Goal: Obtain resource: Download file/media

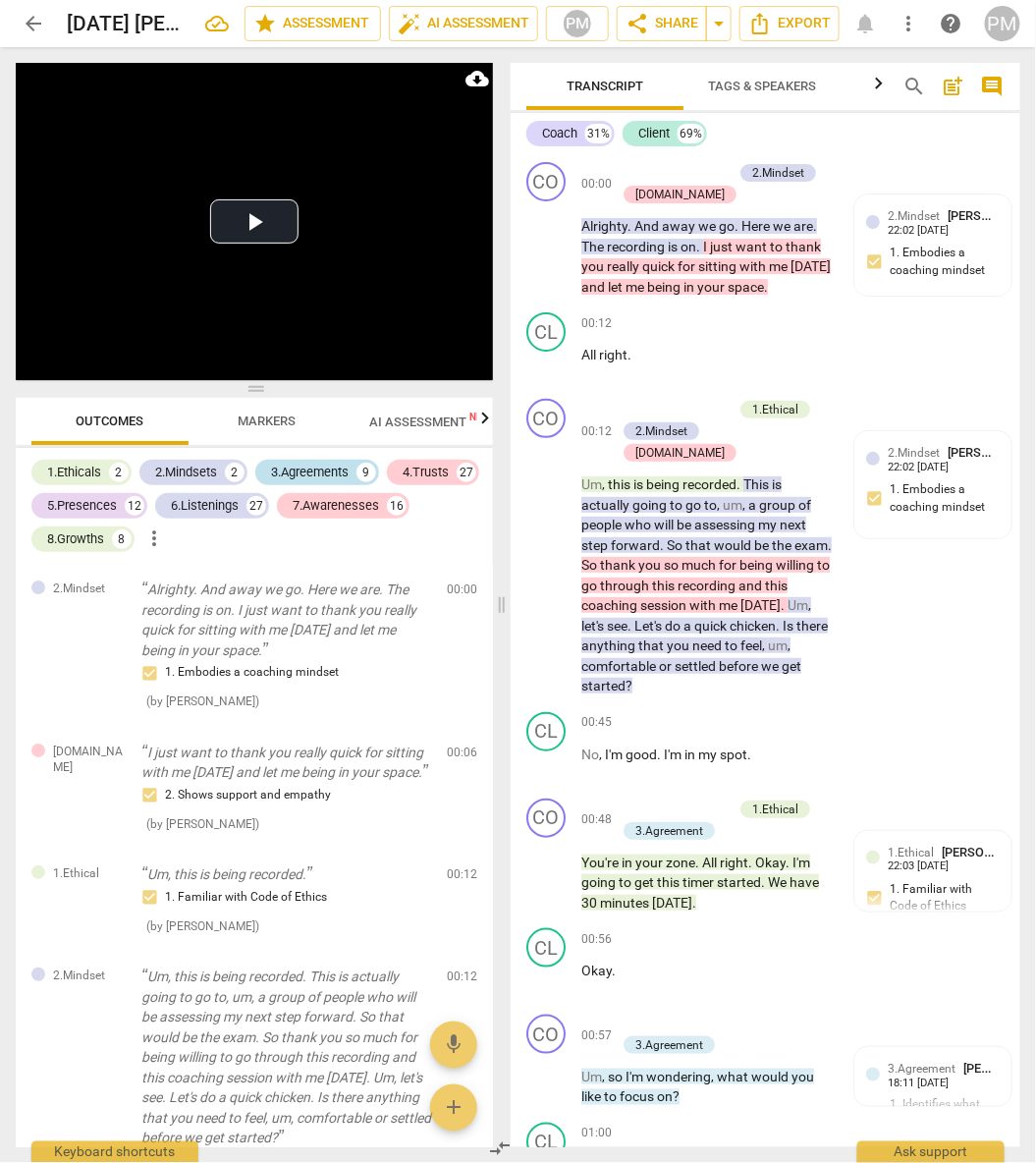
scroll to position [21614, 0]
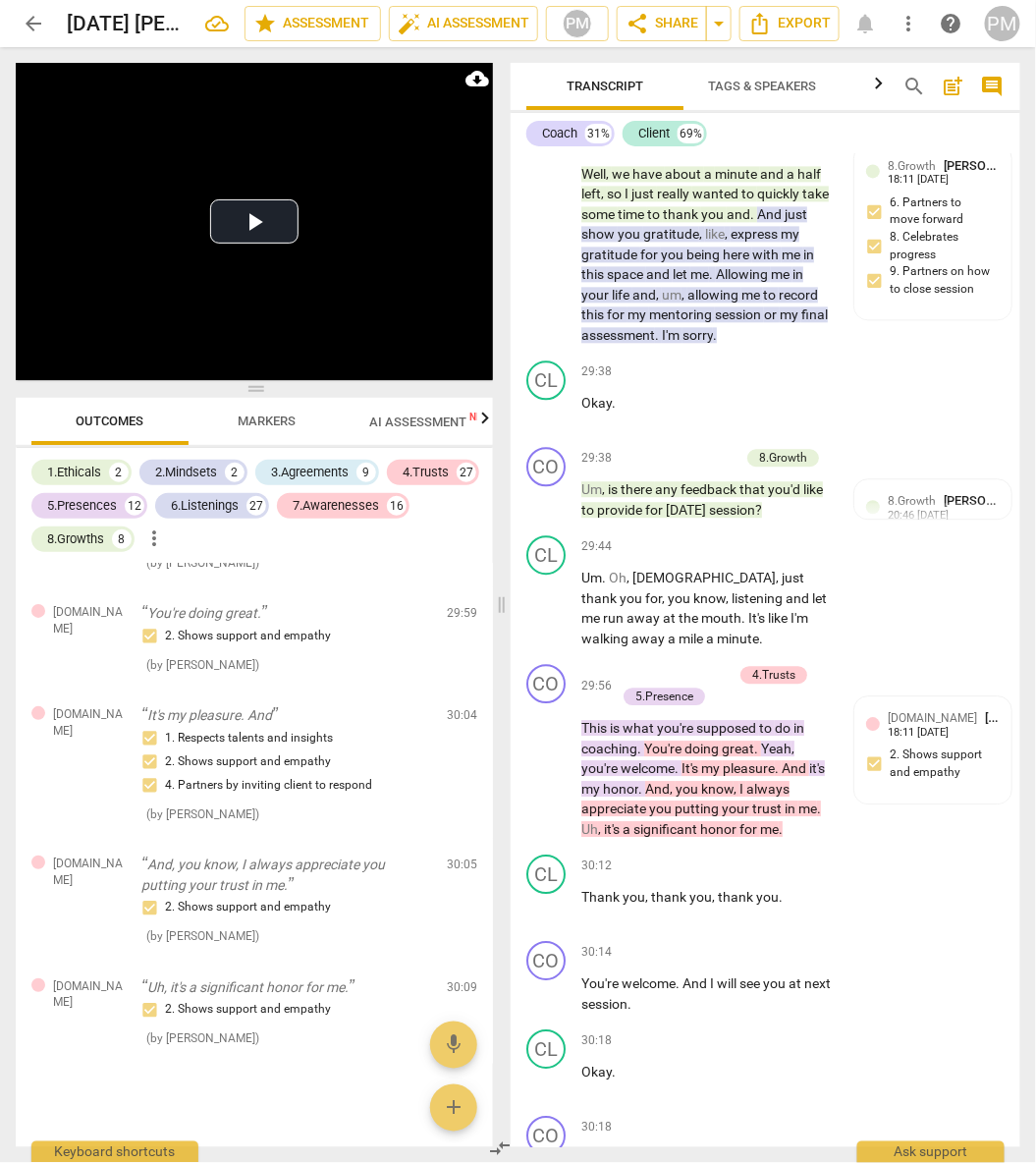
click at [412, 424] on span "AI Assessment New" at bounding box center [430, 421] width 122 height 15
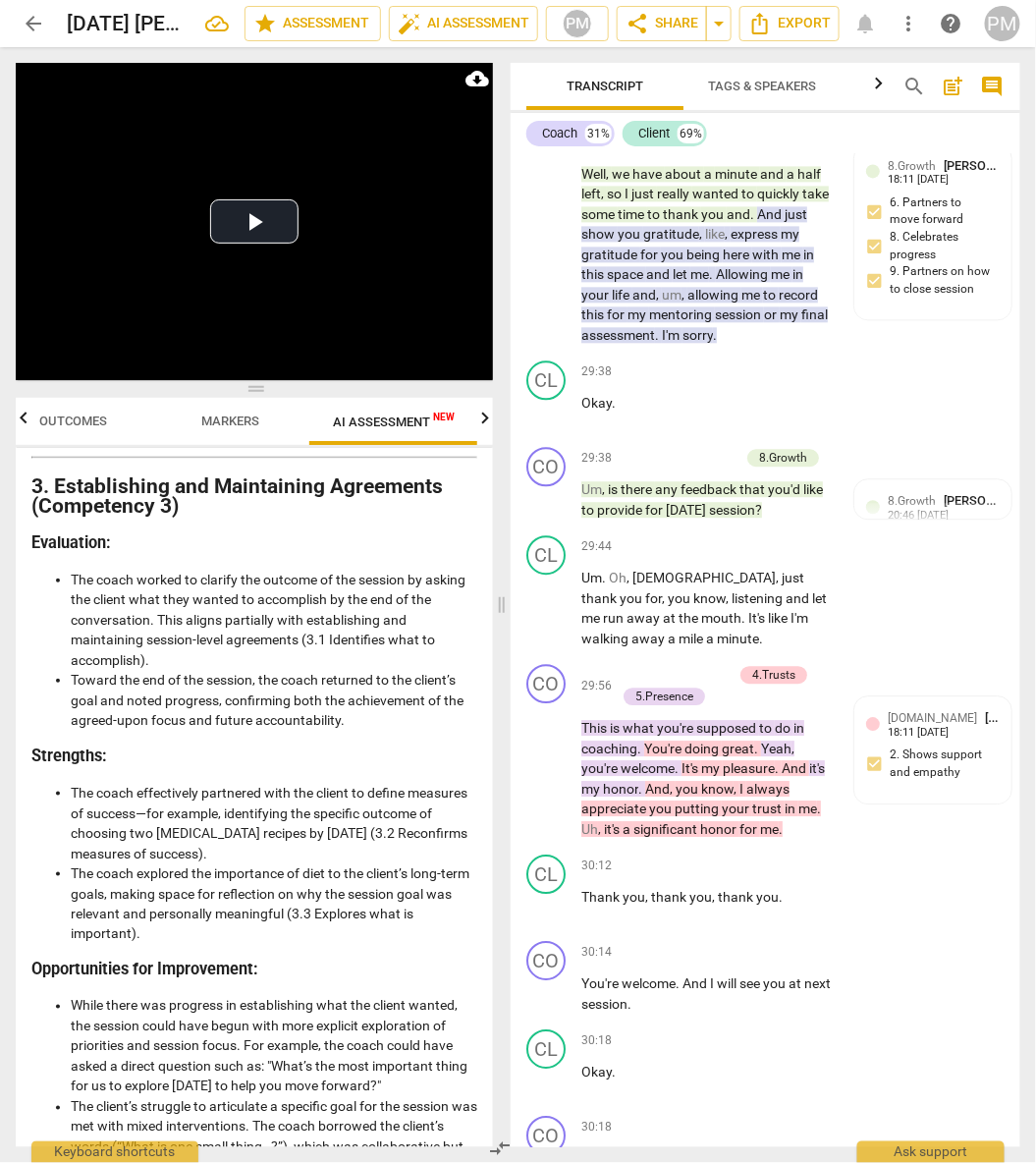
scroll to position [1237, 0]
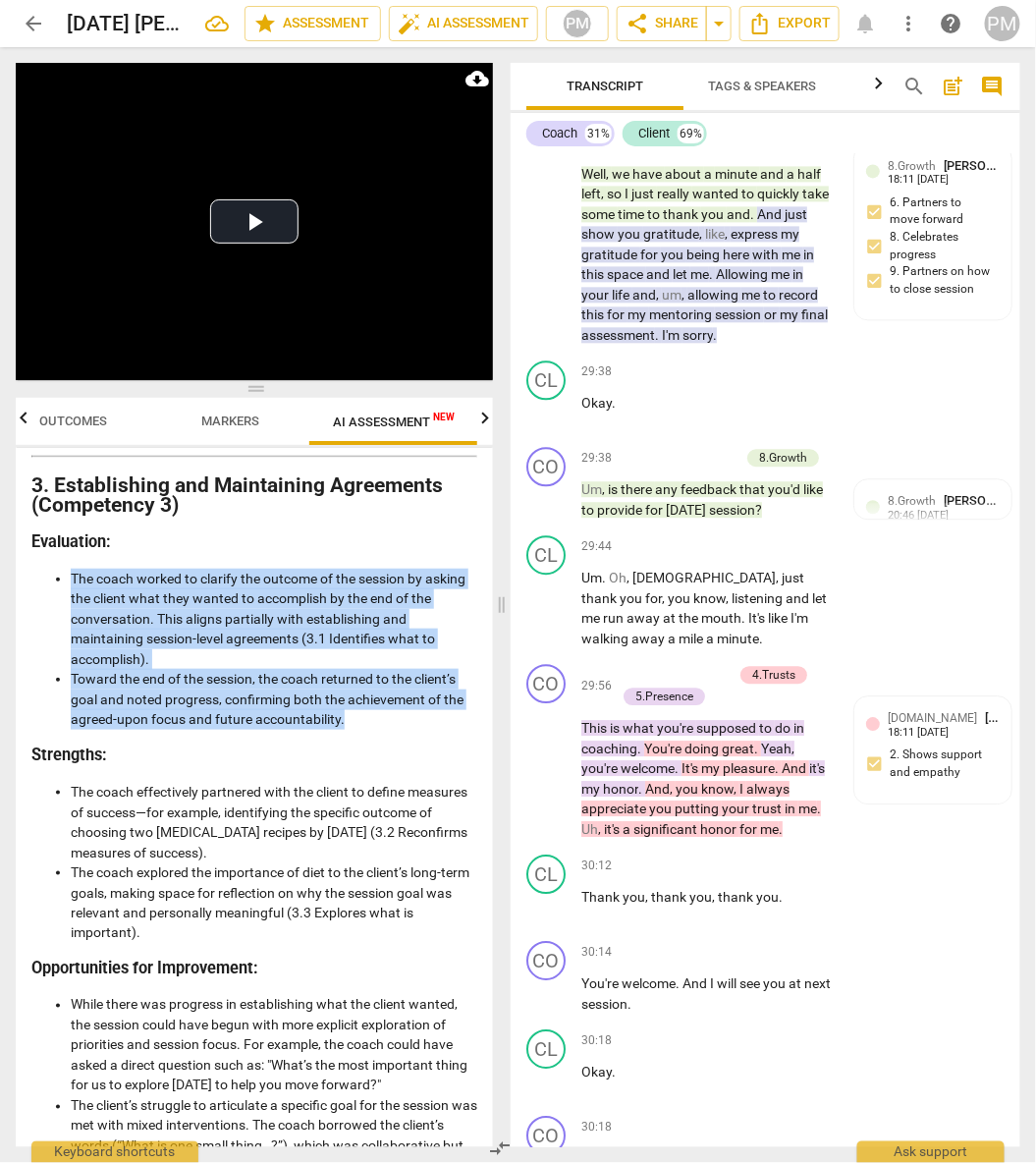
drag, startPoint x: 69, startPoint y: 576, endPoint x: 346, endPoint y: 725, distance: 314.5
click at [346, 725] on ul "The coach worked to clarify the outcome of the session by asking the client wha…" at bounding box center [254, 649] width 446 height 162
copy ul "The coach worked to clarify the outcome of the session by asking the client wha…"
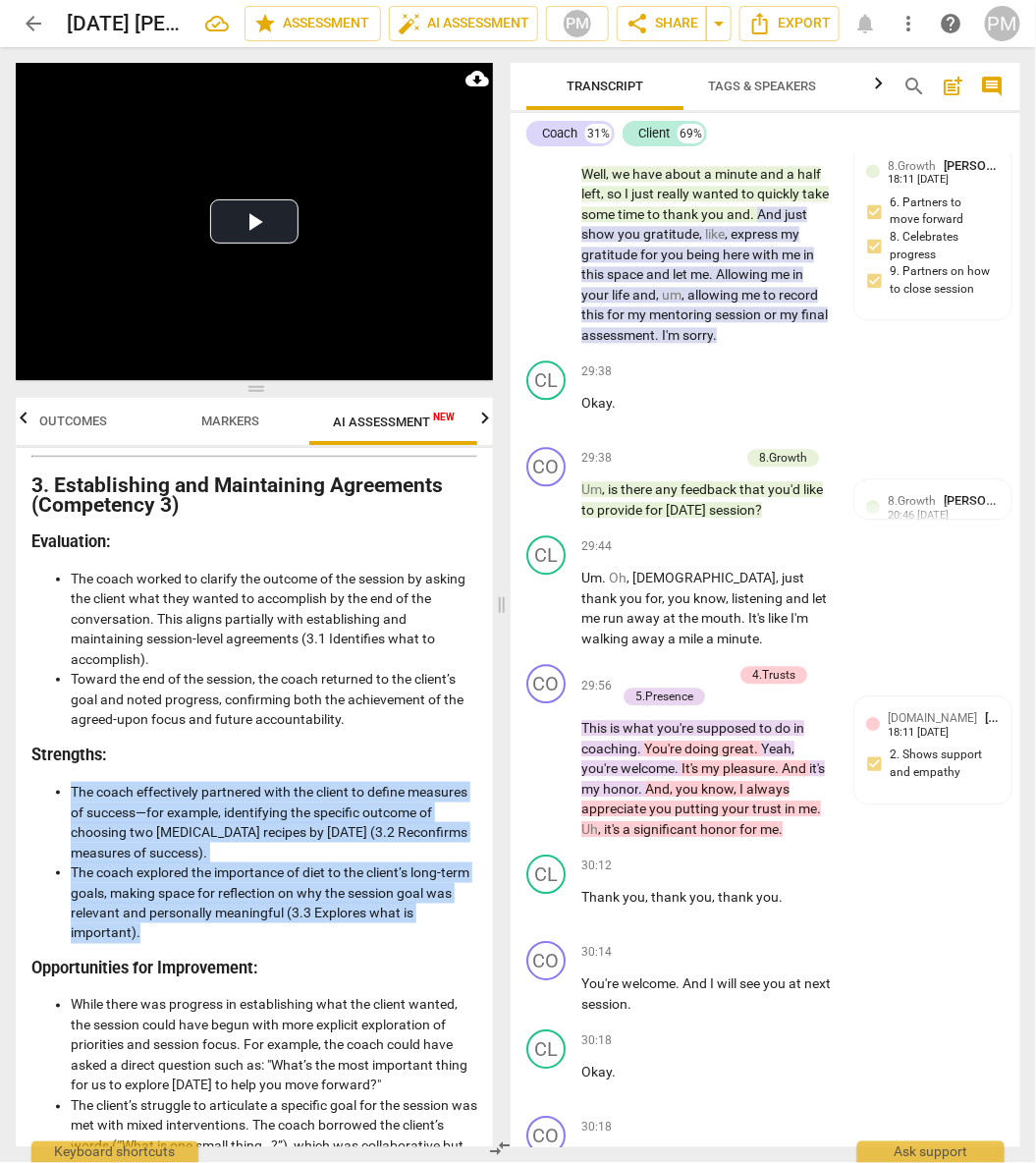
drag, startPoint x: 70, startPoint y: 794, endPoint x: 184, endPoint y: 927, distance: 175.2
click at [184, 927] on ul "The coach effectively partnered with the client to define measures of success—f…" at bounding box center [254, 863] width 446 height 162
copy ul "The coach effectively partnered with the client to define measures of success—f…"
click at [229, 874] on li "The coach explored the importance of diet to the client’s long-term goals, maki…" at bounding box center [274, 903] width 407 height 81
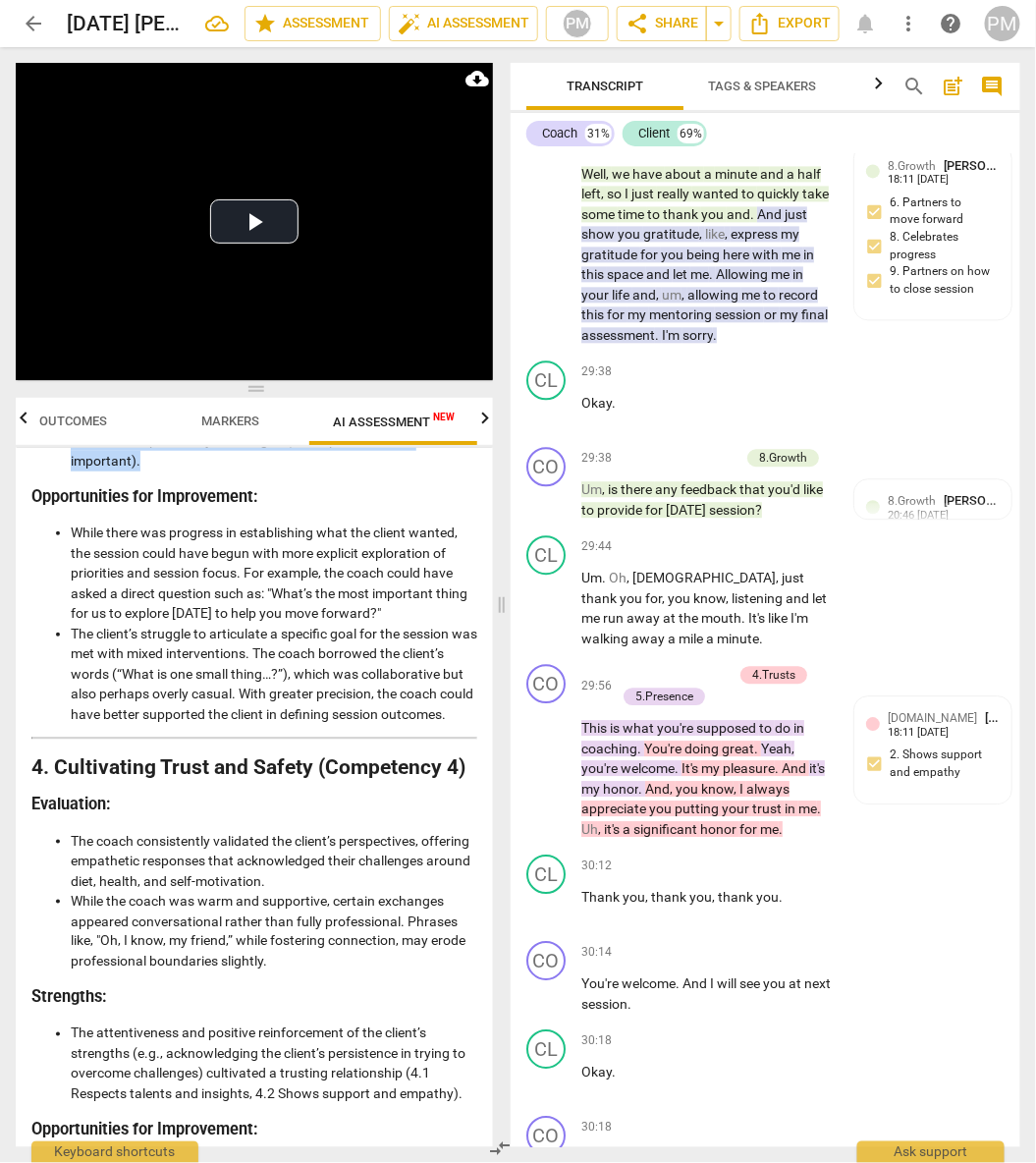
scroll to position [1712, 0]
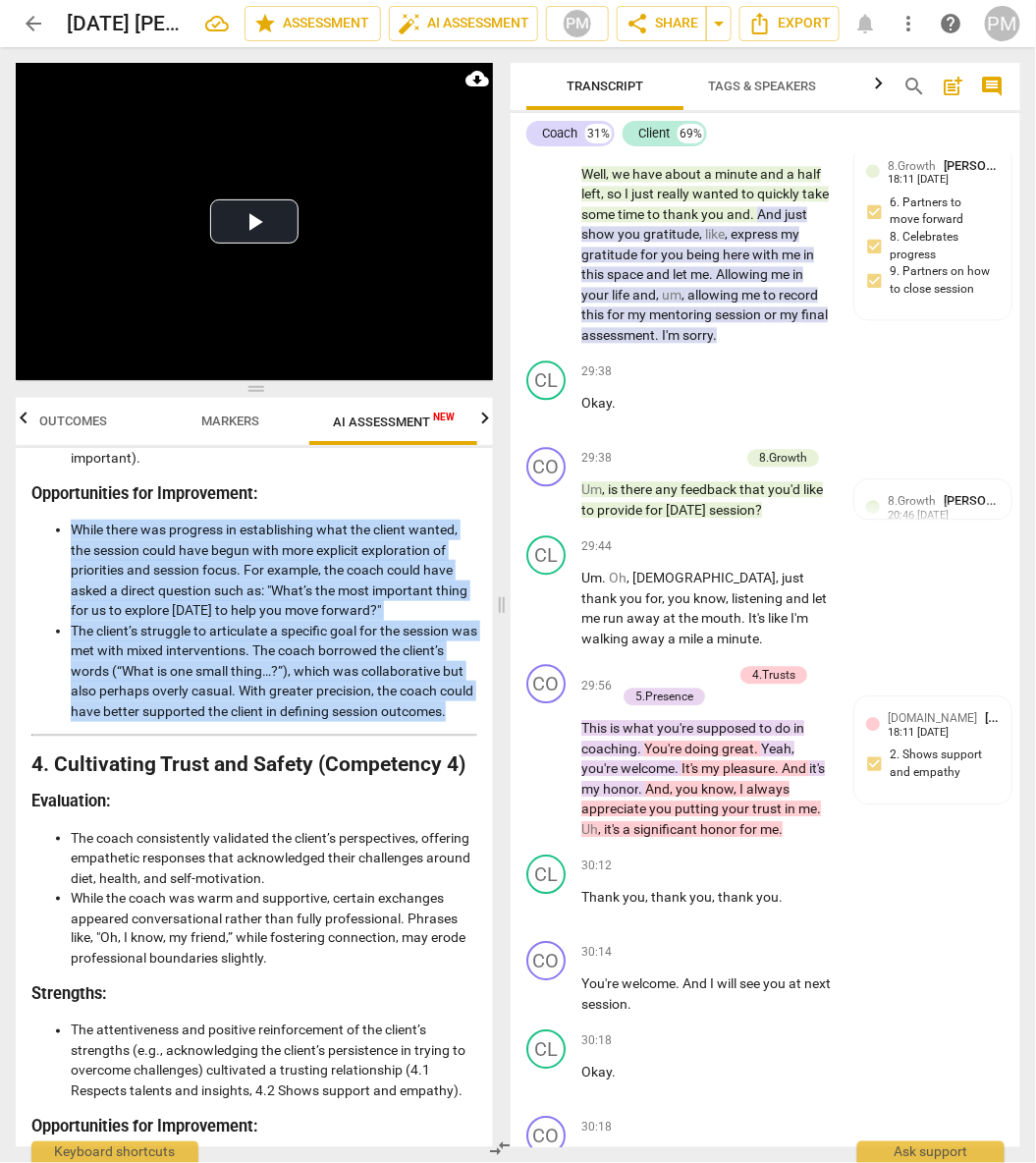
drag, startPoint x: 73, startPoint y: 527, endPoint x: 256, endPoint y: 723, distance: 268.2
click at [256, 721] on ul "While there was progress in establishing what the client wanted, the session co…" at bounding box center [254, 620] width 446 height 201
copy ul "While there was progress in establishing what the client wanted, the session co…"
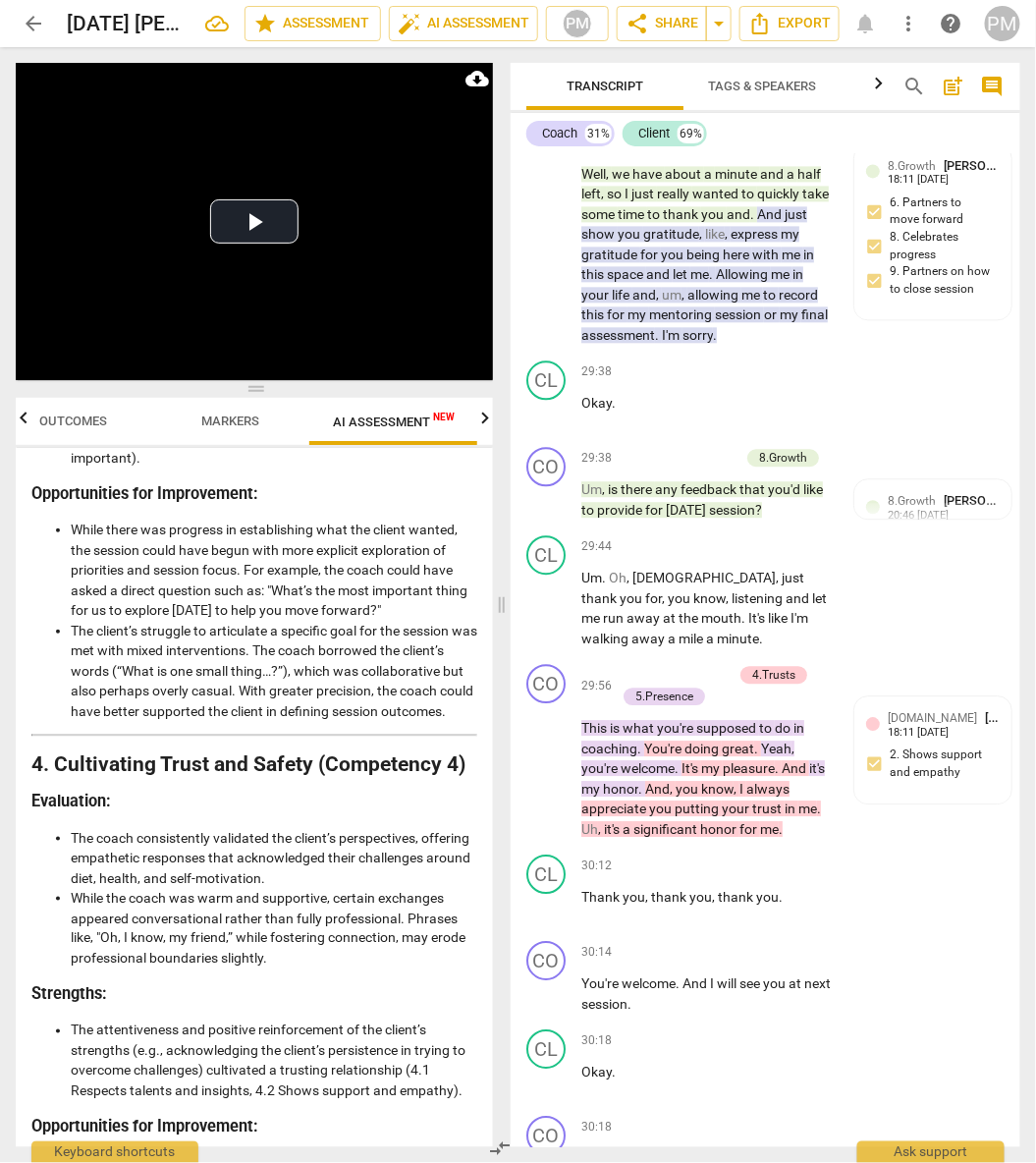
click at [145, 888] on li "The coach consistently validated the client’s perspectives, offering empathetic…" at bounding box center [274, 859] width 407 height 61
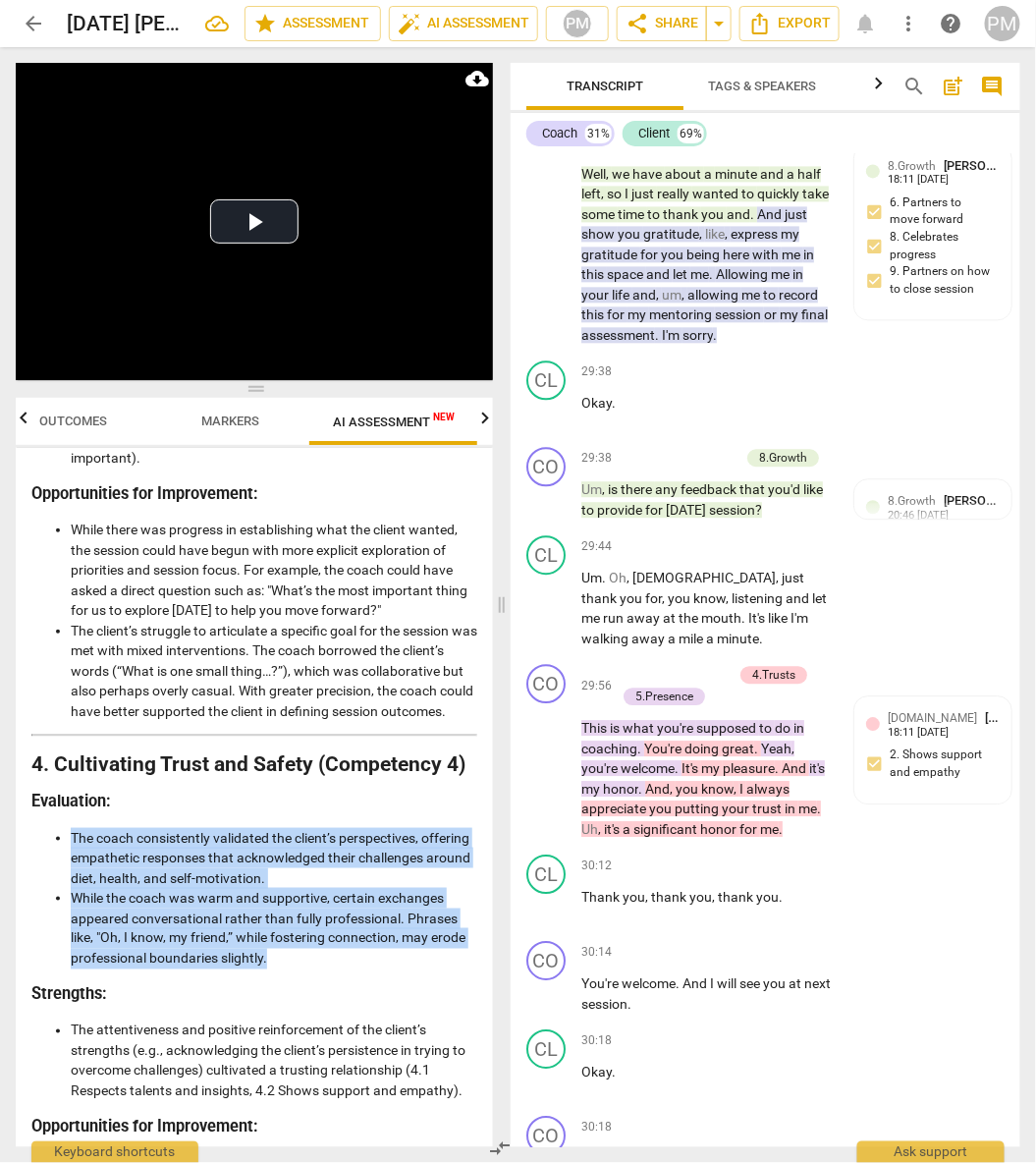
drag, startPoint x: 71, startPoint y: 856, endPoint x: 269, endPoint y: 974, distance: 230.5
click at [269, 969] on ul "The coach consistently validated the client’s perspectives, offering empathetic…" at bounding box center [254, 899] width 446 height 142
copy ul "The coach consistently validated the client’s perspectives, offering empathetic…"
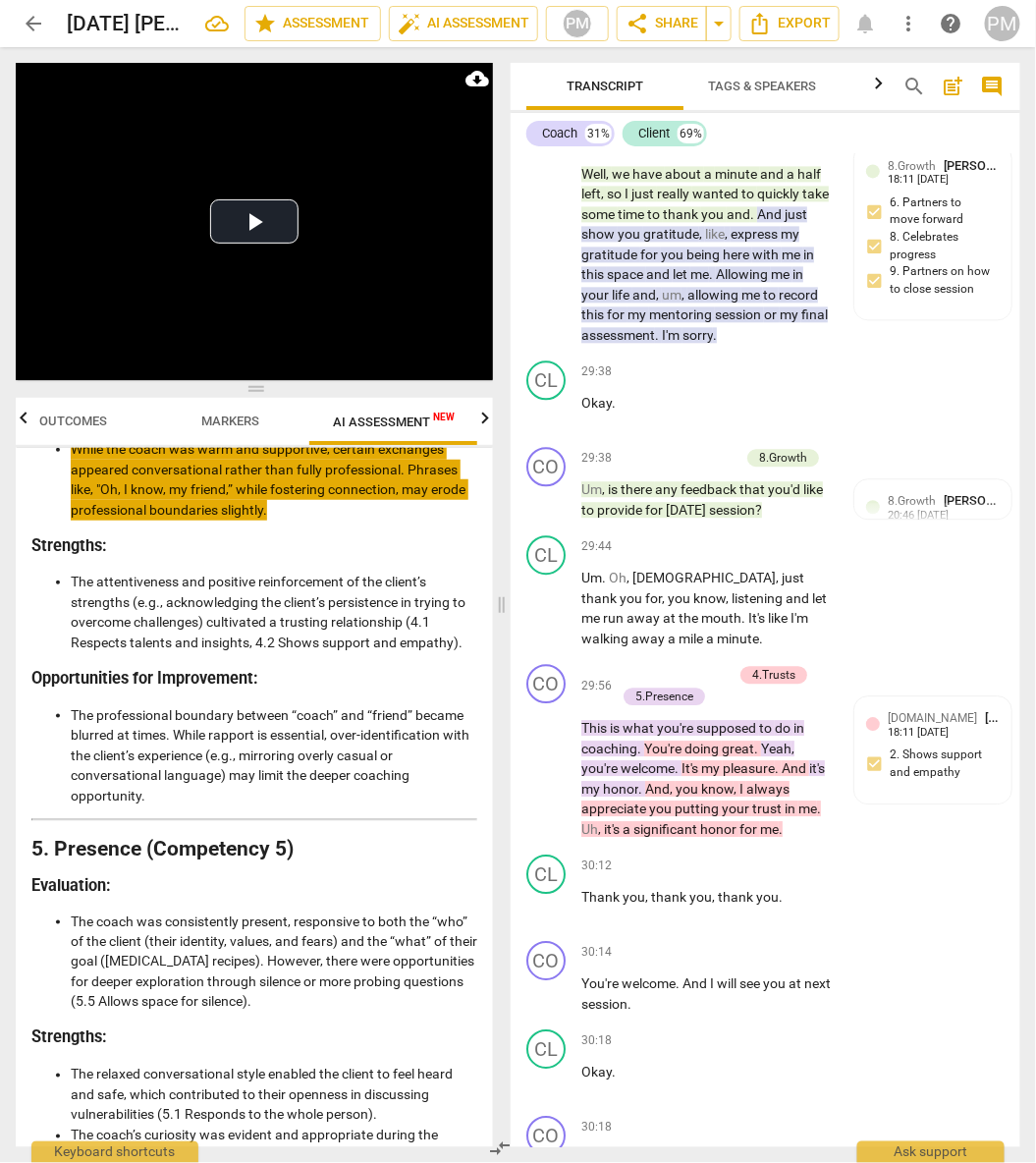
scroll to position [2163, 0]
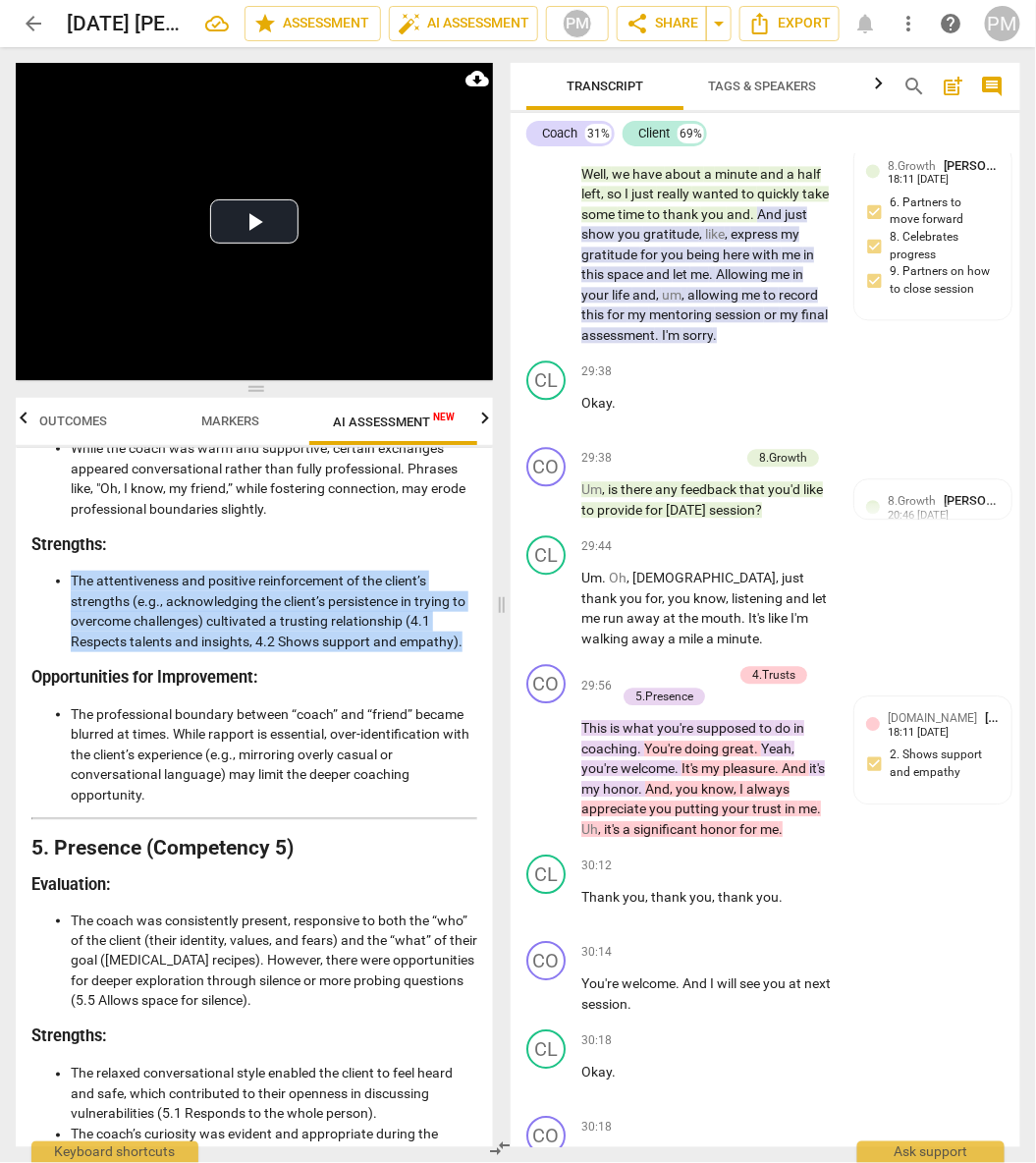
drag, startPoint x: 71, startPoint y: 596, endPoint x: 460, endPoint y: 654, distance: 393.3
click at [460, 651] on li "The attentiveness and positive reinforcement of the client’s strengths (e.g., a…" at bounding box center [274, 611] width 407 height 81
copy li "The attentiveness and positive reinforcement of the client’s strengths (e.g., a…"
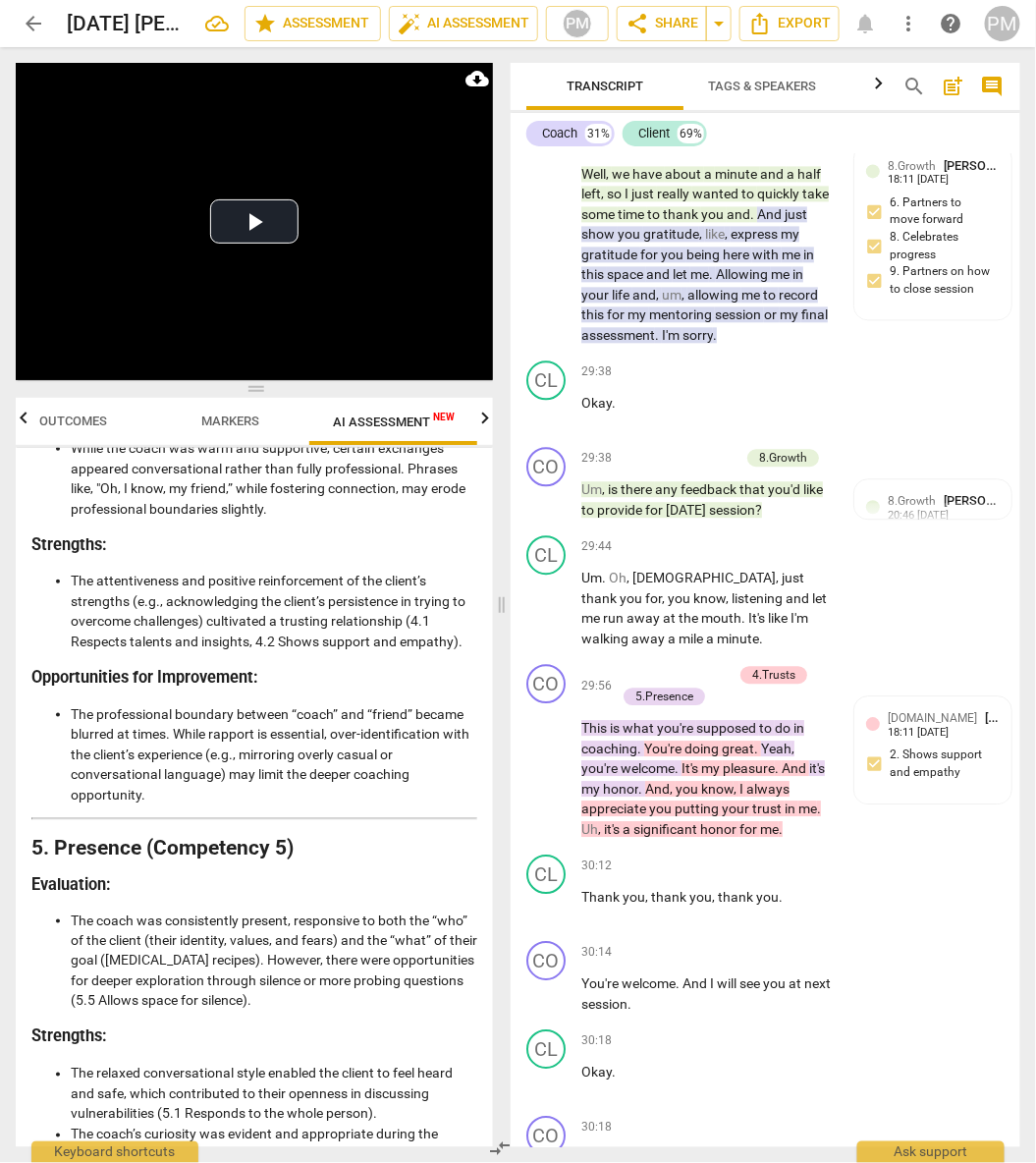
click at [256, 754] on li "The professional boundary between “coach” and “friend” became blurred at times.…" at bounding box center [274, 754] width 407 height 101
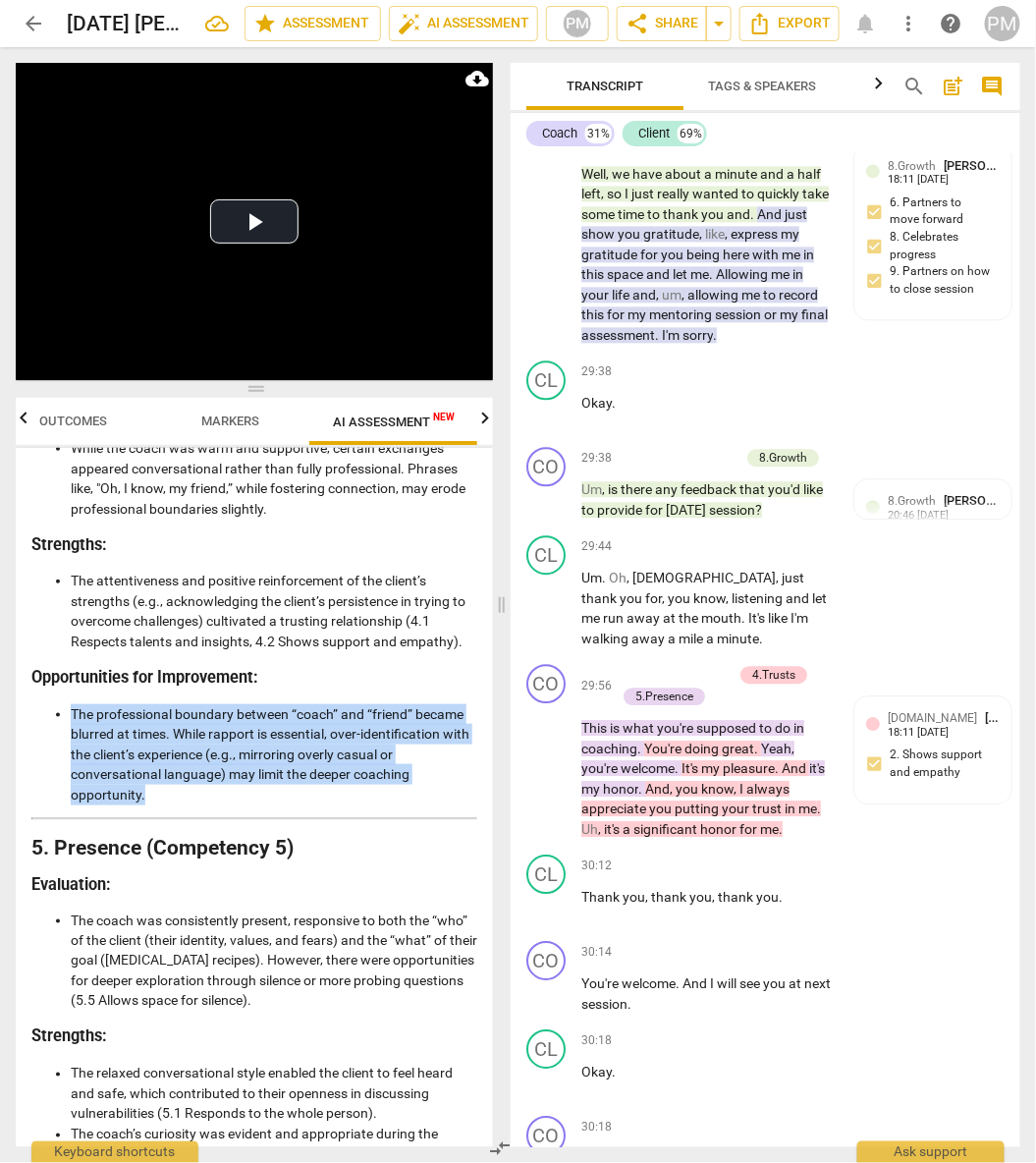
drag, startPoint x: 78, startPoint y: 733, endPoint x: 148, endPoint y: 820, distance: 111.7
click at [148, 806] on li "The professional boundary between “coach” and “friend” became blurred at times.…" at bounding box center [274, 754] width 407 height 101
copy li "The professional boundary between “coach” and “friend” became blurred at times.…"
drag, startPoint x: 73, startPoint y: 938, endPoint x: 387, endPoint y: 1019, distance: 324.3
click at [387, 1011] on li "The coach was consistently present, responsive to both the “who” of the client …" at bounding box center [274, 960] width 407 height 101
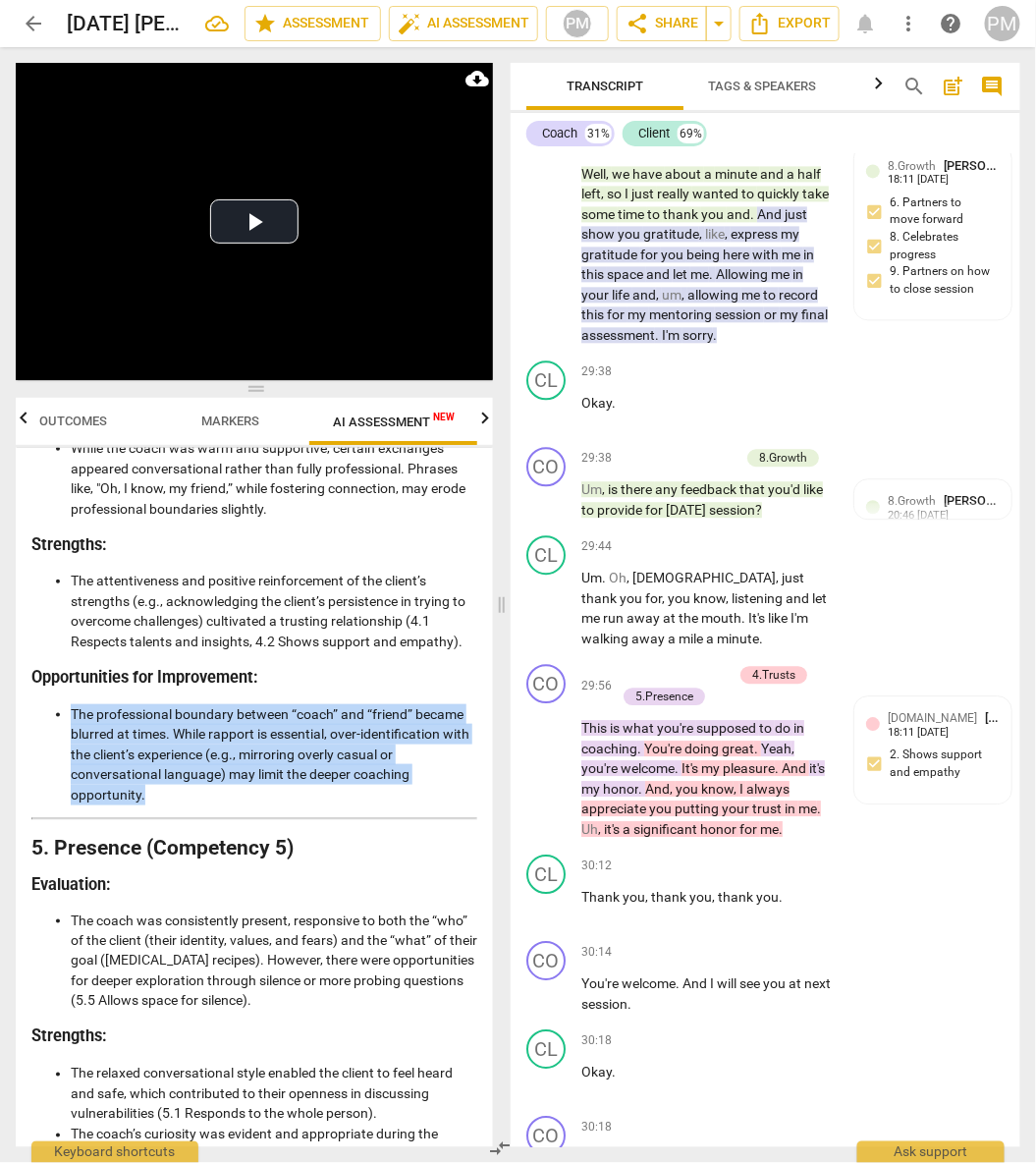
copy li "The coach was consistently present, responsive to both the “who” of the client …"
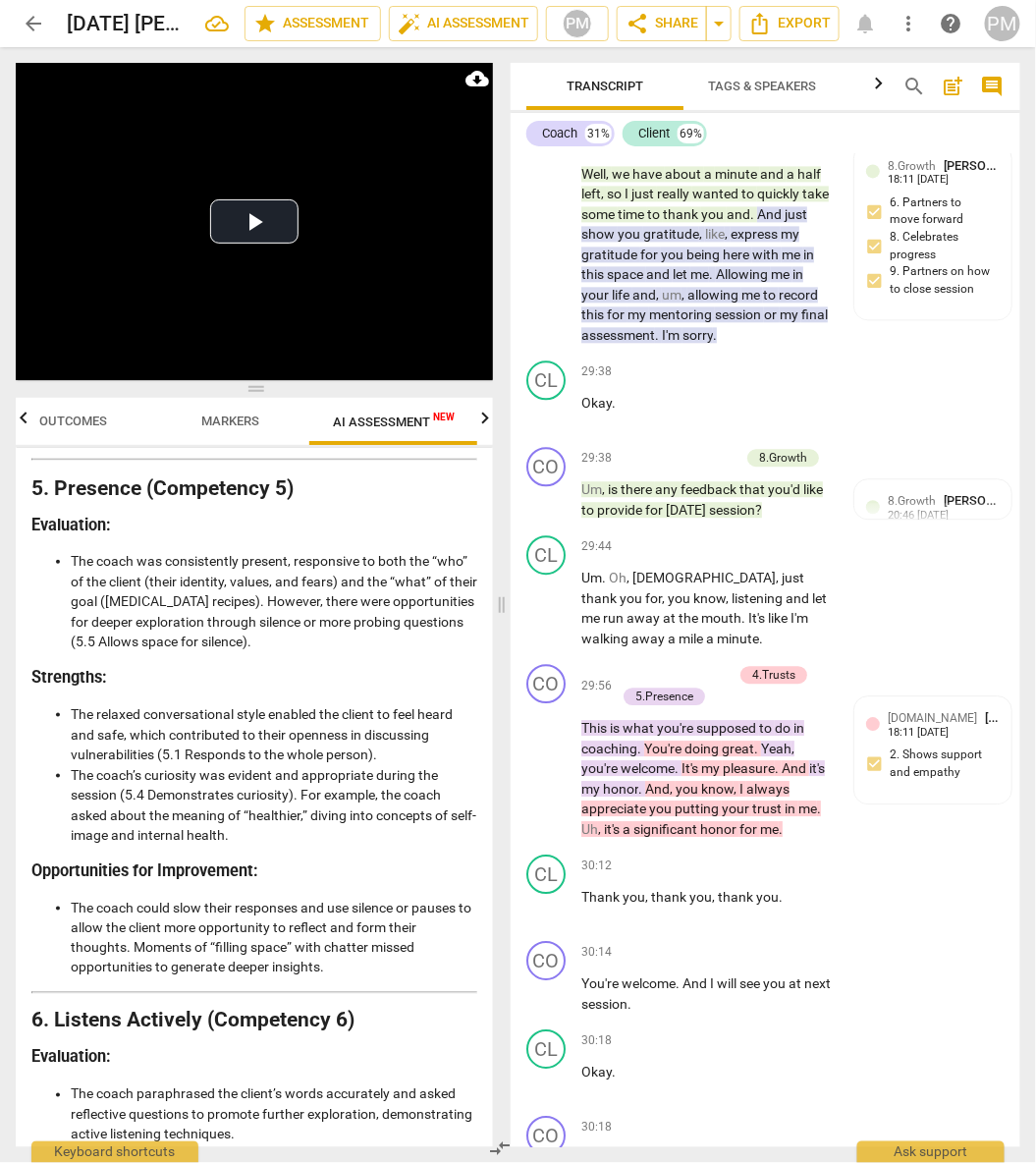
scroll to position [2536, 0]
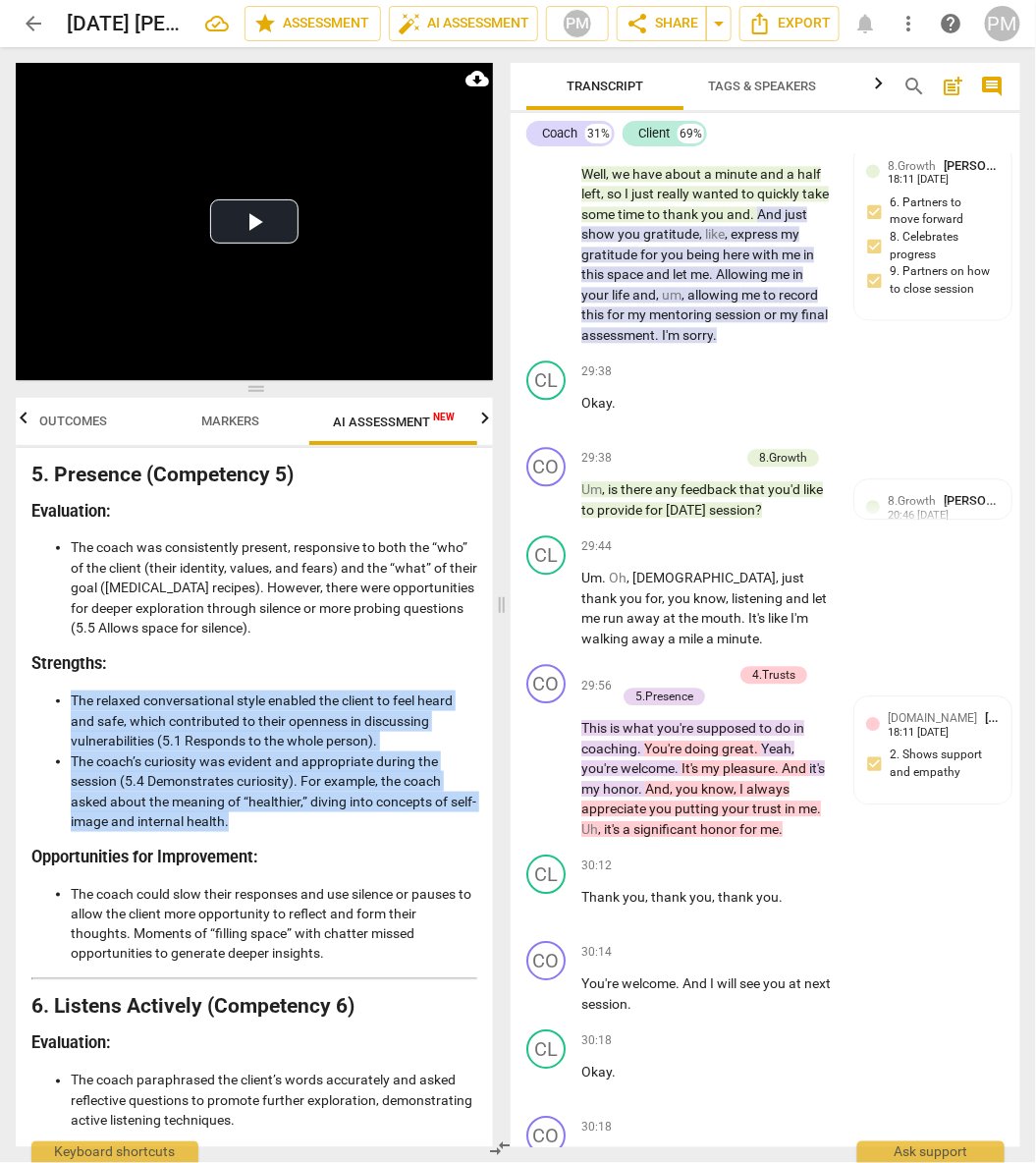
drag, startPoint x: 73, startPoint y: 717, endPoint x: 254, endPoint y: 834, distance: 215.5
click at [254, 832] on ul "The relaxed conversational style enabled the client to feel heard and safe, whi…" at bounding box center [254, 761] width 446 height 142
copy ul "The relaxed conversational style enabled the client to feel heard and safe, whi…"
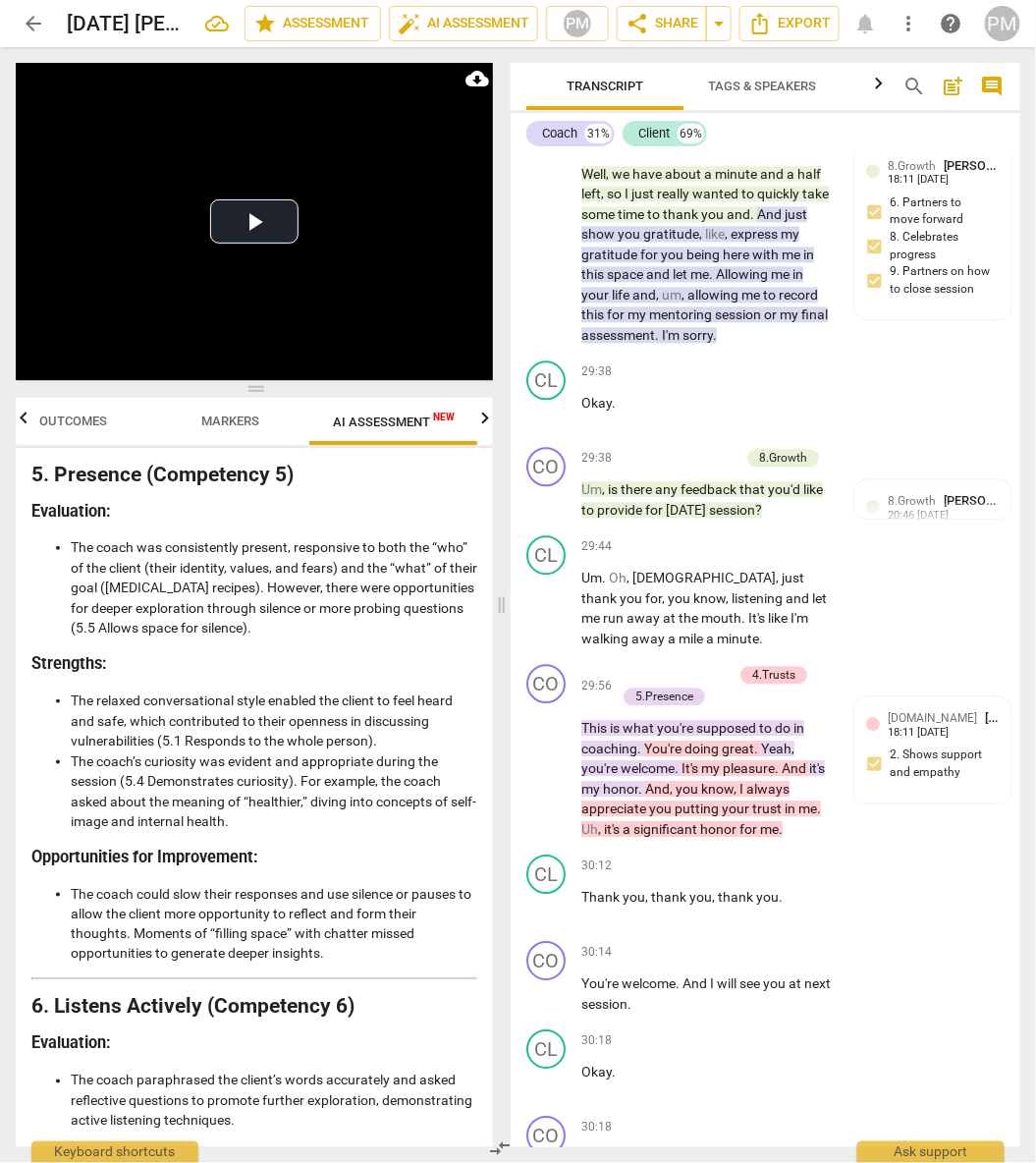
click at [169, 964] on li "The coach could slow their responses and use silence or pauses to allow the cli…" at bounding box center [274, 924] width 407 height 81
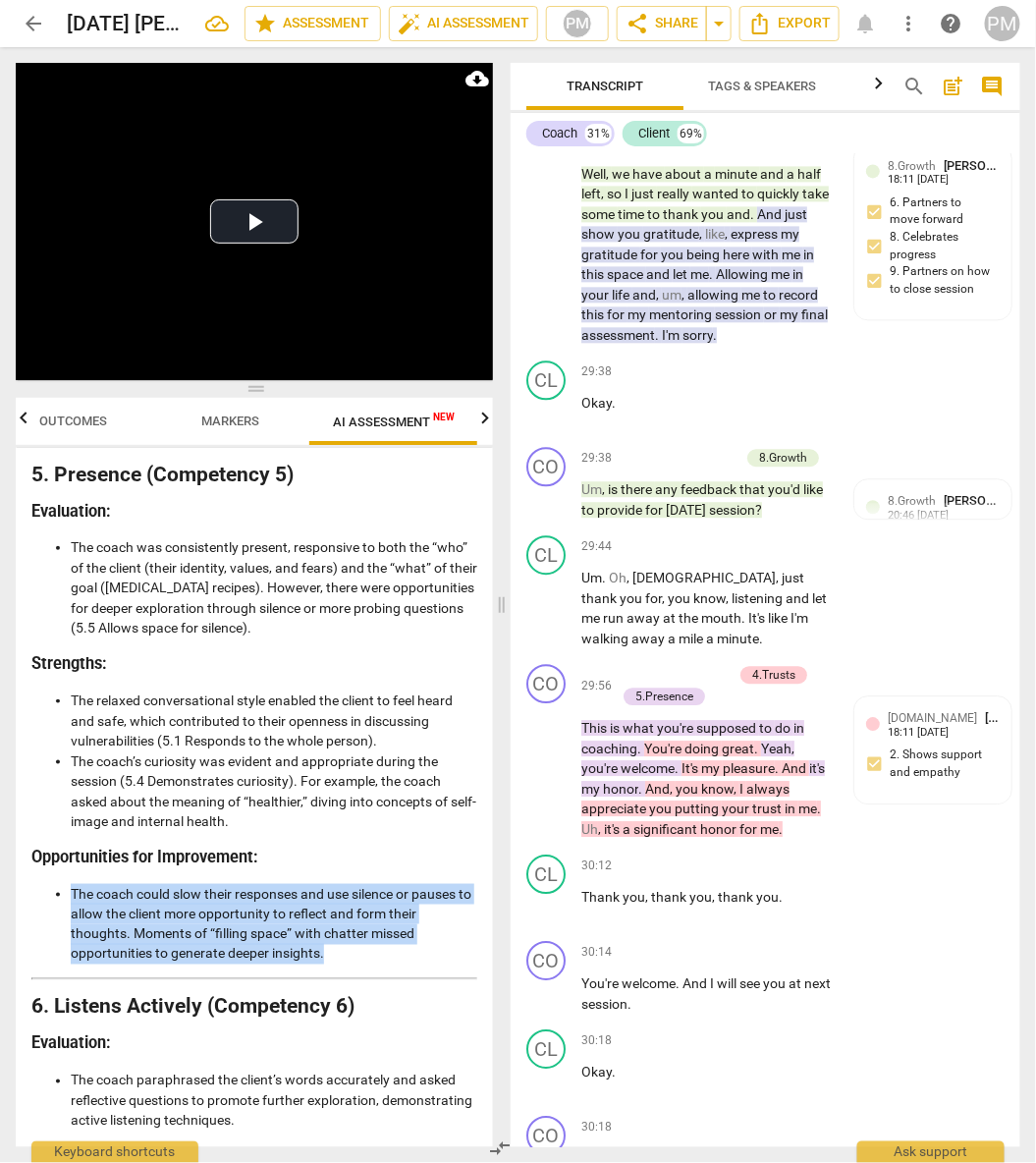
drag, startPoint x: 79, startPoint y: 910, endPoint x: 326, endPoint y: 966, distance: 253.3
click at [326, 964] on li "The coach could slow their responses and use silence or pauses to allow the cli…" at bounding box center [274, 924] width 407 height 81
copy li "The coach could slow their responses and use silence or pauses to allow the cli…"
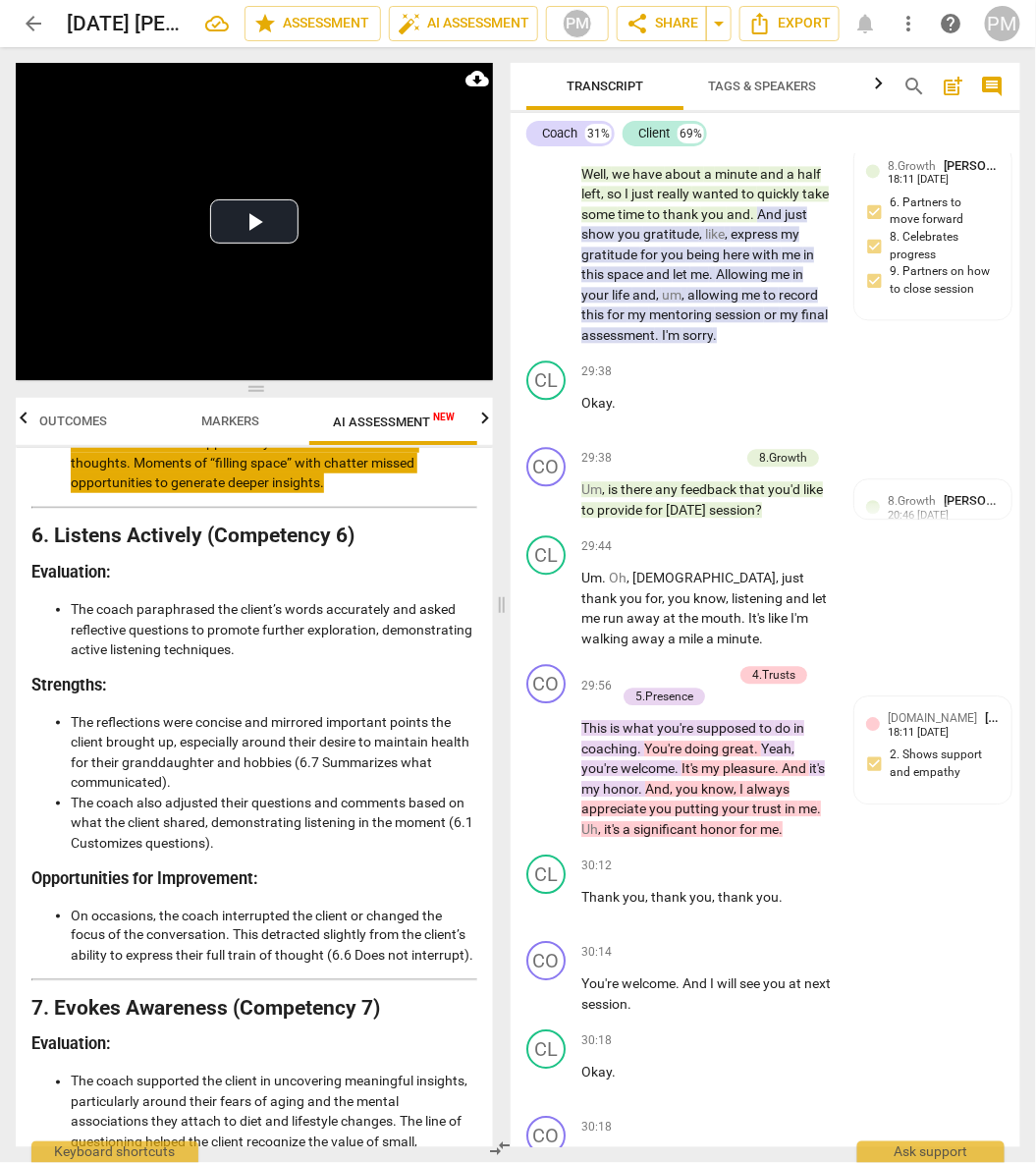
scroll to position [3007, 0]
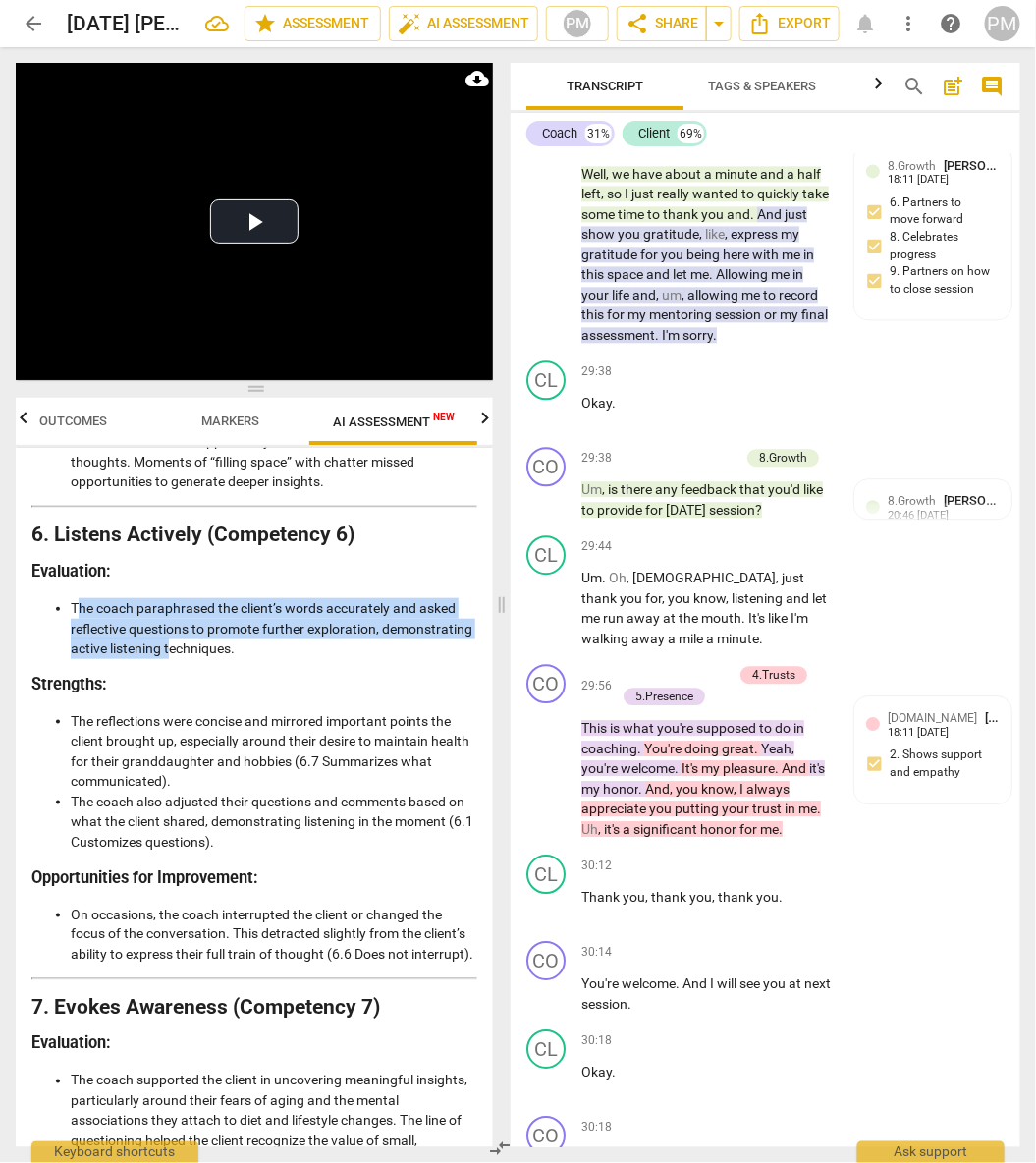
drag, startPoint x: 76, startPoint y: 623, endPoint x: 263, endPoint y: 656, distance: 189.9
click at [263, 656] on li "The coach paraphrased the client’s words accurately and asked reflective questi…" at bounding box center [274, 628] width 407 height 61
drag, startPoint x: 70, startPoint y: 620, endPoint x: 331, endPoint y: 660, distance: 264.0
click at [331, 659] on li "The coach paraphrased the client’s words accurately and asked reflective questi…" at bounding box center [274, 628] width 407 height 61
copy li "The coach paraphrased the client’s words accurately and asked reflective questi…"
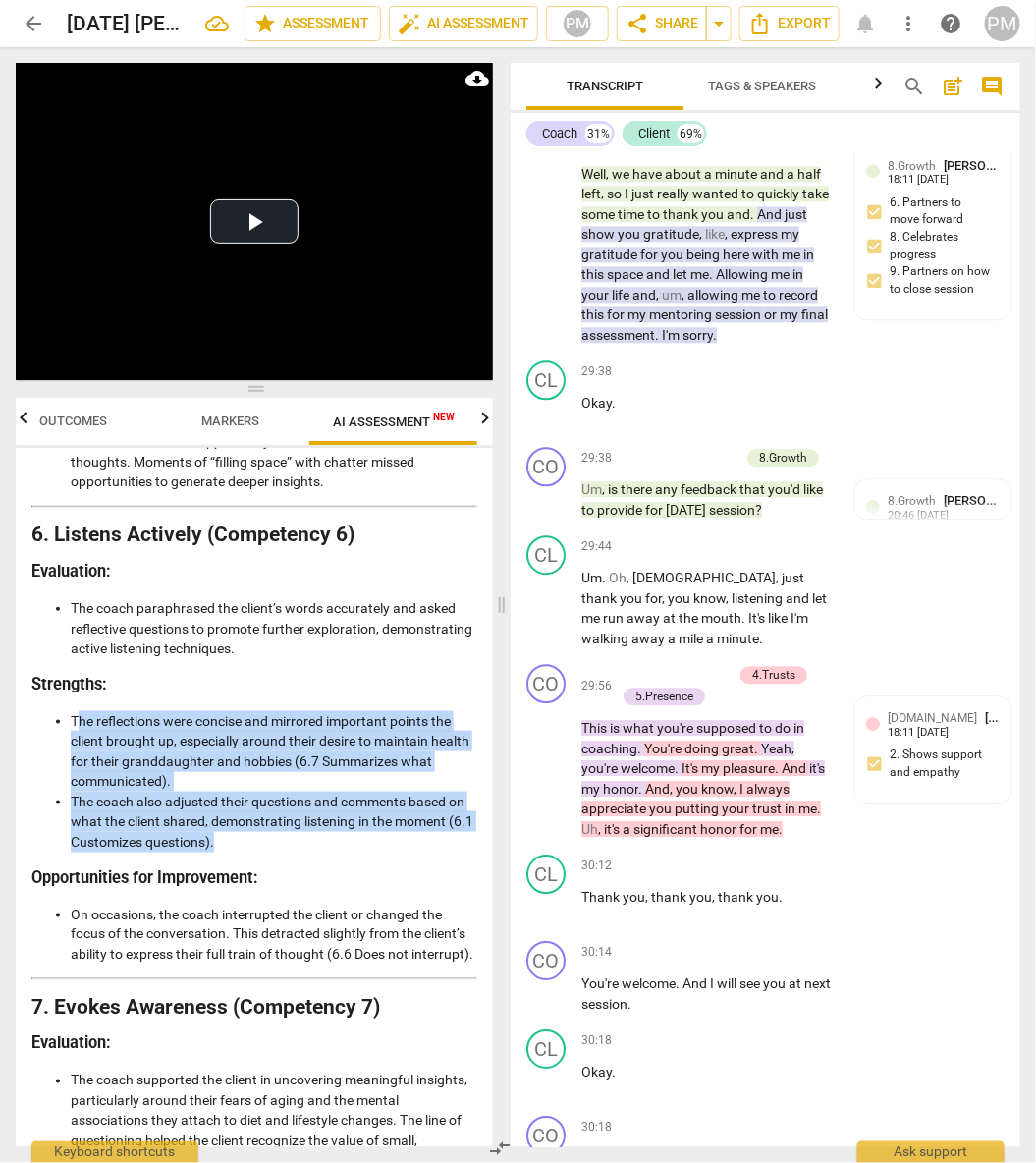
drag, startPoint x: 74, startPoint y: 740, endPoint x: 270, endPoint y: 860, distance: 229.8
click at [270, 853] on ul "The reflections were concise and mirrored important points the client brought u…" at bounding box center [254, 782] width 446 height 142
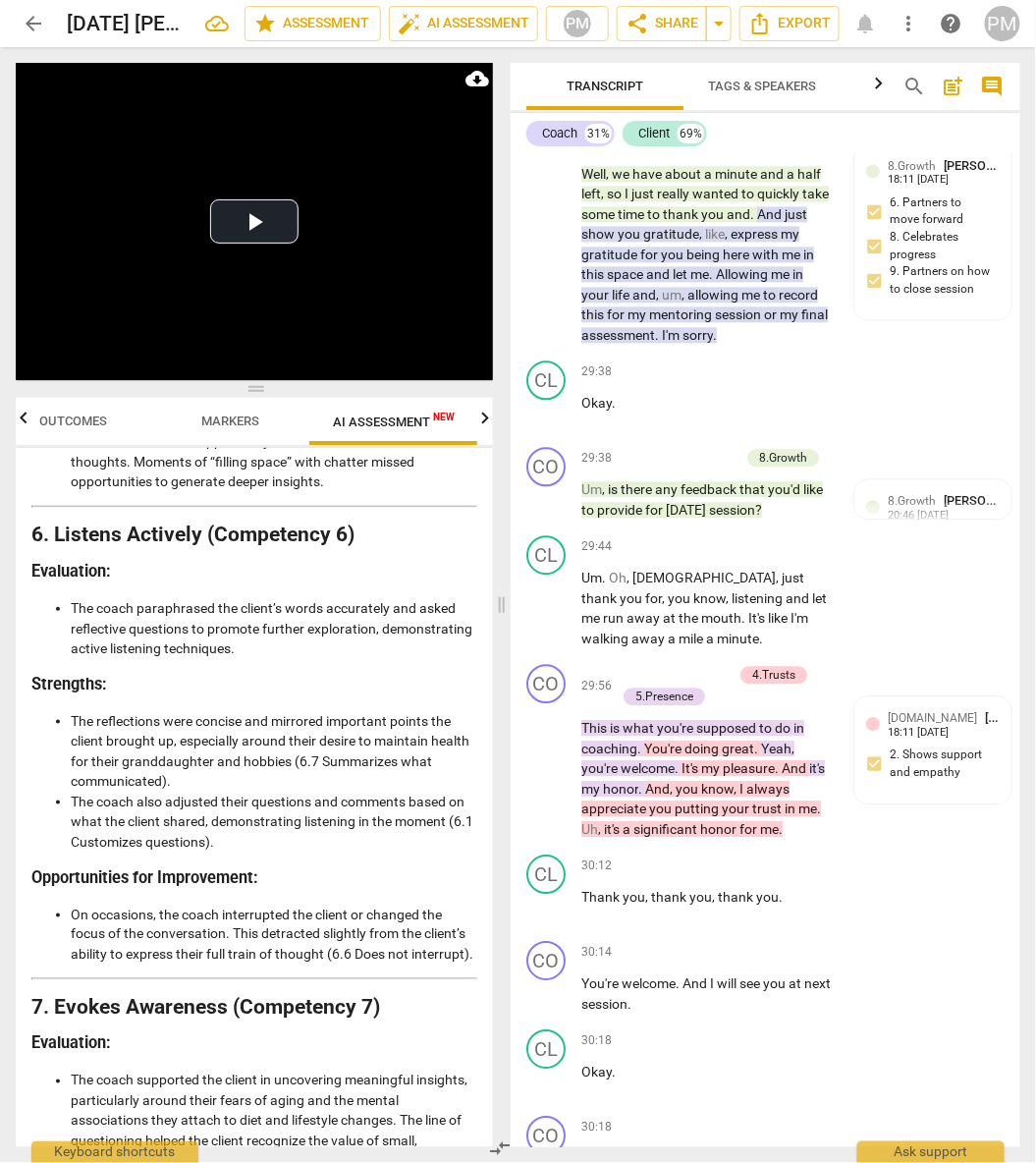
click at [73, 734] on li "The reflections were concise and mirrored important points the client brought u…" at bounding box center [274, 751] width 407 height 81
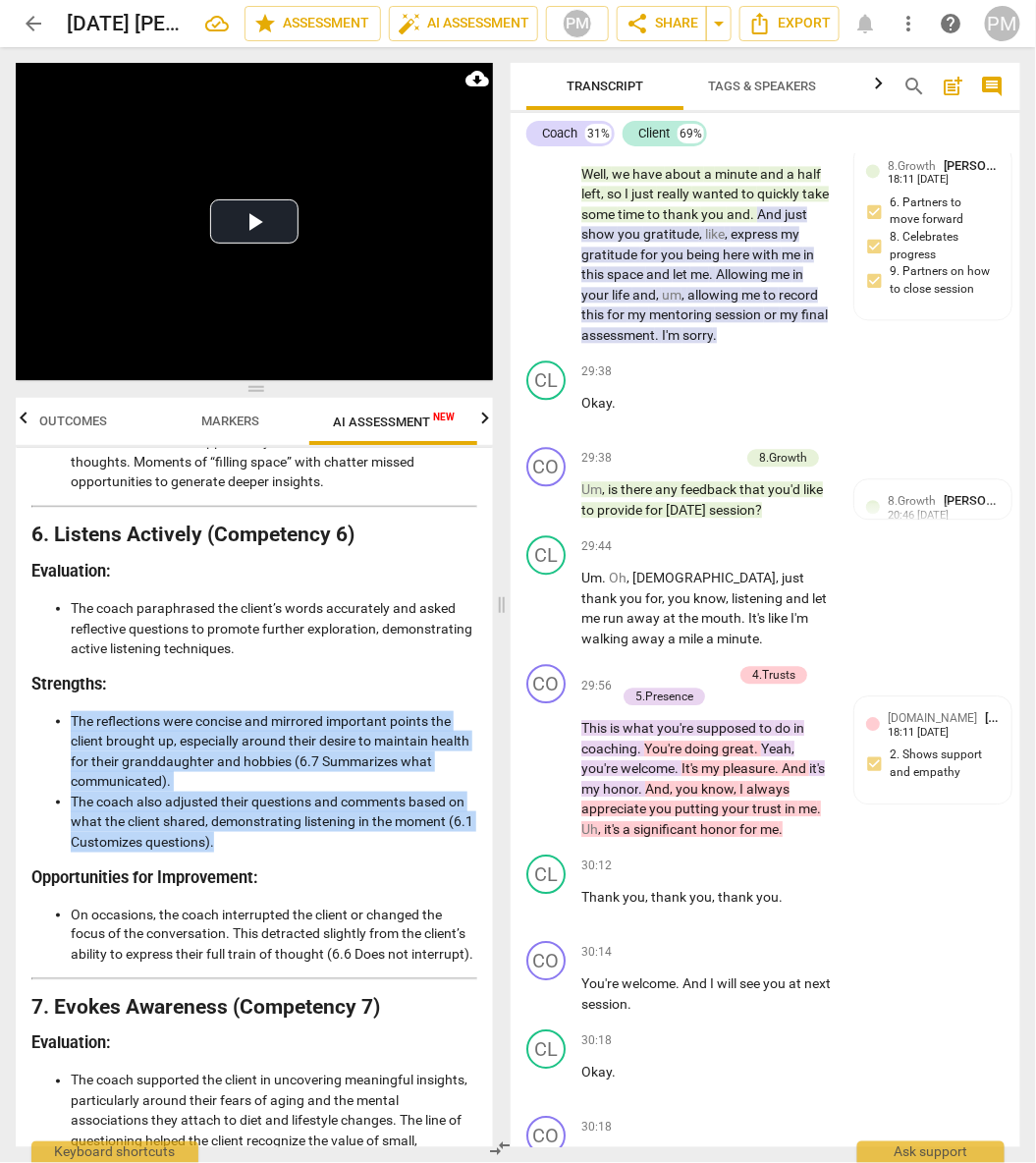
drag, startPoint x: 69, startPoint y: 735, endPoint x: 257, endPoint y: 854, distance: 222.5
click at [257, 853] on ul "The reflections were concise and mirrored important points the client brought u…" at bounding box center [254, 782] width 446 height 142
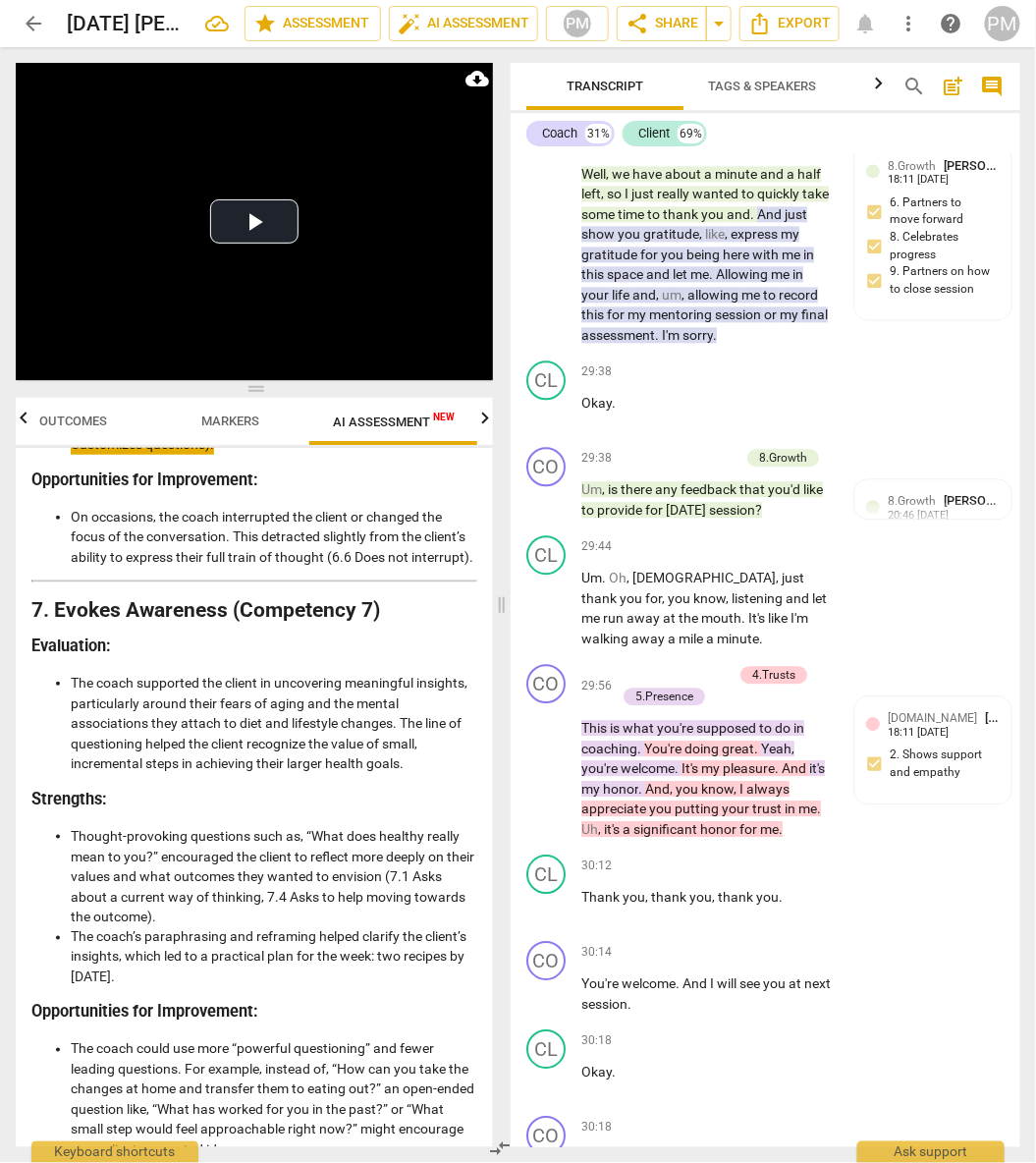
scroll to position [3407, 0]
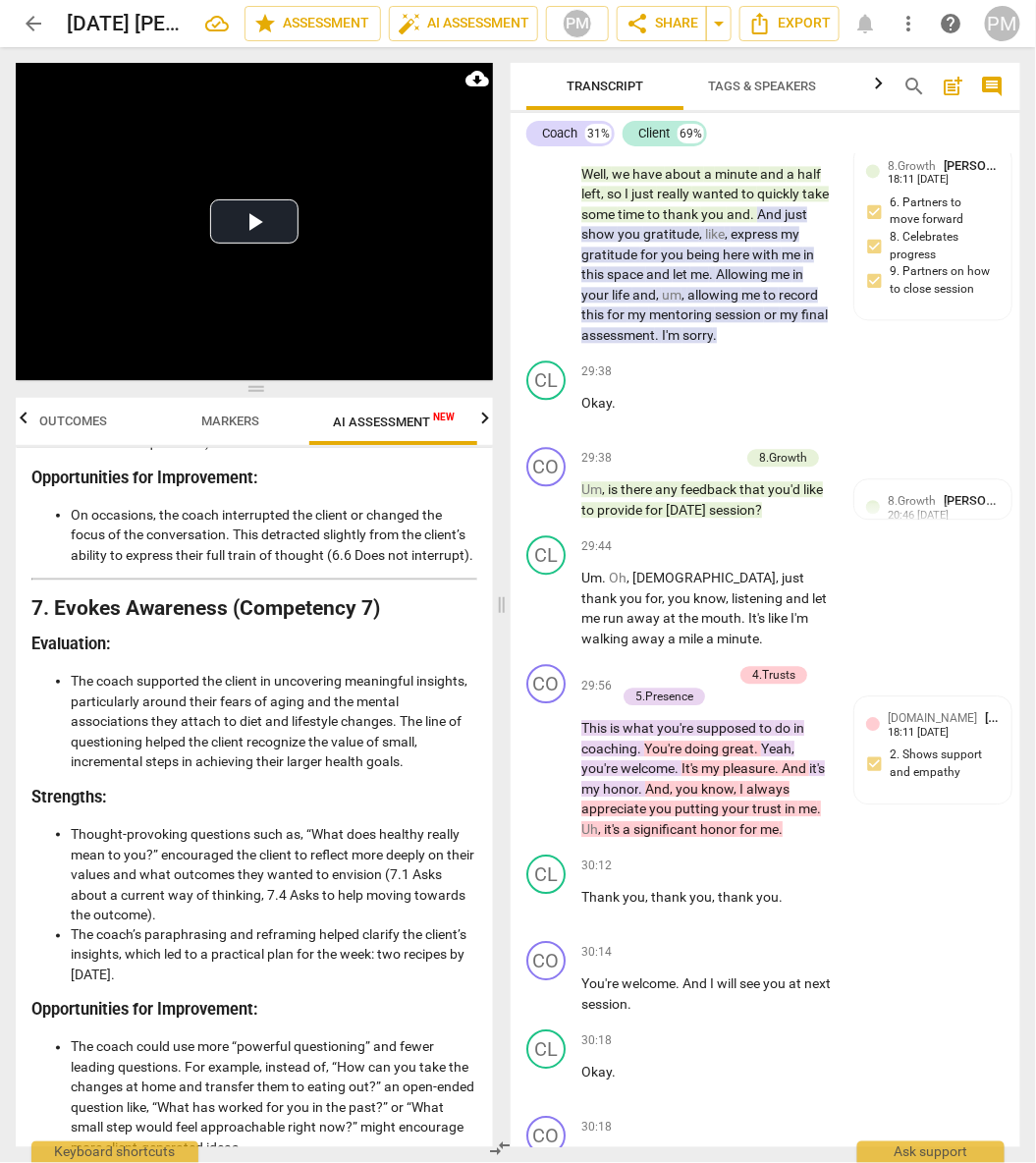
click at [71, 714] on ul "The coach supported the client in uncovering meaningful insights, particularly …" at bounding box center [254, 721] width 446 height 101
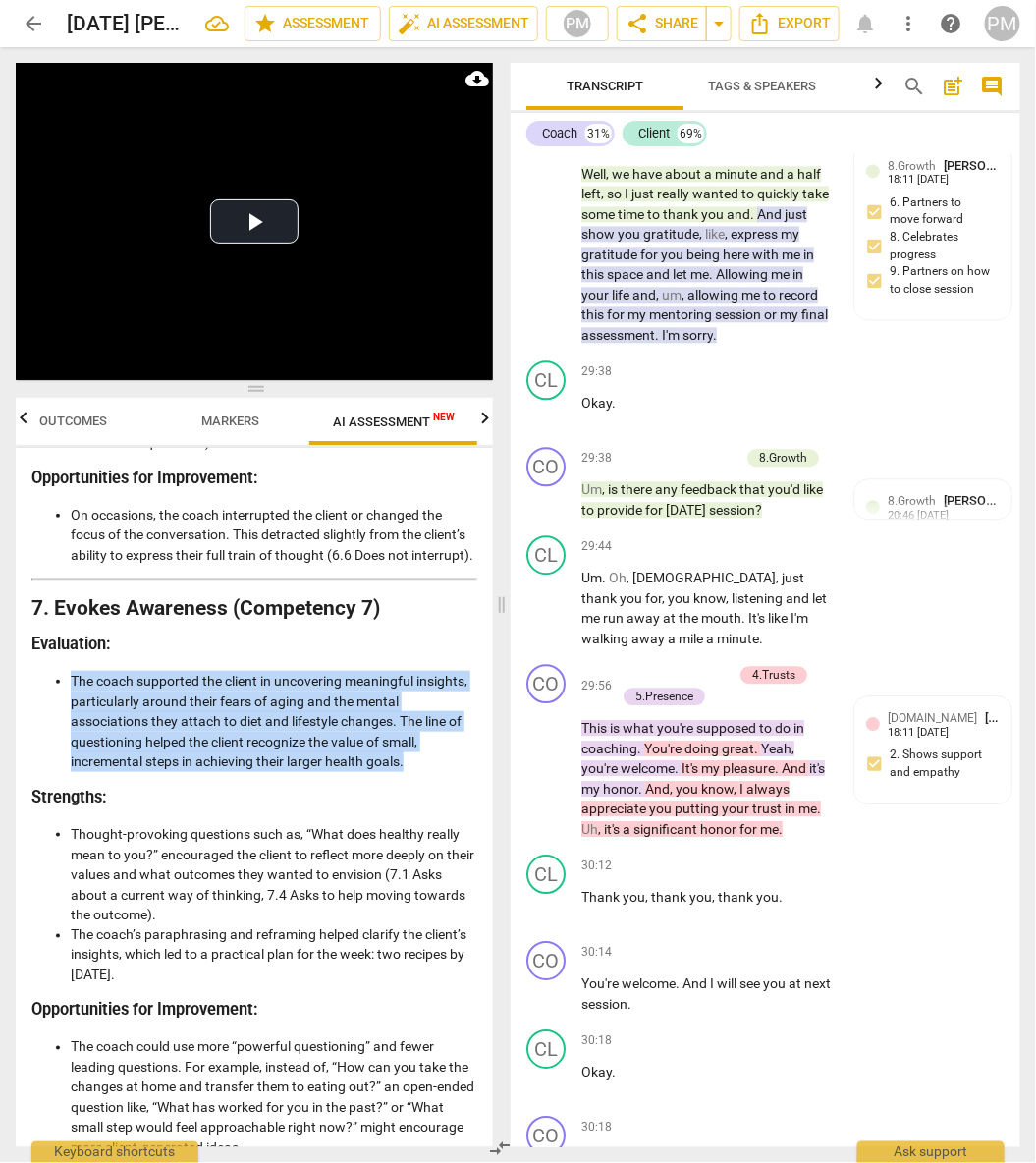
drag, startPoint x: 73, startPoint y: 711, endPoint x: 432, endPoint y: 807, distance: 371.6
click at [432, 772] on li "The coach supported the client in uncovering meaningful insights, particularly …" at bounding box center [274, 721] width 407 height 101
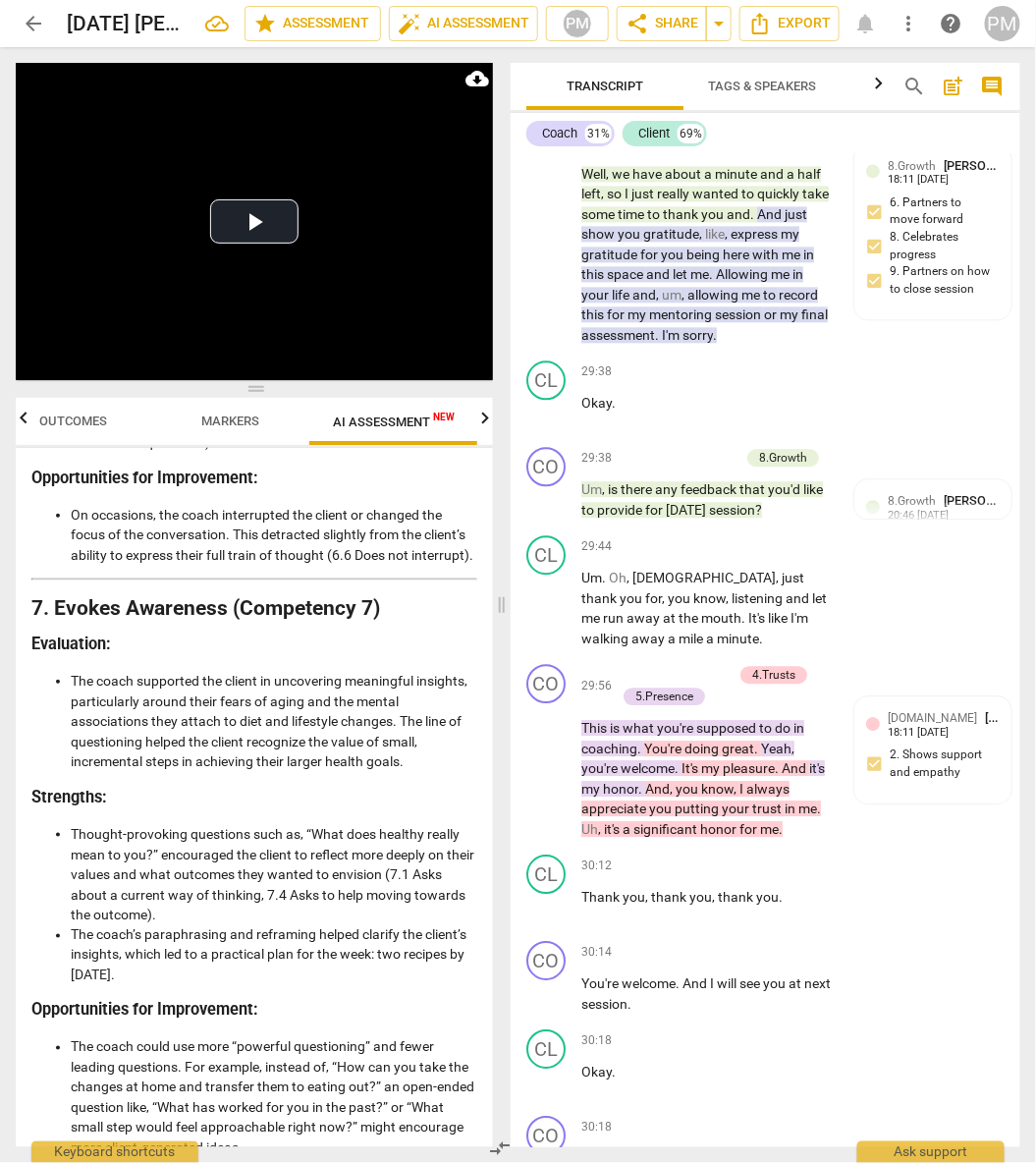
click at [187, 907] on li "Thought-provoking questions such as, “What does healthy really mean to you?” en…" at bounding box center [274, 874] width 407 height 101
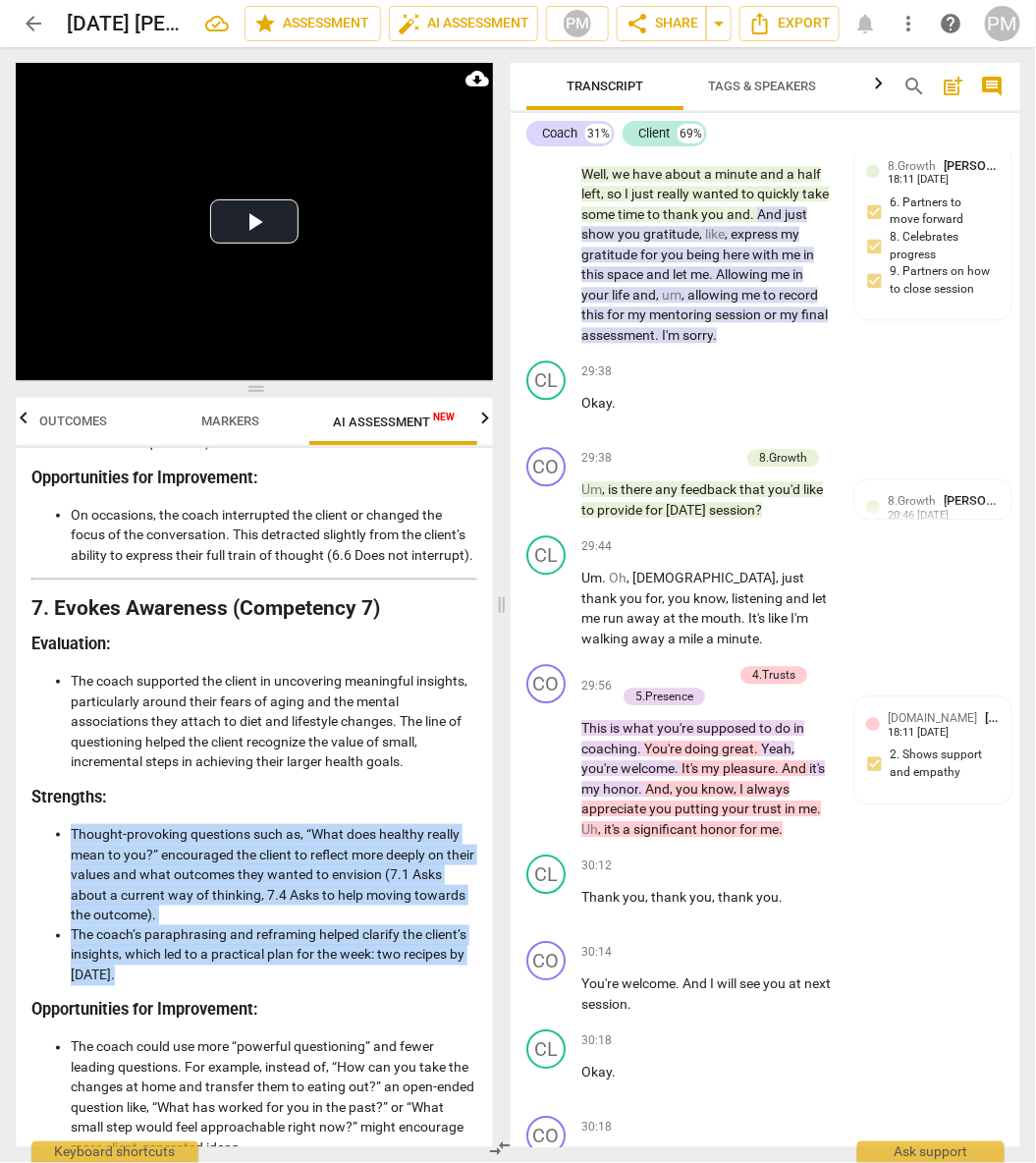
drag, startPoint x: 71, startPoint y: 871, endPoint x: 140, endPoint y: 1007, distance: 152.5
click at [140, 985] on ul "Thought-provoking questions such as, “What does healthy really mean to you?” en…" at bounding box center [254, 905] width 446 height 162
click at [138, 925] on li "Thought-provoking questions such as, “What does healthy really mean to you?” en…" at bounding box center [274, 874] width 407 height 101
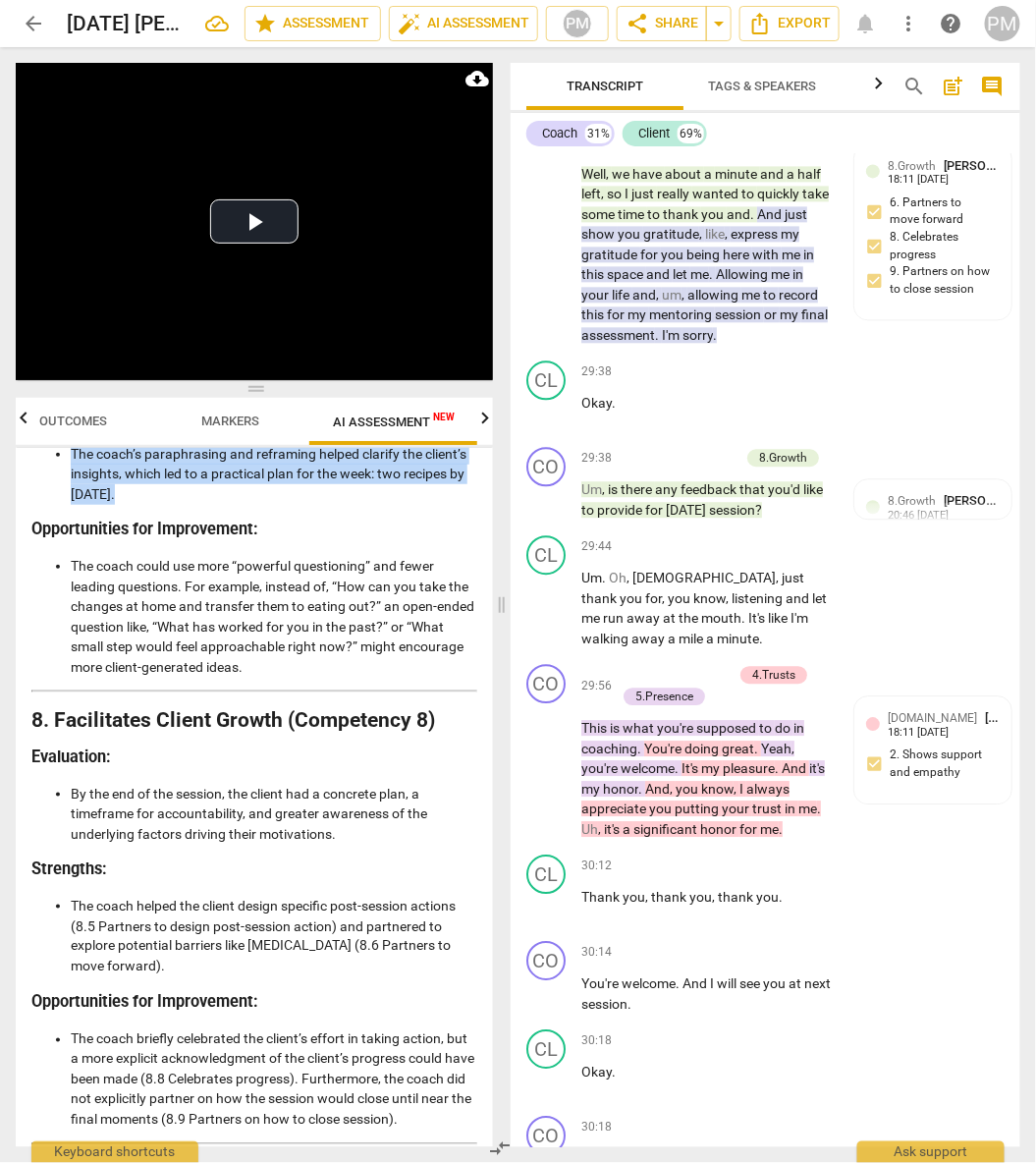
scroll to position [3890, 0]
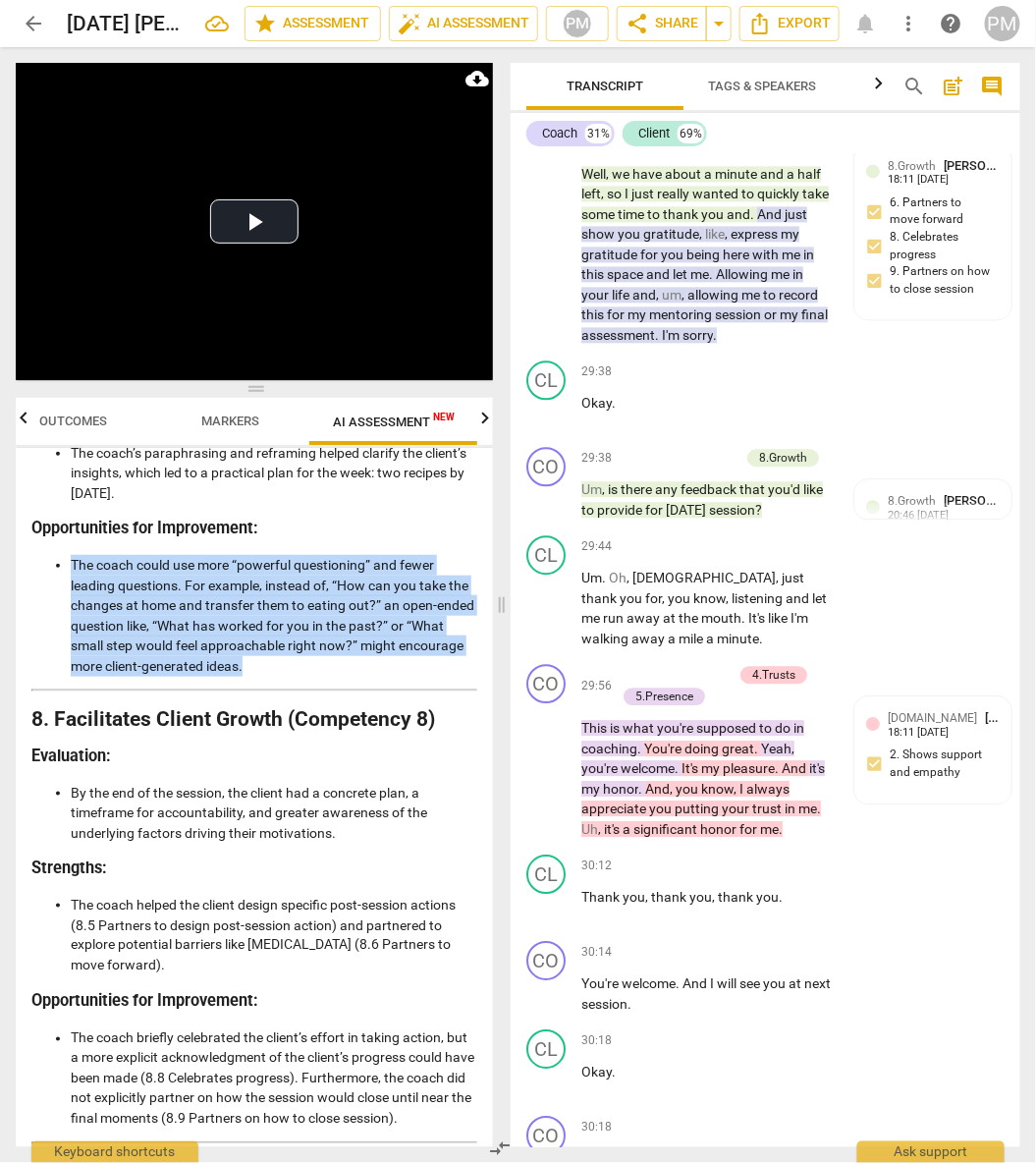
drag, startPoint x: 71, startPoint y: 599, endPoint x: 316, endPoint y: 699, distance: 264.6
click at [316, 676] on li "The coach could use more “powerful questioning” and fewer leading questions. Fo…" at bounding box center [274, 614] width 407 height 121
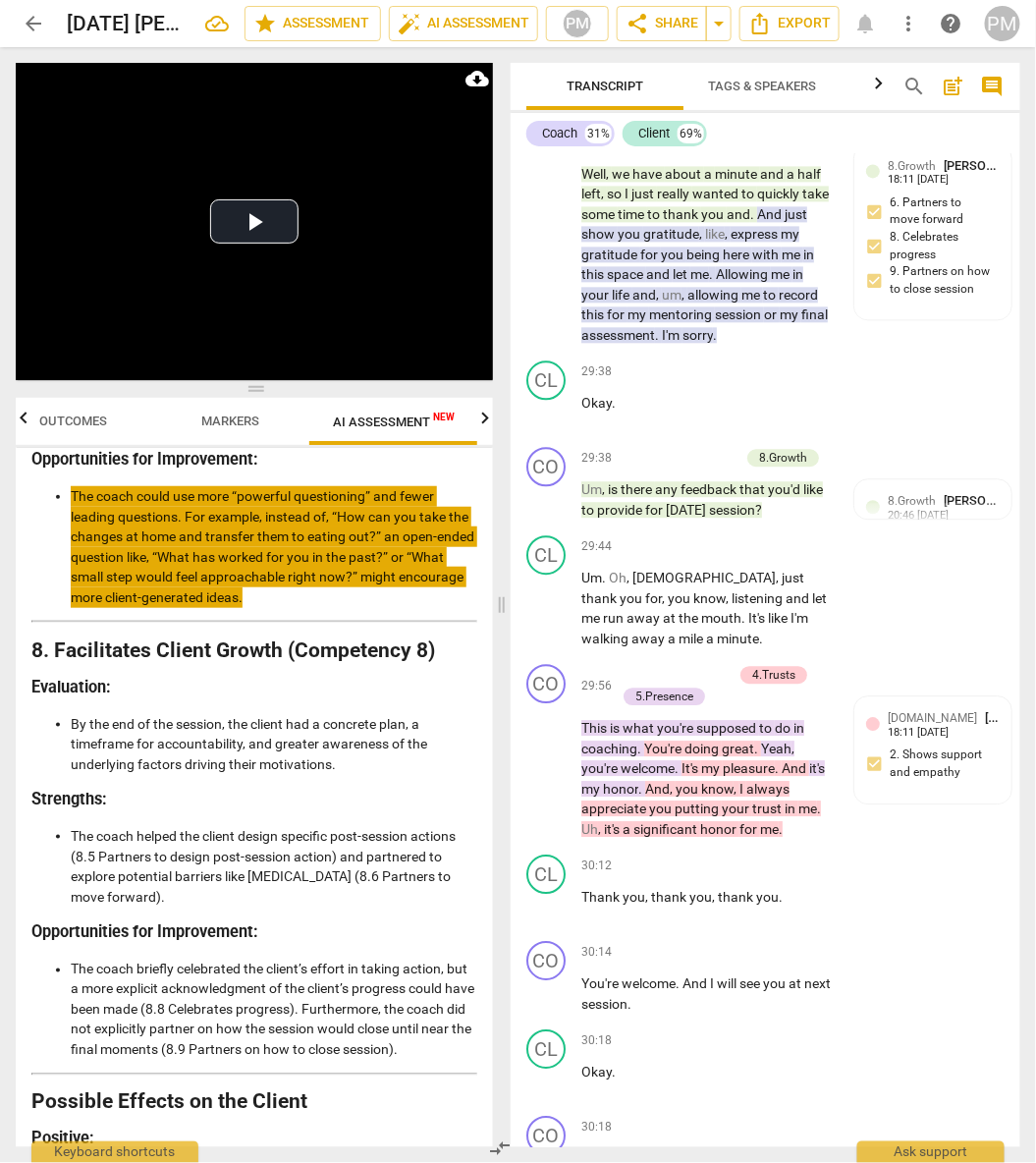
scroll to position [3993, 0]
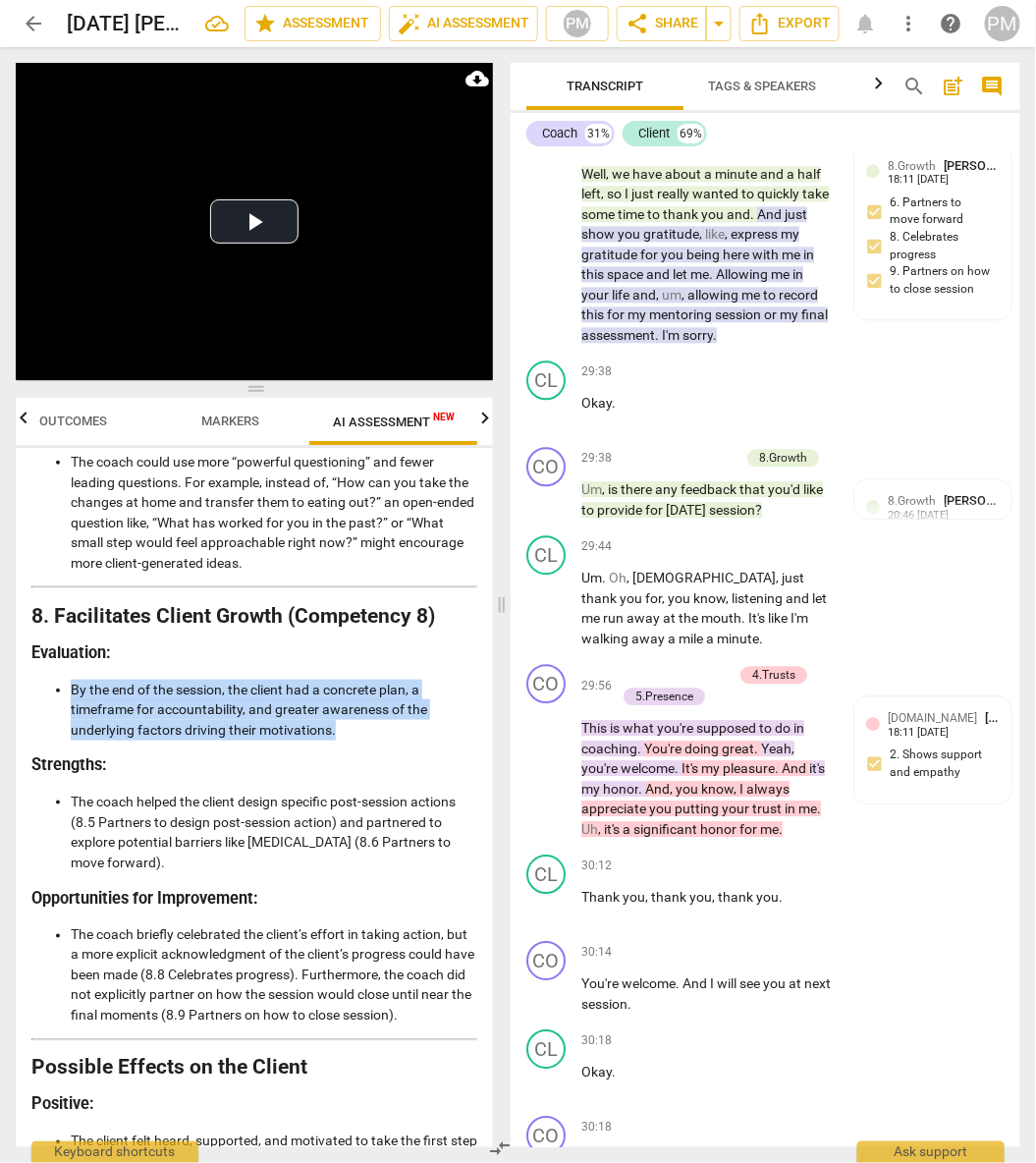
drag, startPoint x: 71, startPoint y: 727, endPoint x: 346, endPoint y: 770, distance: 278.3
click at [346, 741] on ul "By the end of the session, the client had a concrete plan, a timeframe for acco…" at bounding box center [254, 710] width 446 height 61
drag, startPoint x: 73, startPoint y: 837, endPoint x: 170, endPoint y: 893, distance: 112.0
click at [170, 872] on li "The coach helped the client design specific post-session actions (8.5 Partners …" at bounding box center [274, 832] width 407 height 81
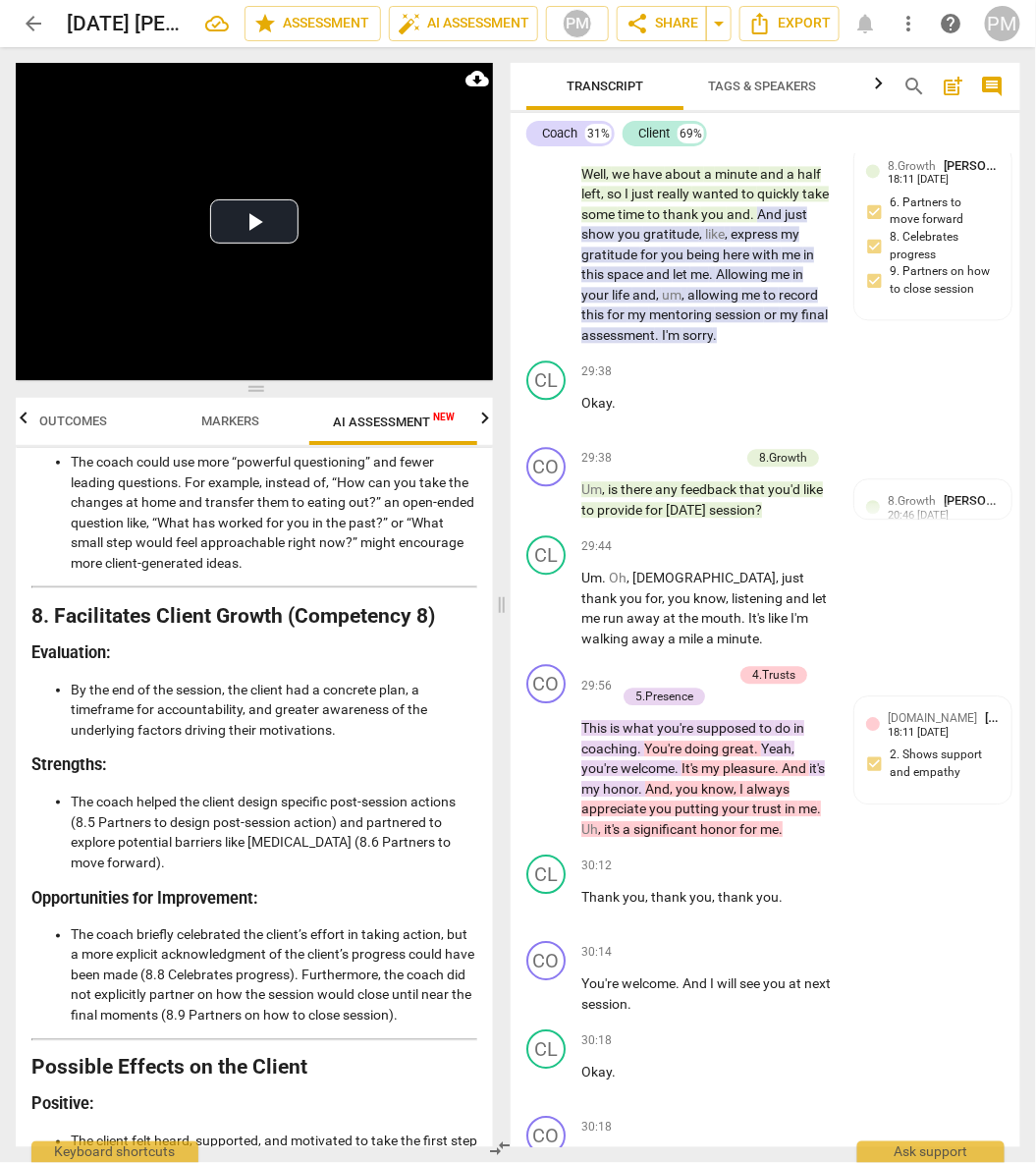
drag, startPoint x: 73, startPoint y: 969, endPoint x: 154, endPoint y: 1081, distance: 138.2
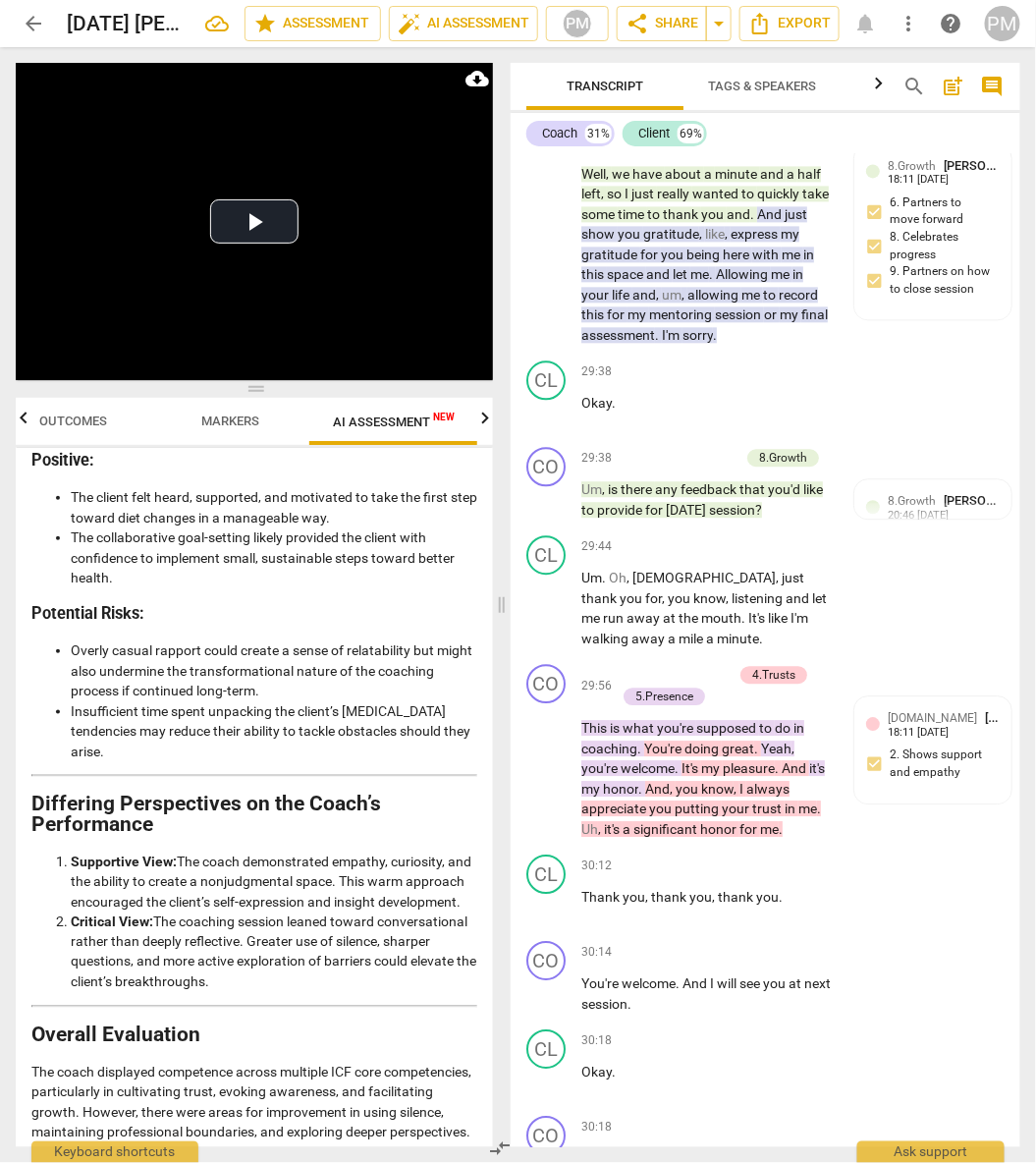
scroll to position [4638, 0]
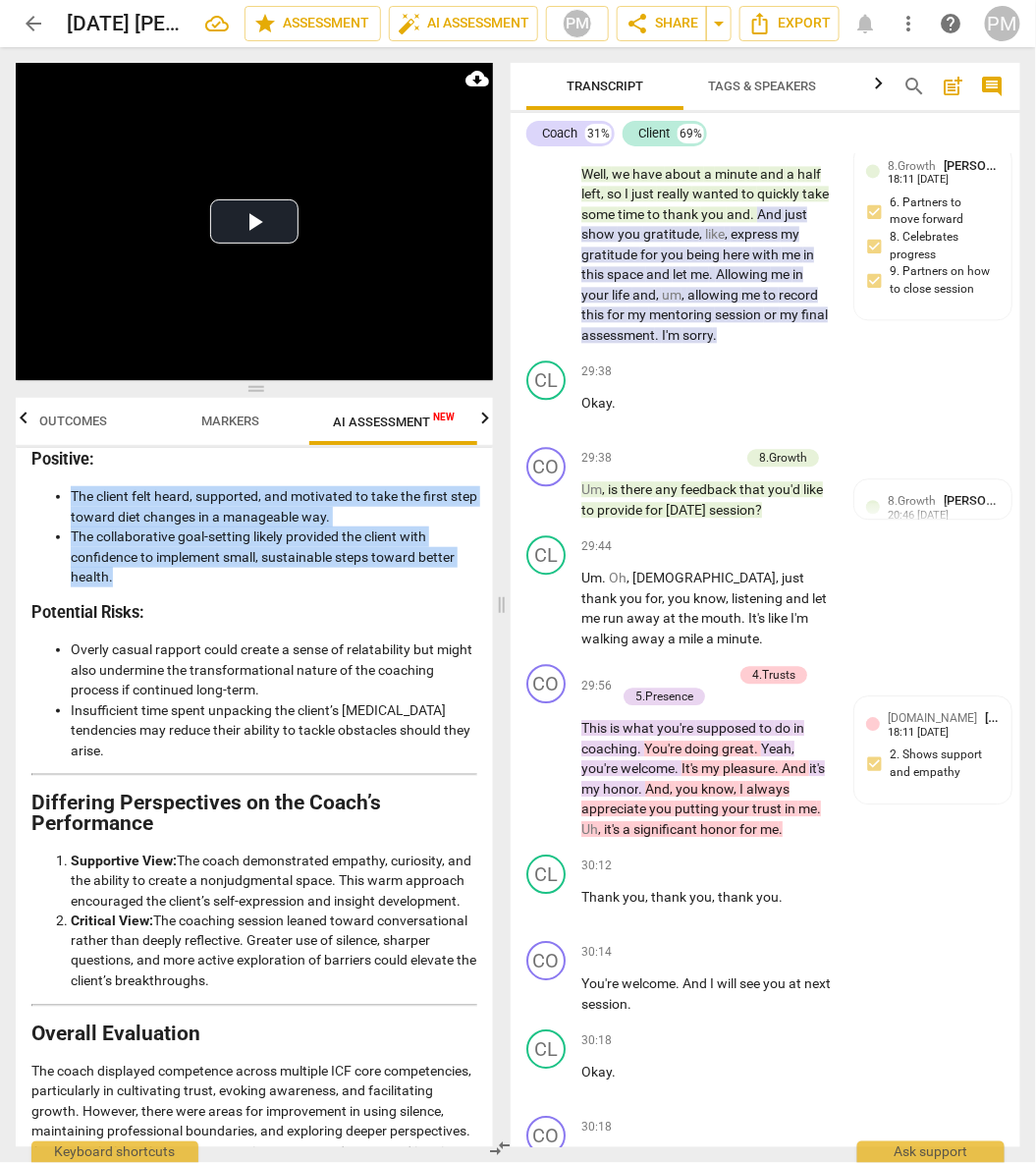
drag, startPoint x: 72, startPoint y: 548, endPoint x: 116, endPoint y: 630, distance: 93.1
click at [116, 587] on ul "The client felt heard, supported, and motivated to take the first step toward d…" at bounding box center [254, 537] width 446 height 101
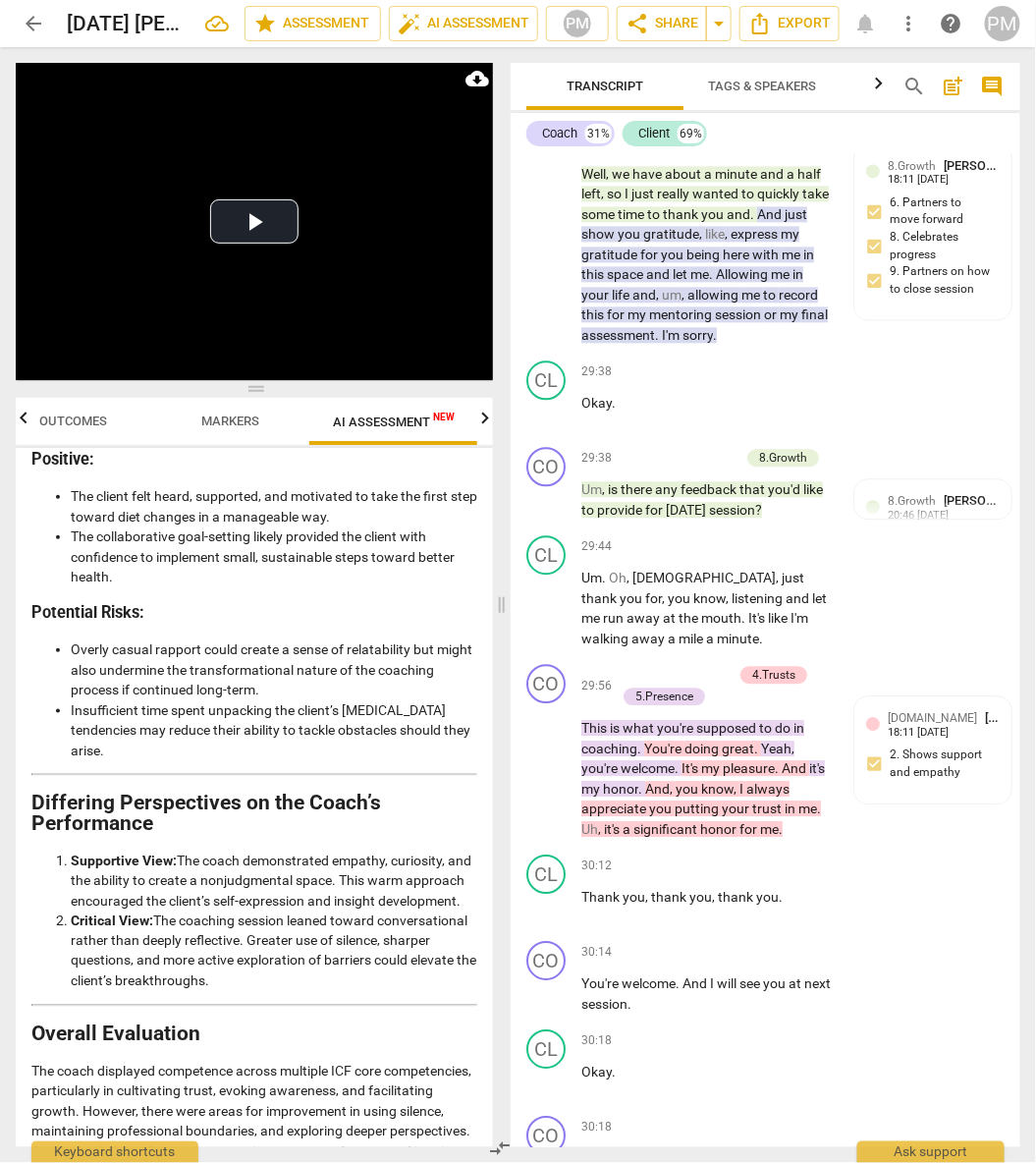
click at [163, 700] on li "Overly casual rapport could create a sense of relatability but might also under…" at bounding box center [274, 670] width 407 height 61
drag, startPoint x: 70, startPoint y: 708, endPoint x: 151, endPoint y: 802, distance: 124.1
click at [151, 760] on ul "Overly casual rapport could create a sense of relatability but might also under…" at bounding box center [254, 699] width 446 height 121
click at [199, 910] on li "Supportive View: The coach demonstrated empathy, curiosity, and the ability to …" at bounding box center [274, 881] width 407 height 61
click at [149, 911] on li "Supportive View: The coach demonstrated empathy, curiosity, and the ability to …" at bounding box center [274, 881] width 407 height 61
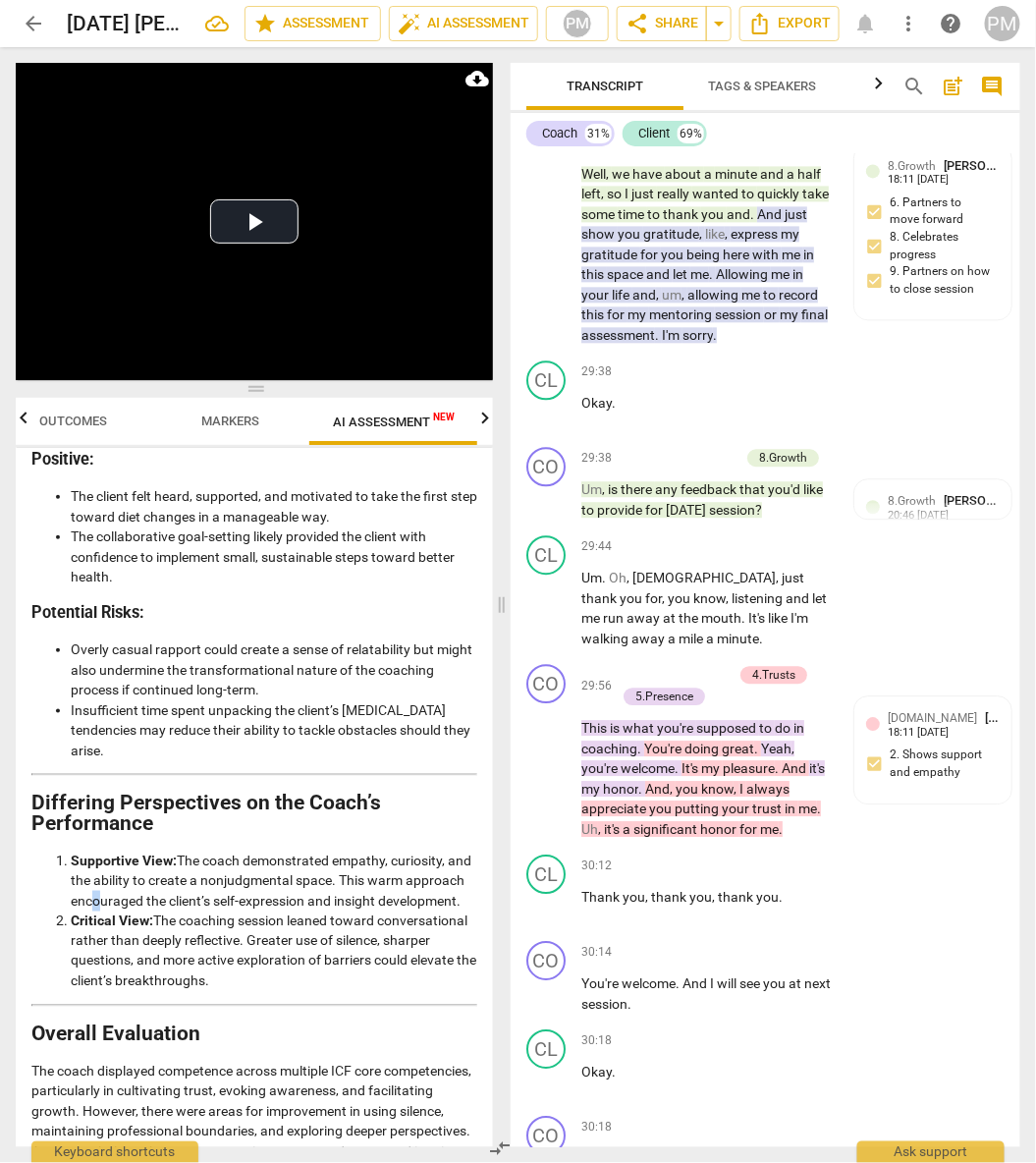
drag, startPoint x: 181, startPoint y: 913, endPoint x: 229, endPoint y: 969, distance: 73.8
click at [229, 911] on li "Supportive View: The coach demonstrated empathy, curiosity, and the ability to …" at bounding box center [274, 881] width 407 height 61
drag, startPoint x: 156, startPoint y: 993, endPoint x: 364, endPoint y: 1053, distance: 216.5
click at [364, 991] on li "Critical View: The coaching session leaned toward conversational rather than de…" at bounding box center [274, 950] width 407 height 81
click at [191, 911] on li "Supportive View: The coach demonstrated empathy, curiosity, and the ability to …" at bounding box center [274, 881] width 407 height 61
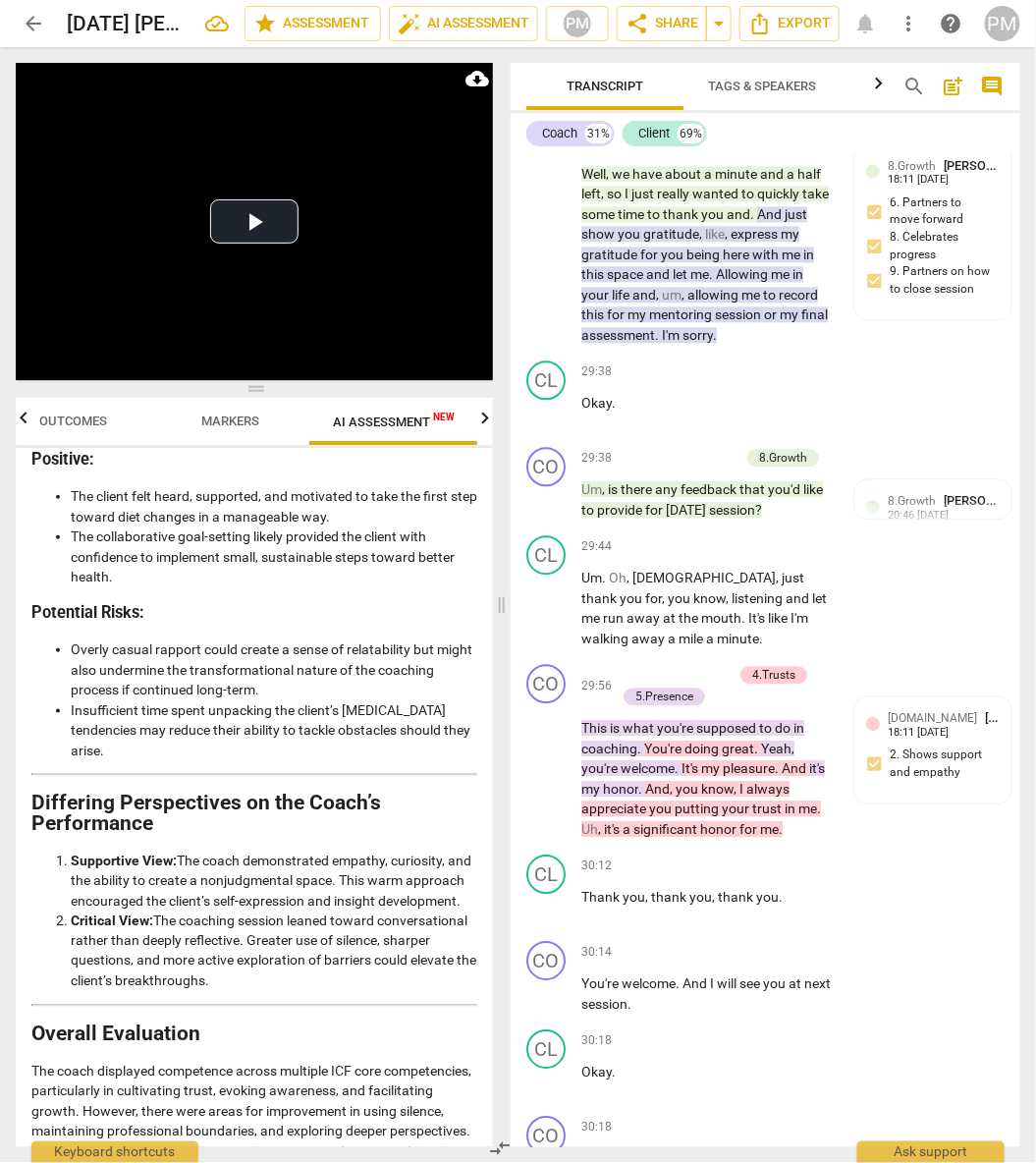
scroll to position [4836, 0]
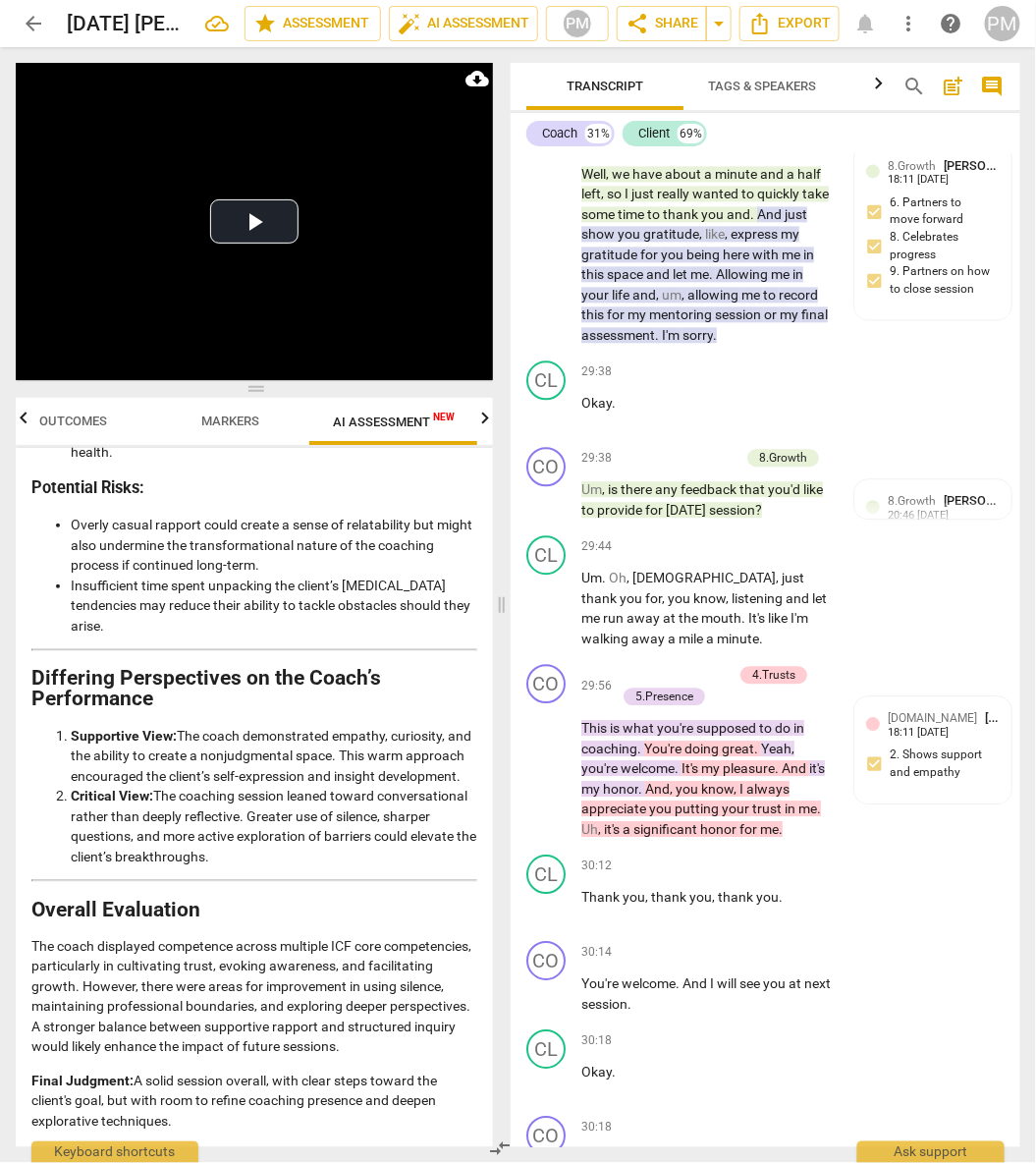
click at [917, 90] on span "search" at bounding box center [914, 87] width 24 height 24
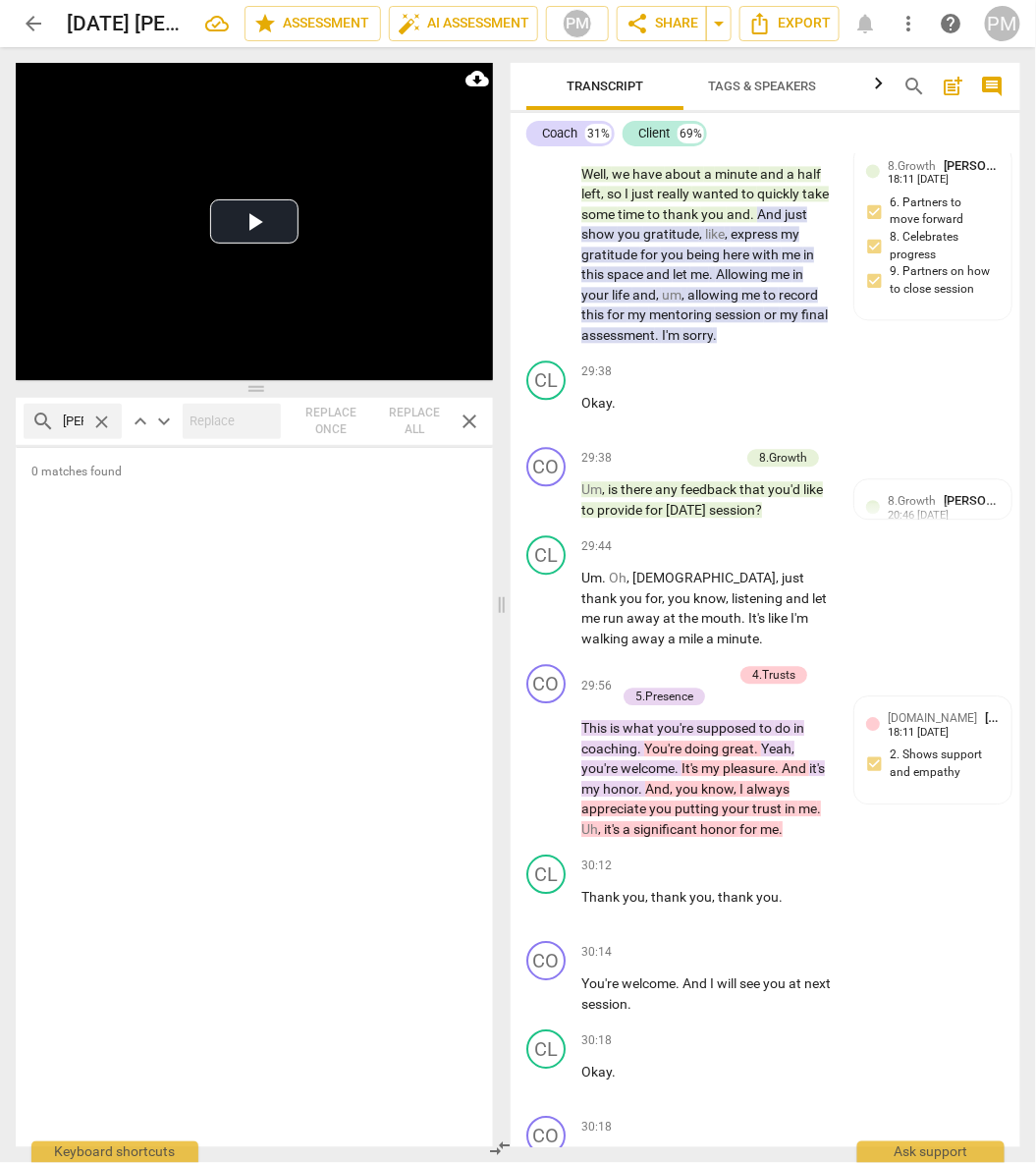
scroll to position [0, 4]
type input "[PERSON_NAME]"
click at [86, 433] on div "search [PERSON_NAME]" at bounding box center [73, 421] width 98 height 35
click at [70, 424] on input "[PERSON_NAME]" at bounding box center [73, 421] width 21 height 32
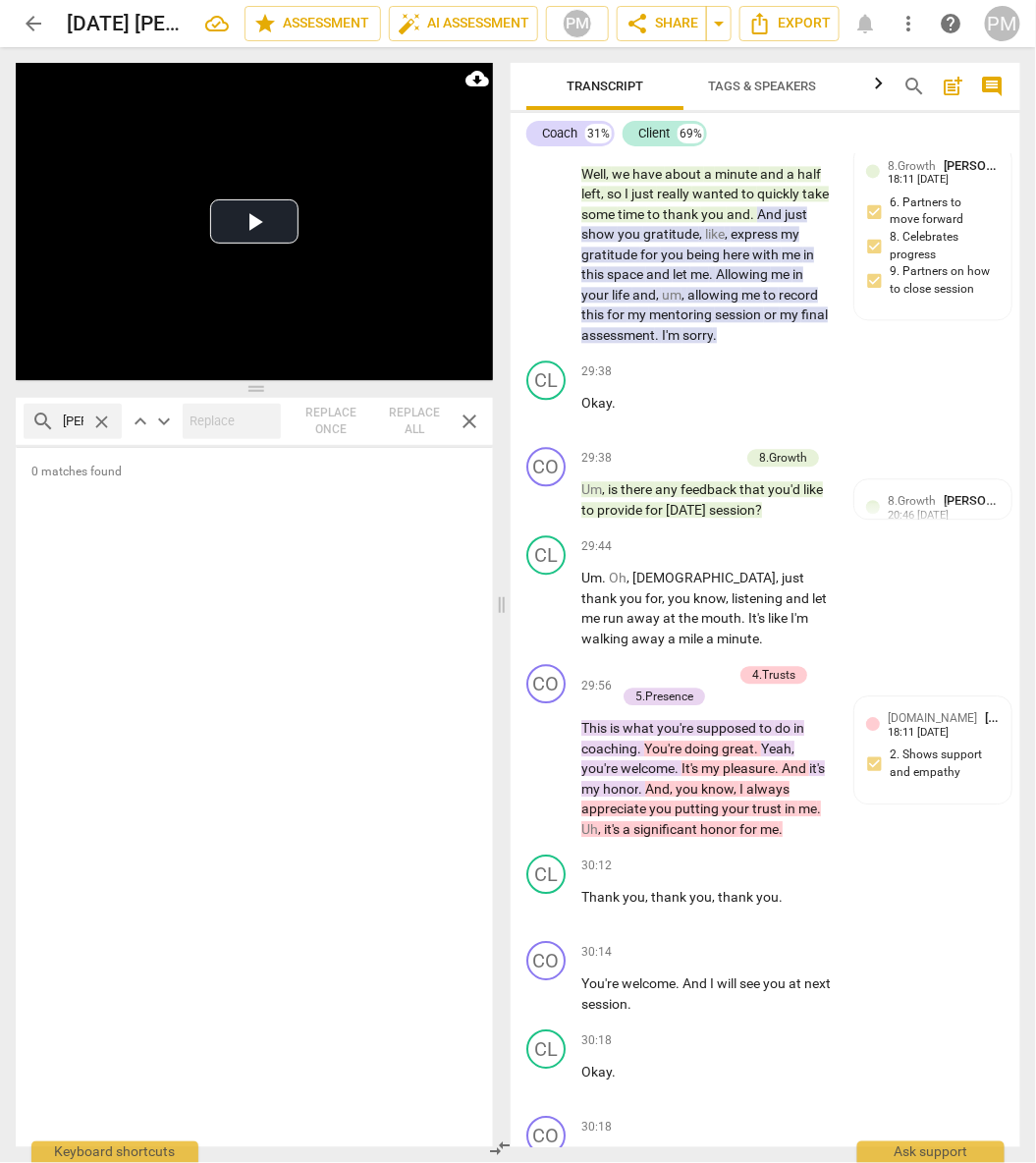
click at [44, 417] on span "search" at bounding box center [43, 421] width 24 height 24
click at [92, 417] on span "close" at bounding box center [101, 421] width 21 height 21
click at [67, 420] on input "text" at bounding box center [89, 421] width 51 height 32
type input "spouse"
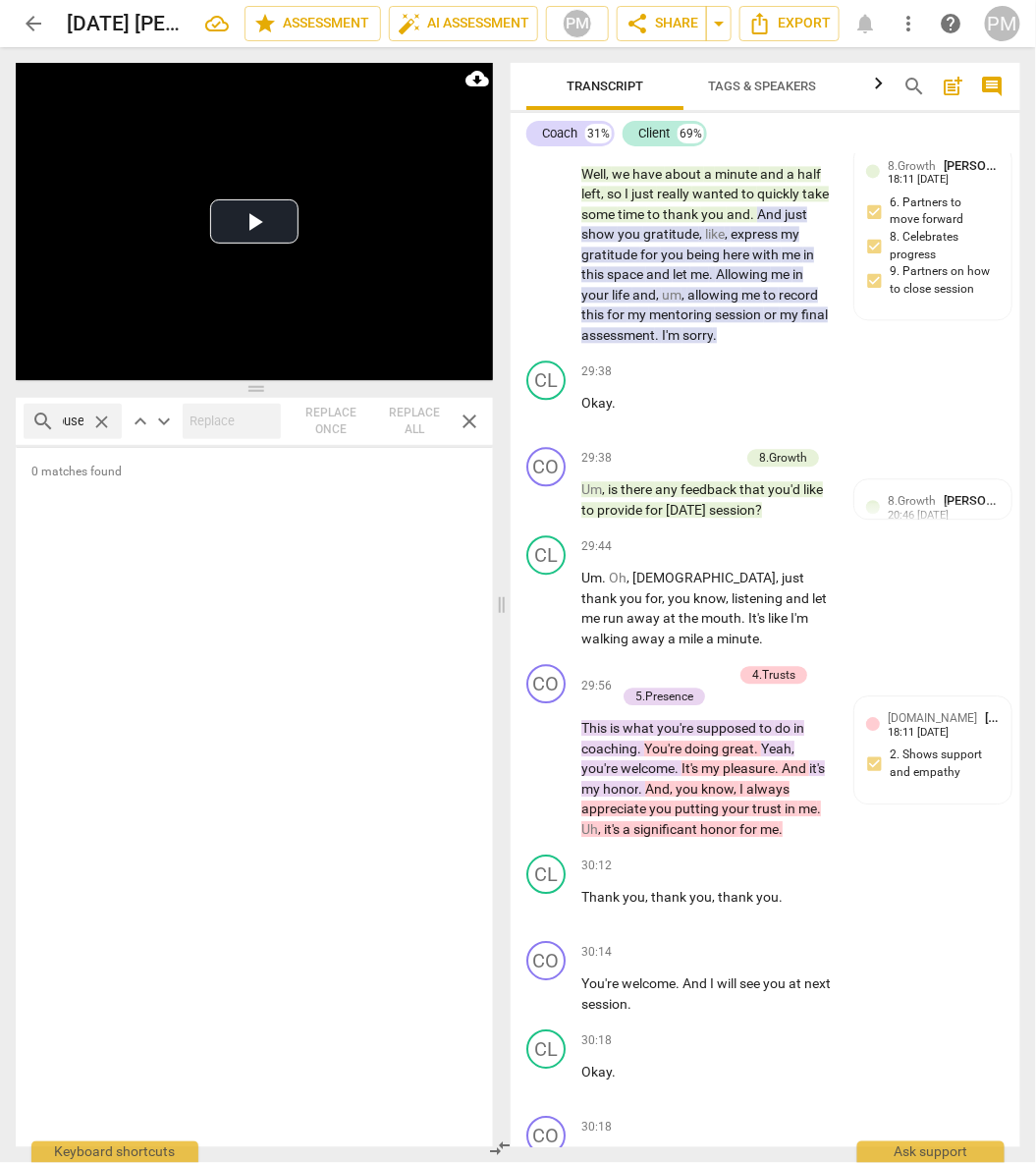
scroll to position [0, 0]
click at [182, 616] on div "0 matches found" at bounding box center [254, 798] width 478 height 699
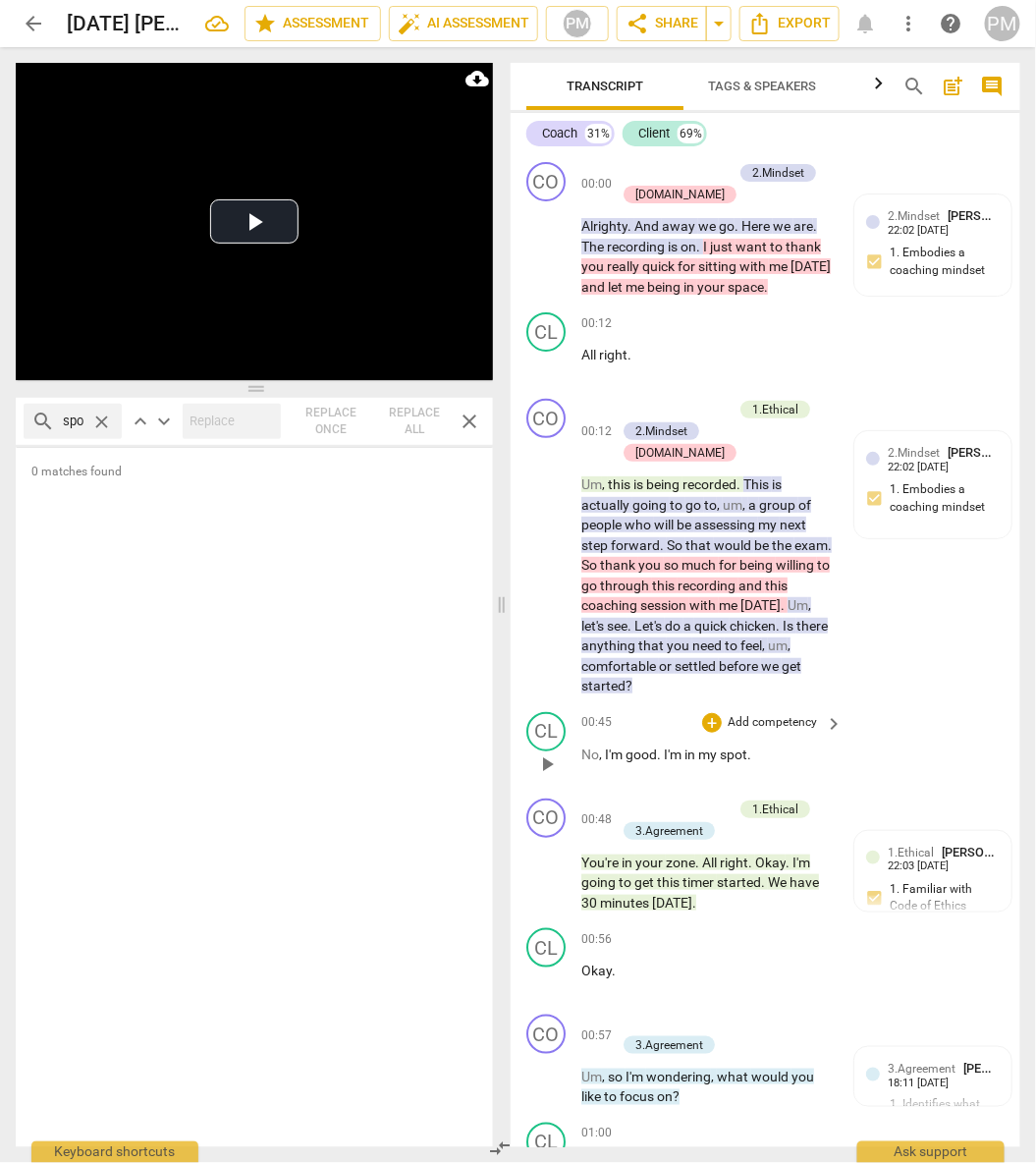
click at [684, 712] on div "00:45 + Add competency keyboard_arrow_right" at bounding box center [712, 723] width 263 height 22
click at [687, 712] on div "00:45 + Add competency keyboard_arrow_right" at bounding box center [712, 723] width 263 height 22
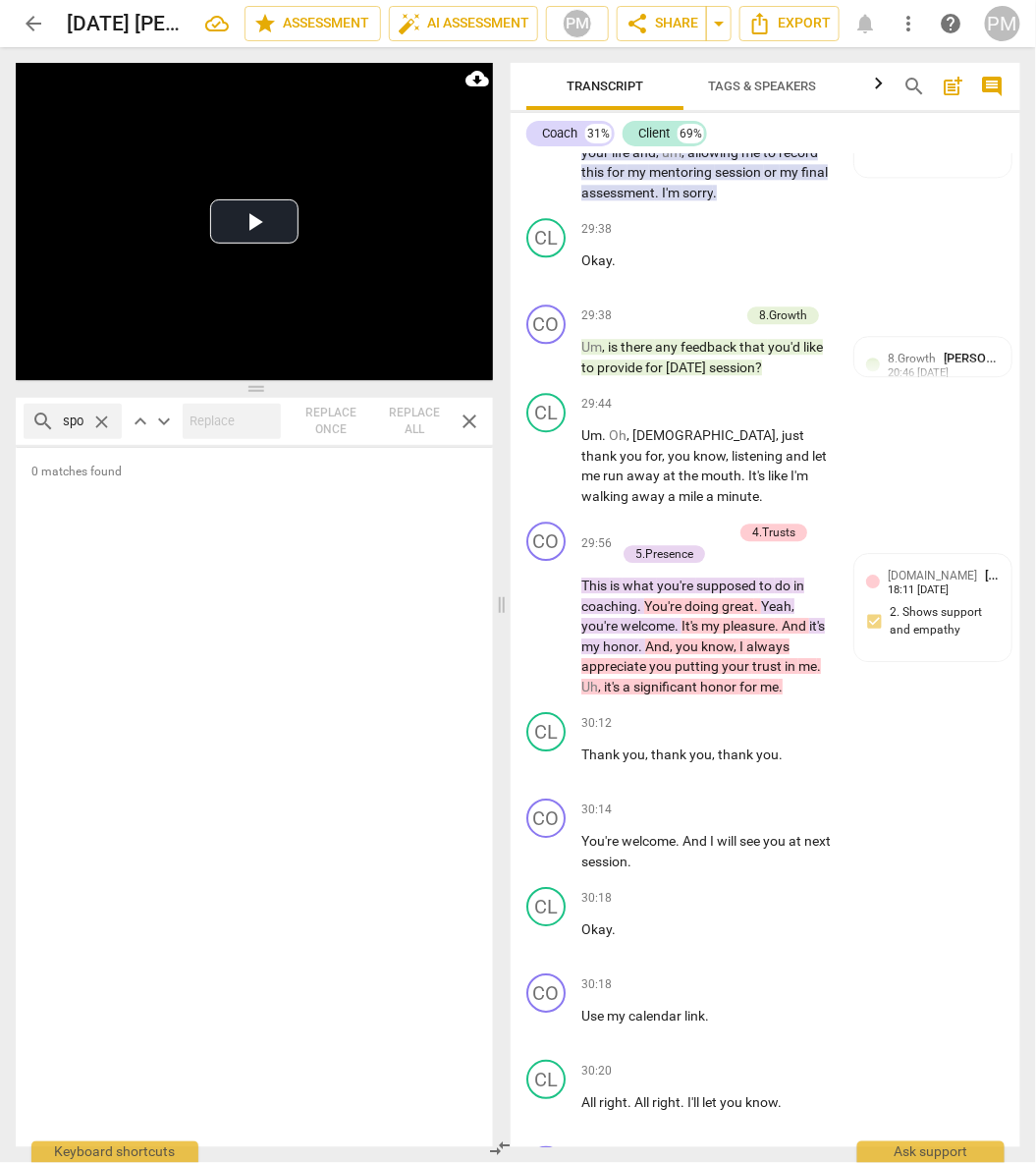
scroll to position [21753, 0]
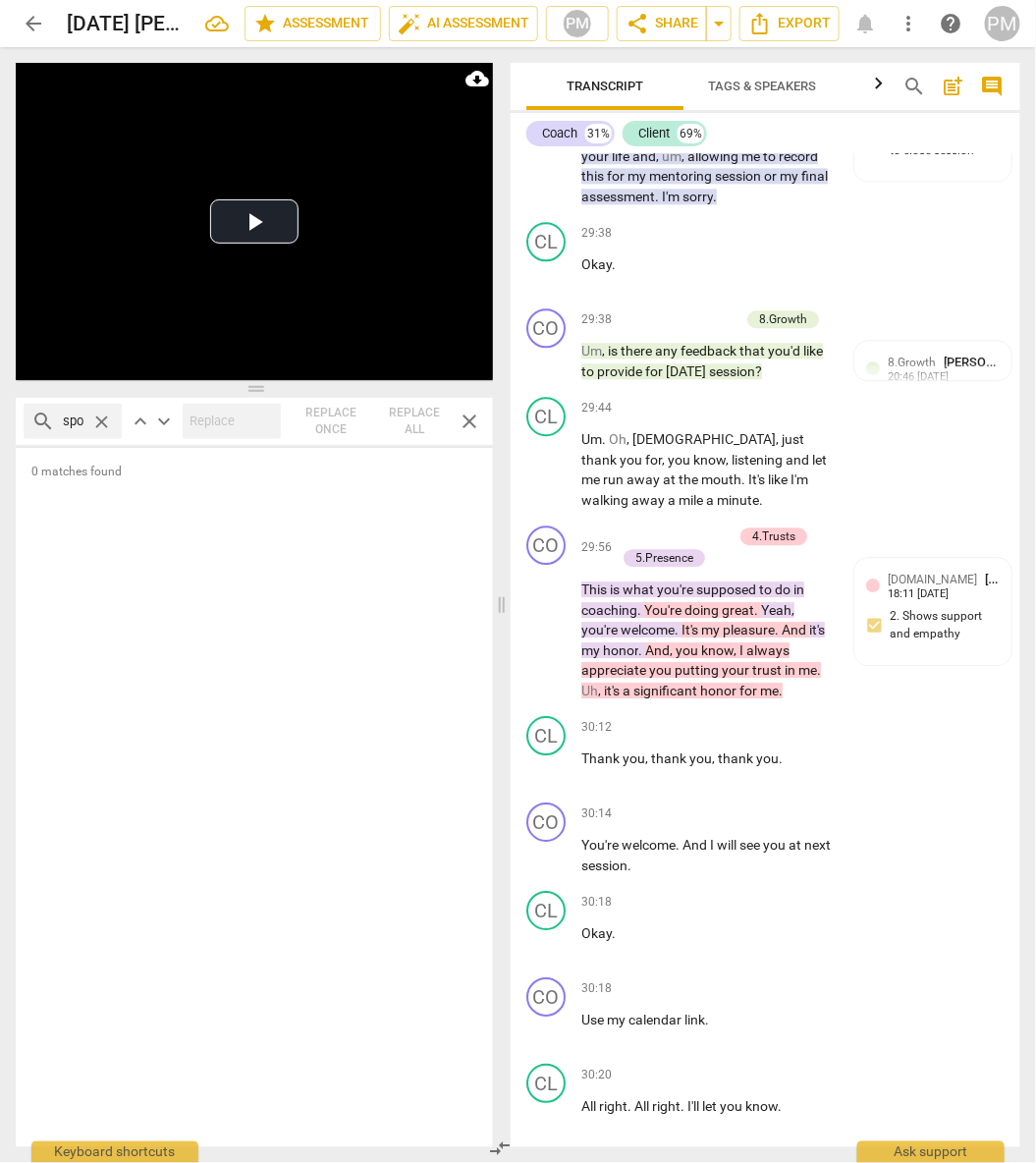
click at [449, 926] on div "0 matches found" at bounding box center [254, 798] width 478 height 699
click at [28, 22] on span "arrow_back" at bounding box center [33, 24] width 24 height 24
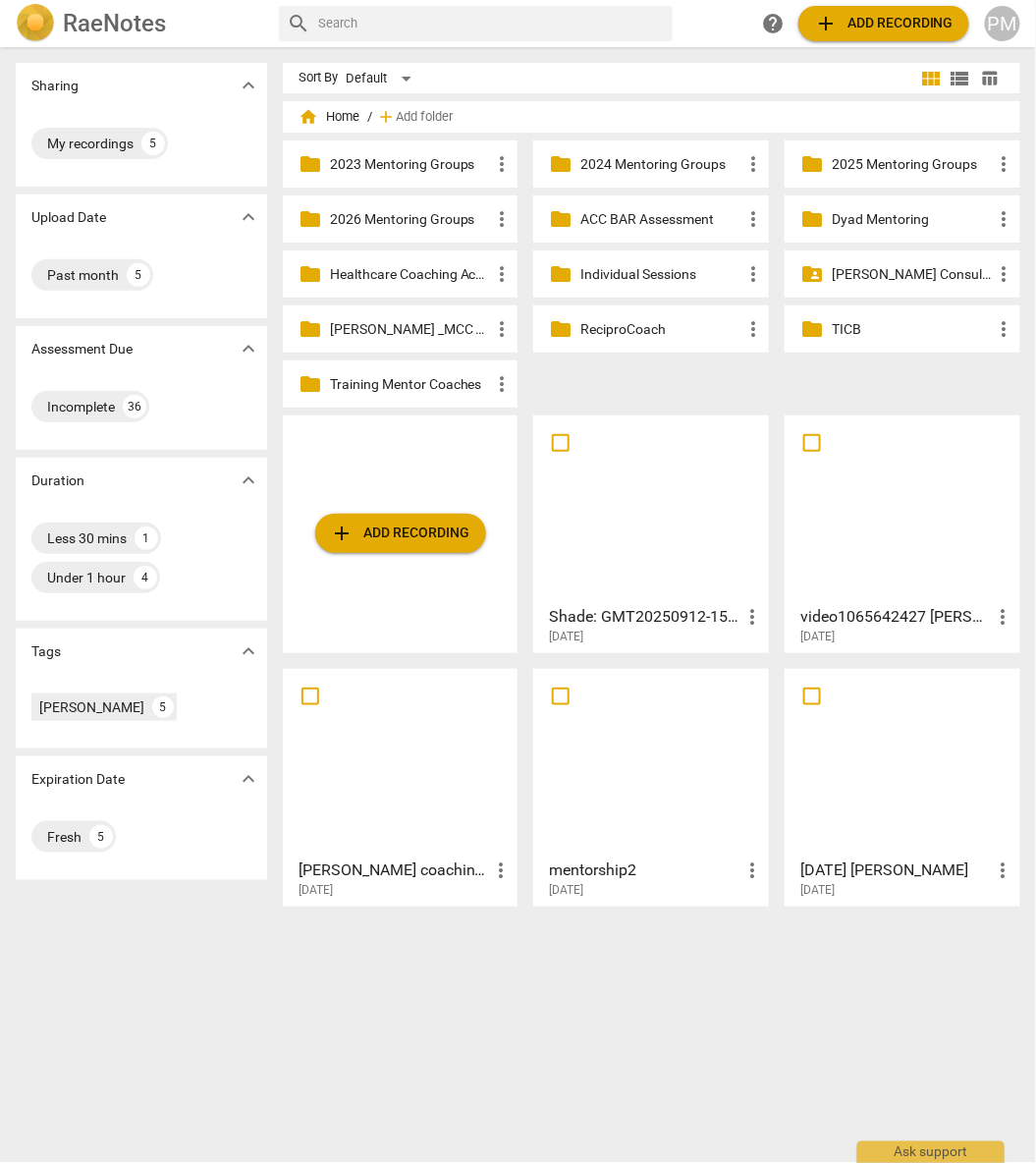
click at [874, 598] on div "video1065642427 [PERSON_NAME] more_vert [DATE]" at bounding box center [903, 620] width 224 height 49
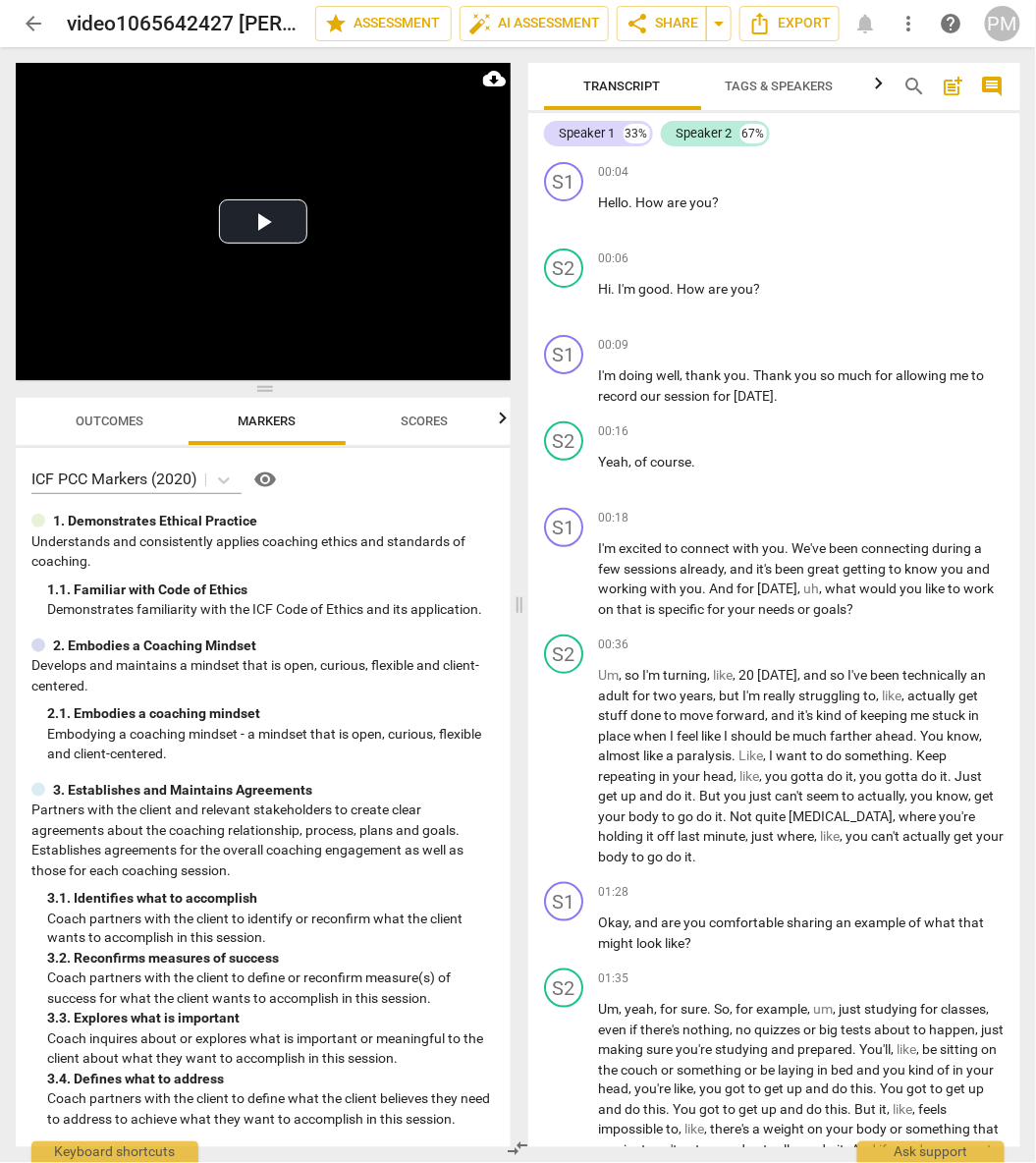
click at [103, 430] on span "Outcomes" at bounding box center [110, 421] width 115 height 27
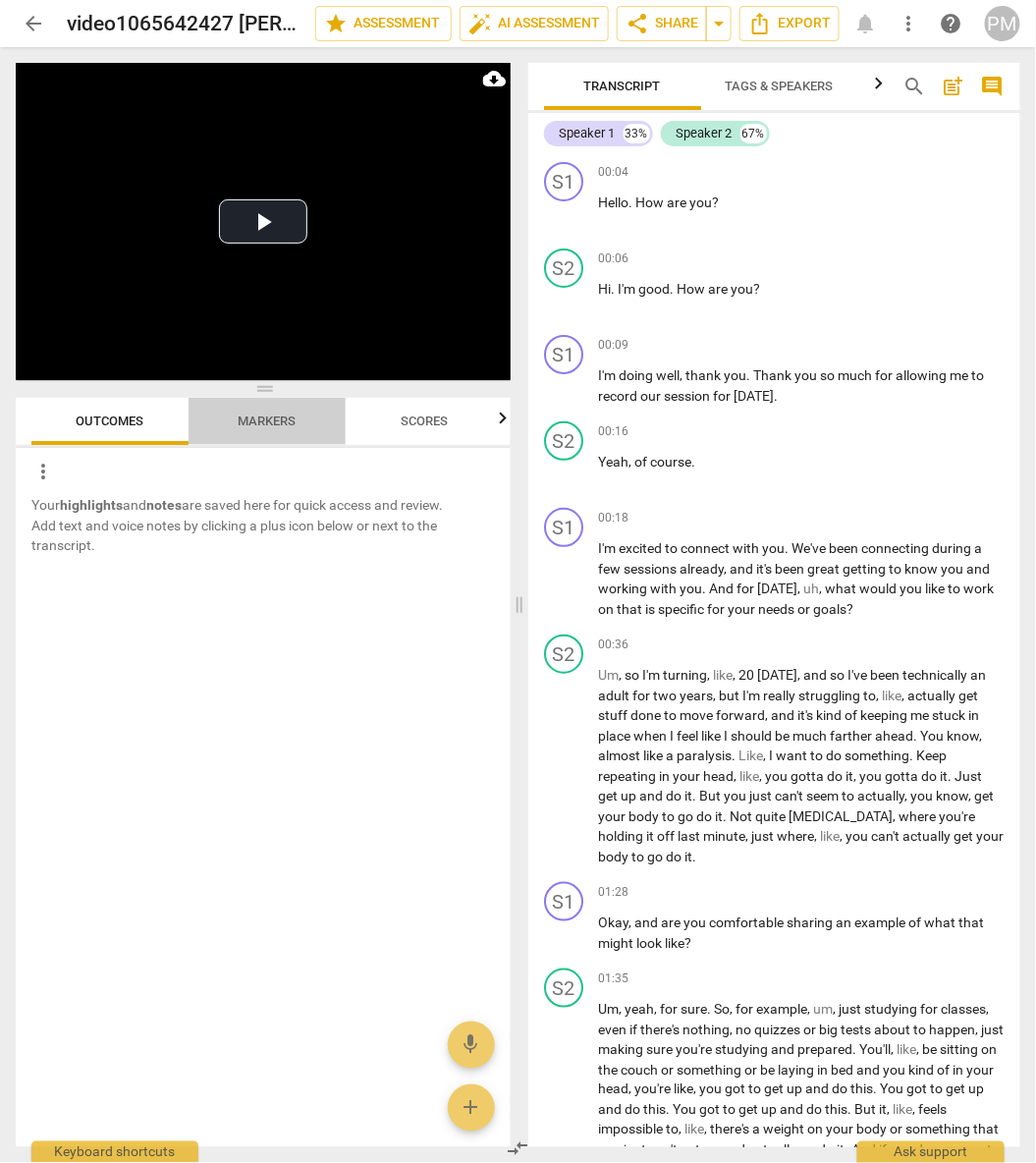
click at [286, 422] on span "Markers" at bounding box center [267, 420] width 58 height 15
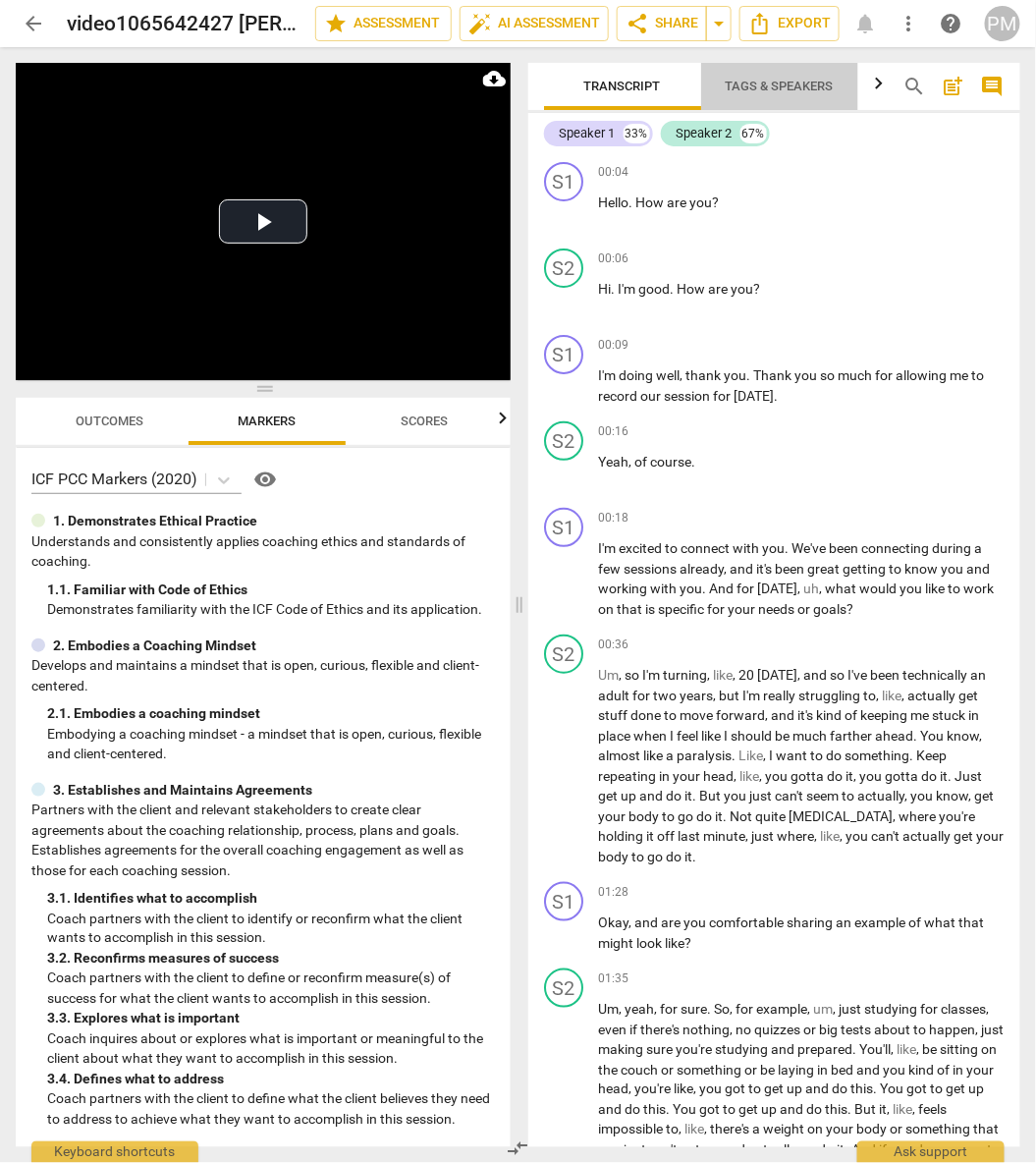
click at [761, 97] on span "Tags & Speakers" at bounding box center [780, 87] width 156 height 27
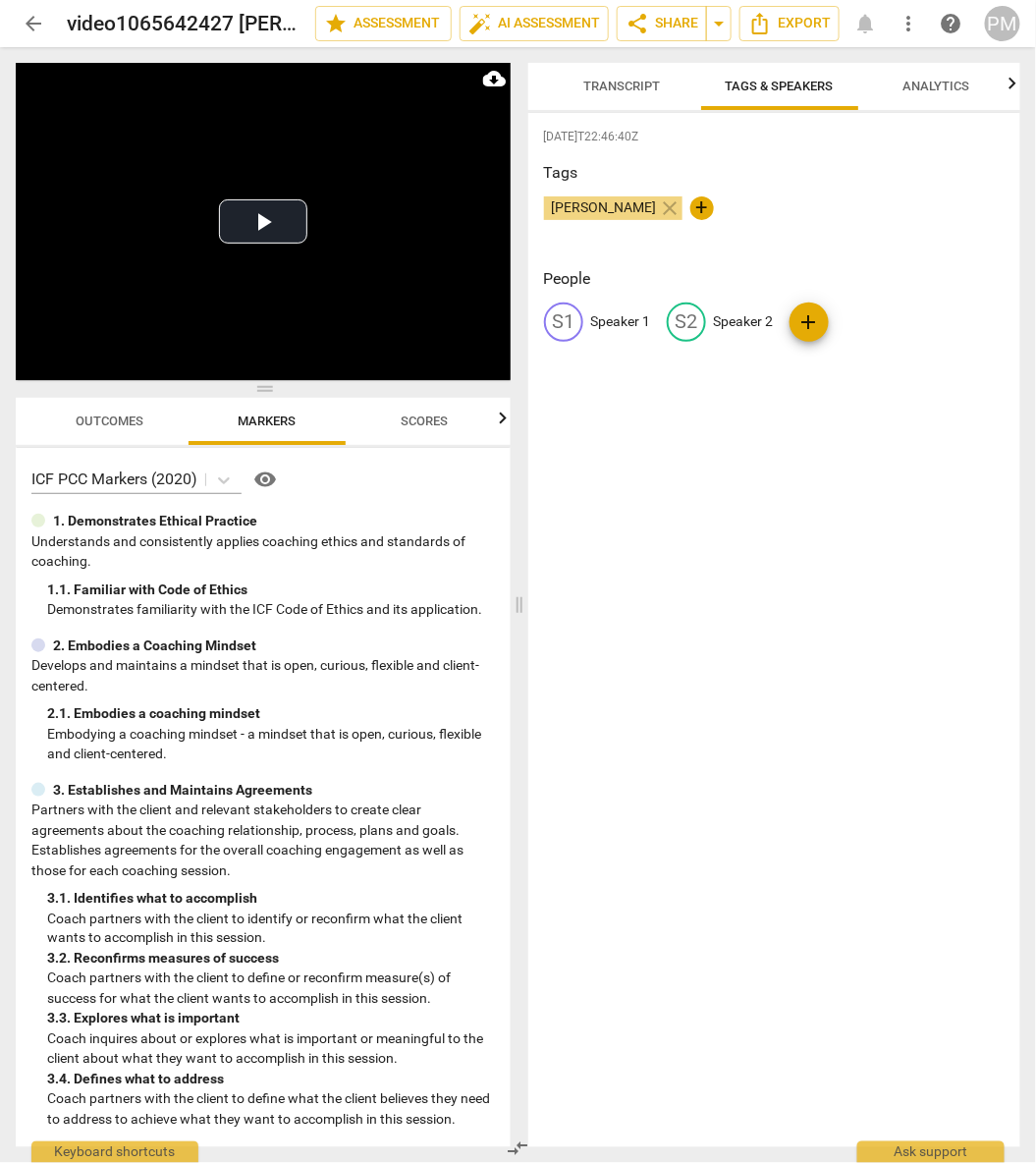
click at [597, 324] on p "Speaker 1" at bounding box center [620, 321] width 60 height 21
type input "Coach"
click at [856, 319] on p "Speaker 2" at bounding box center [872, 321] width 60 height 21
type input "Client"
click at [808, 235] on div "Tags [PERSON_NAME] close +" at bounding box center [774, 207] width 462 height 91
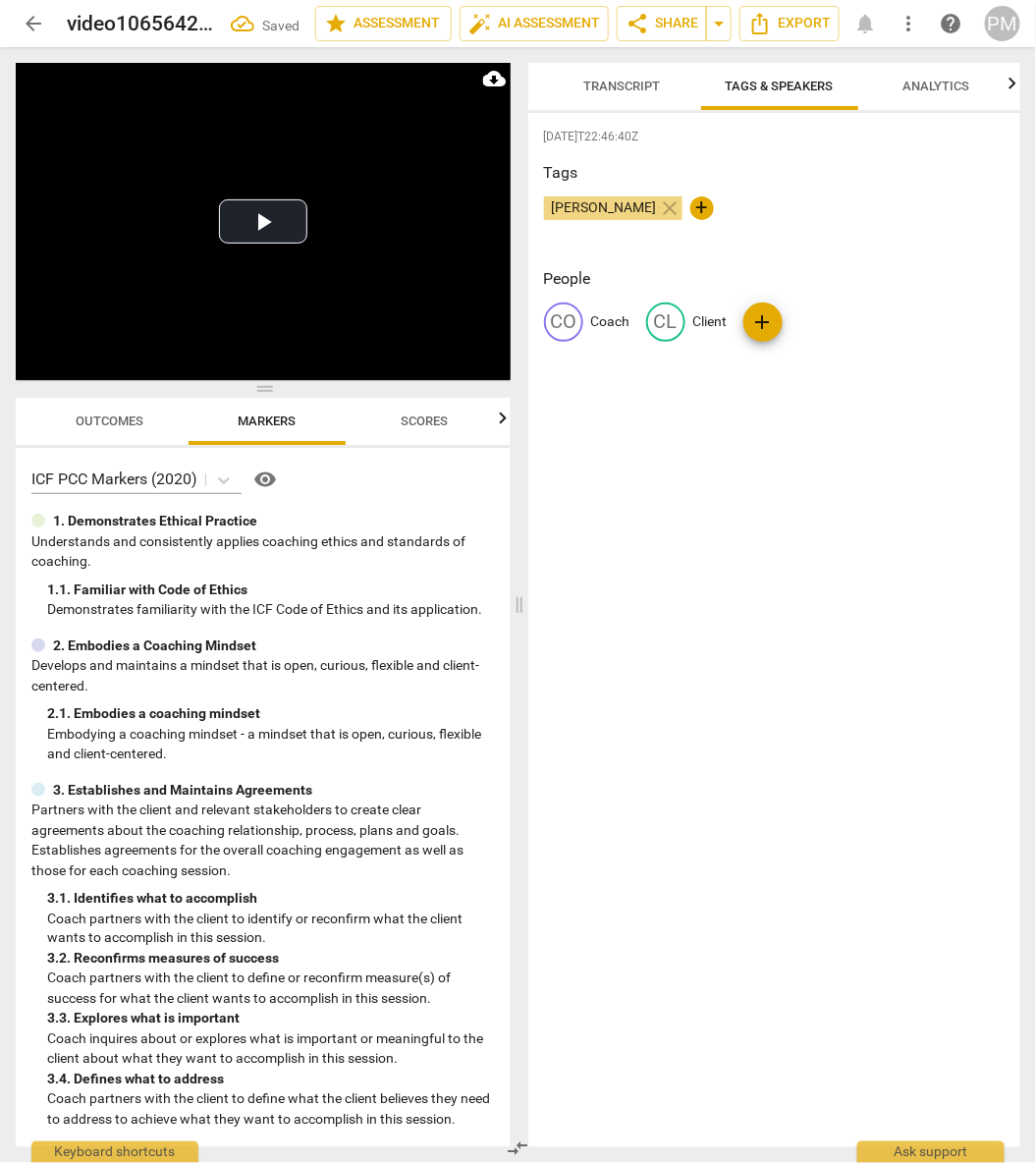
click at [604, 86] on span "Transcript" at bounding box center [622, 86] width 77 height 15
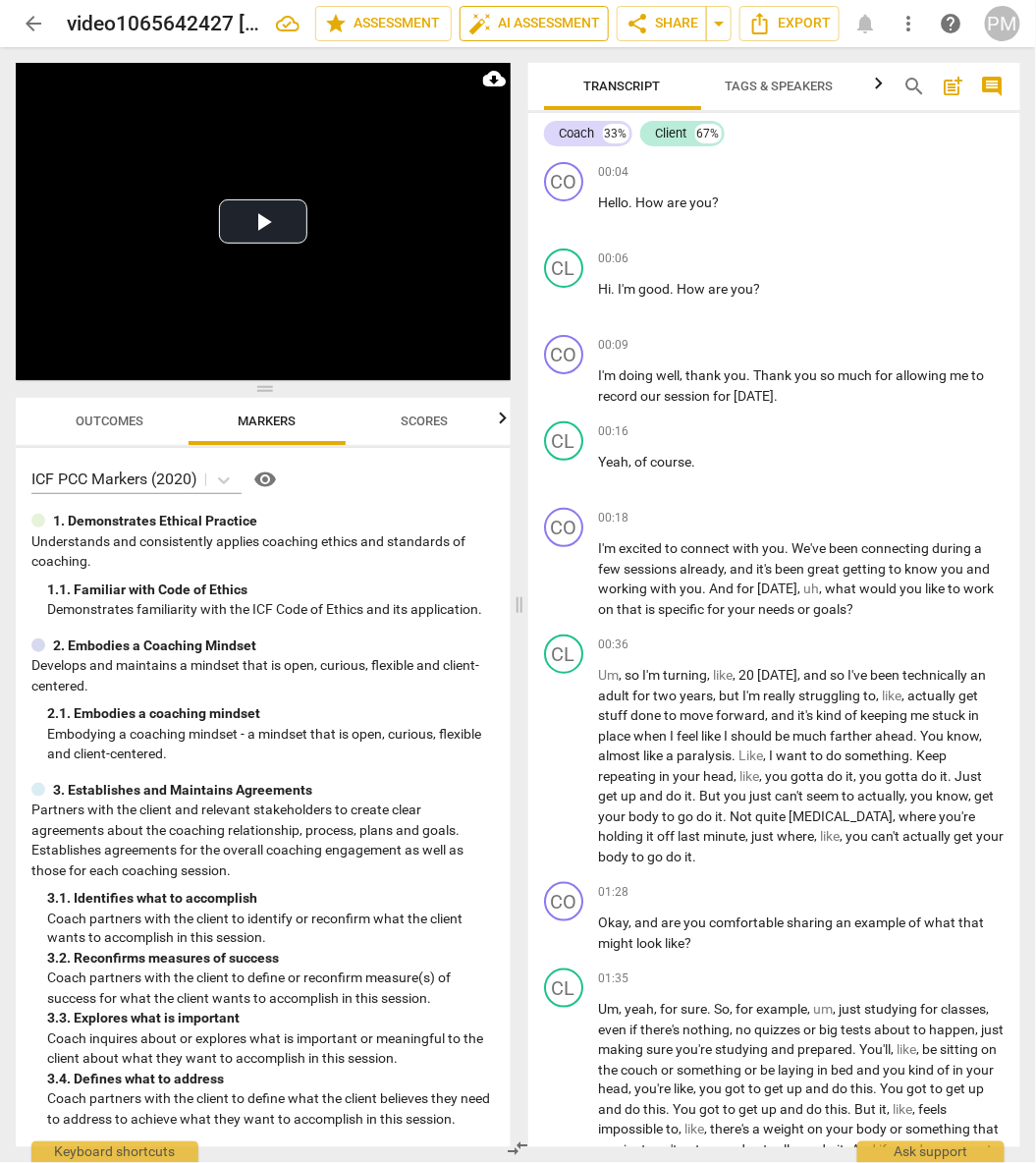
click at [515, 26] on span "auto_fix_high AI Assessment" at bounding box center [535, 24] width 132 height 24
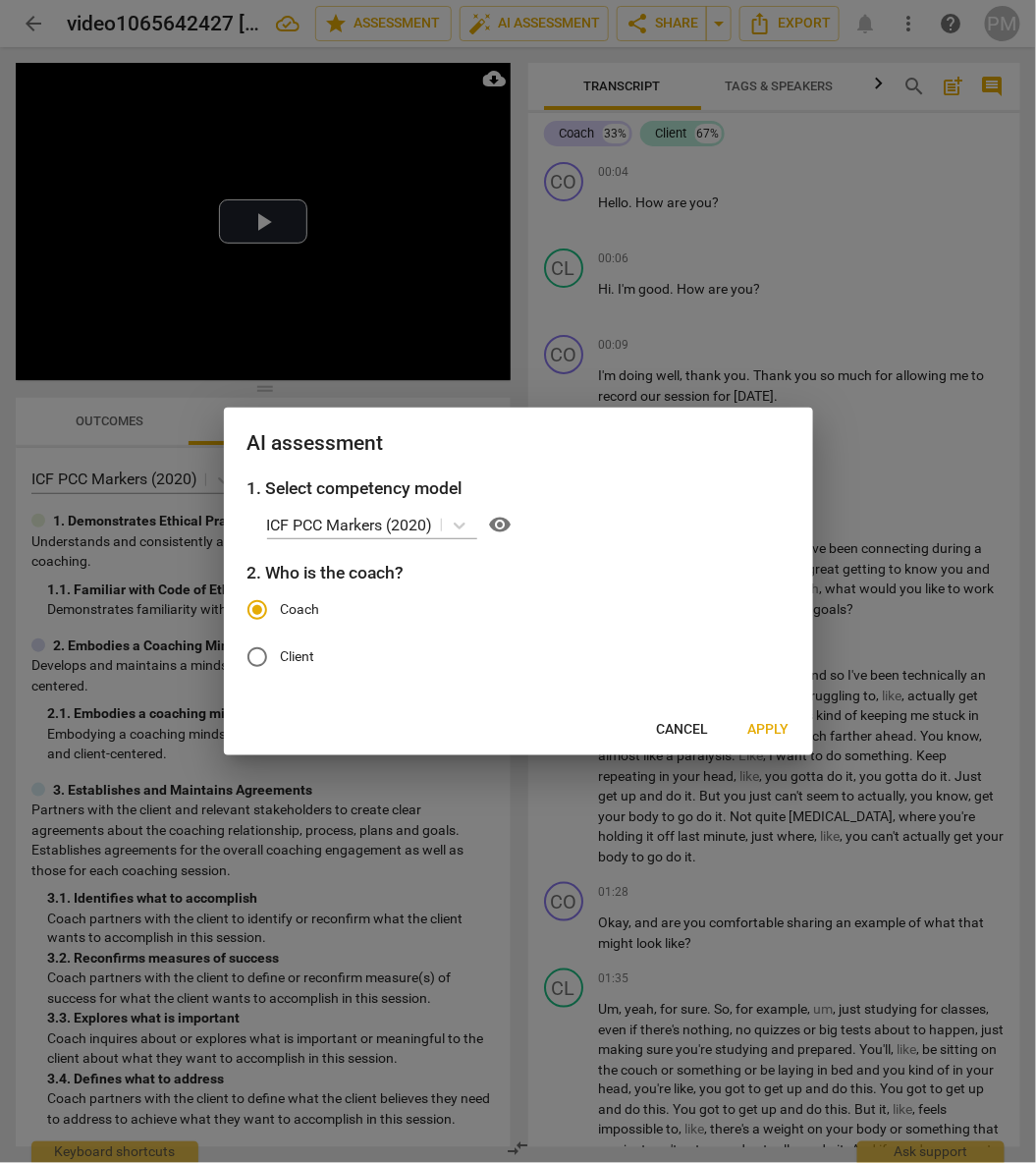
click at [762, 734] on span "Apply" at bounding box center [769, 730] width 41 height 20
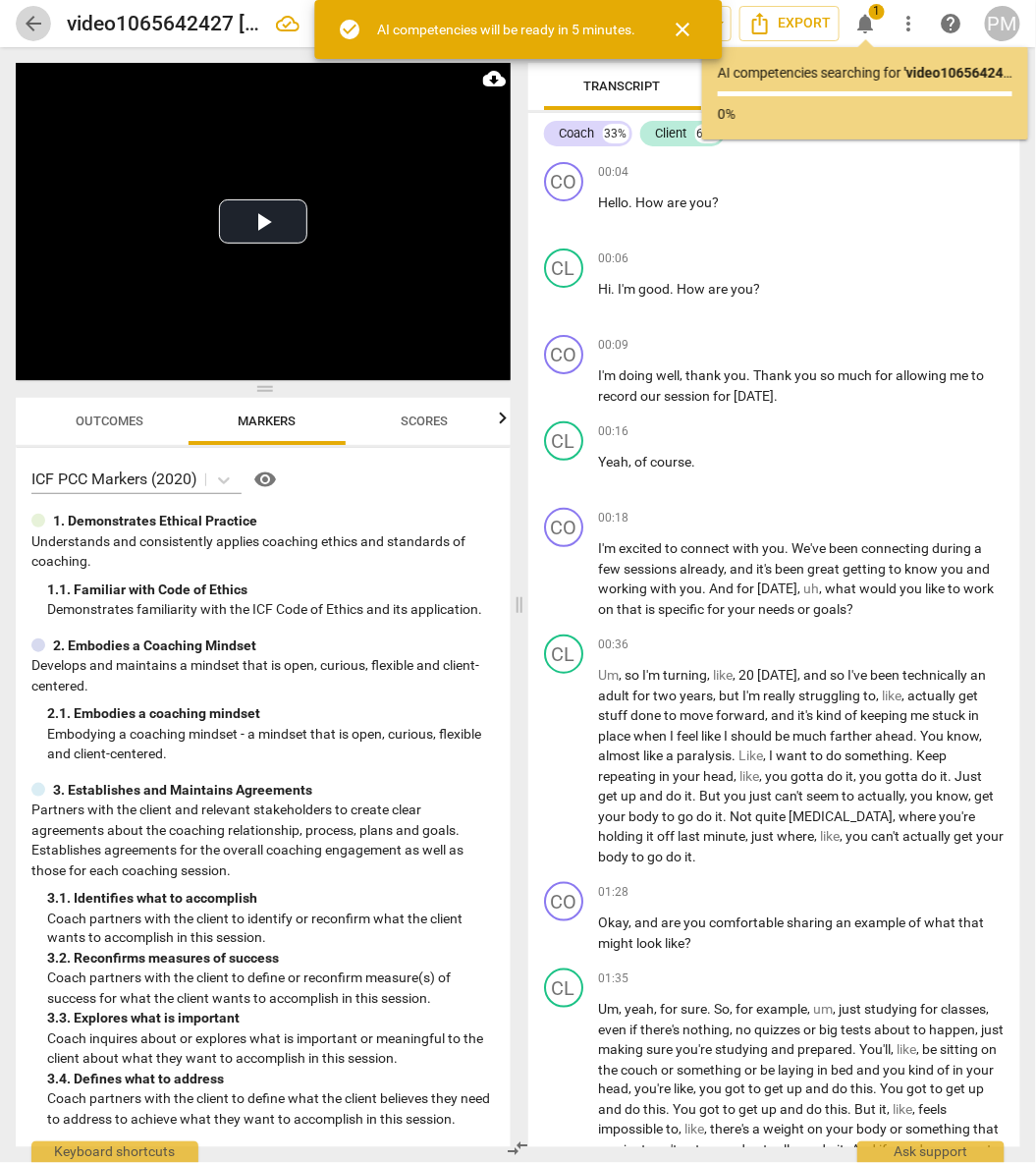
click at [29, 28] on span "arrow_back" at bounding box center [33, 24] width 24 height 24
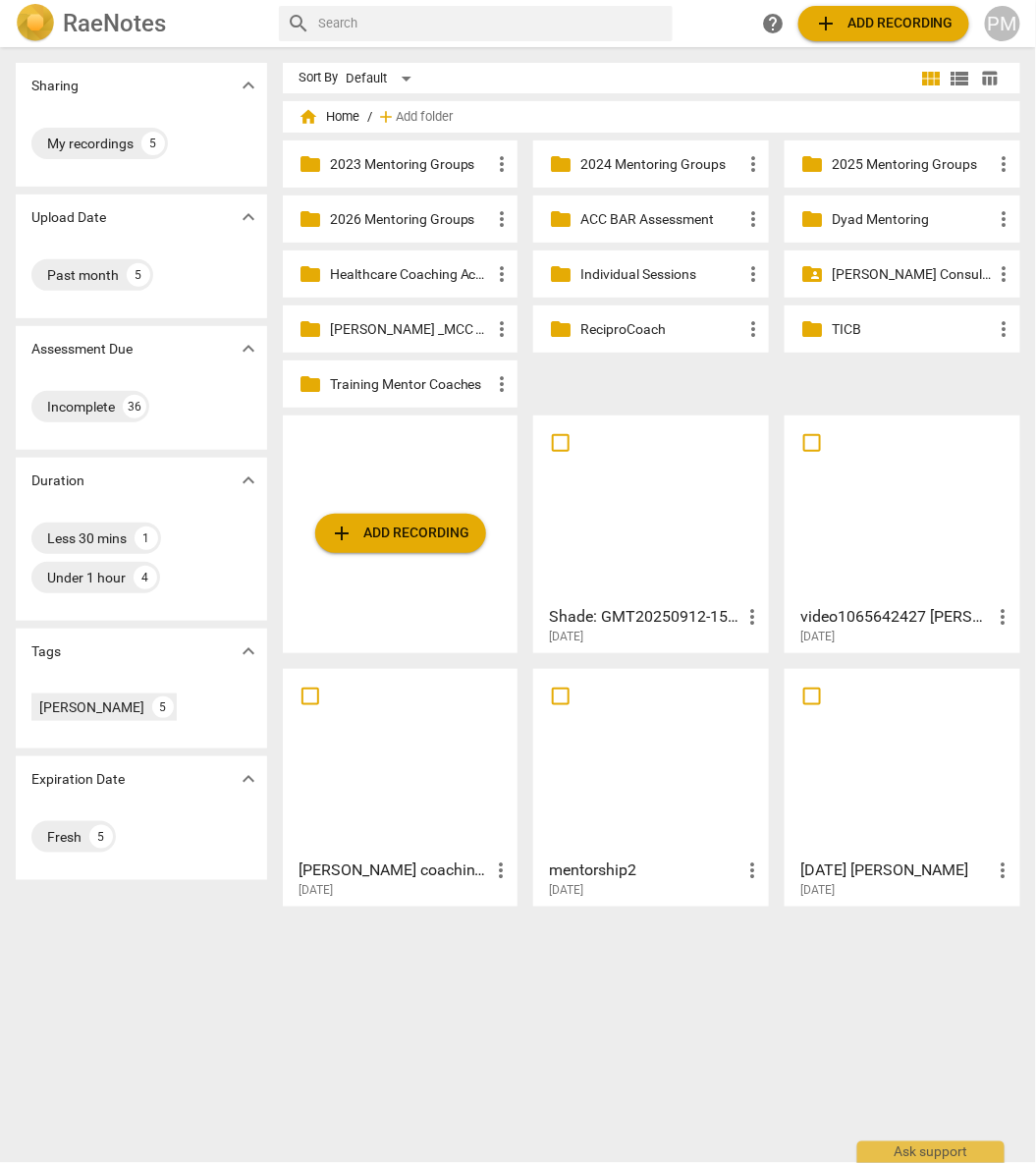
click at [378, 793] on div at bounding box center [400, 762] width 222 height 174
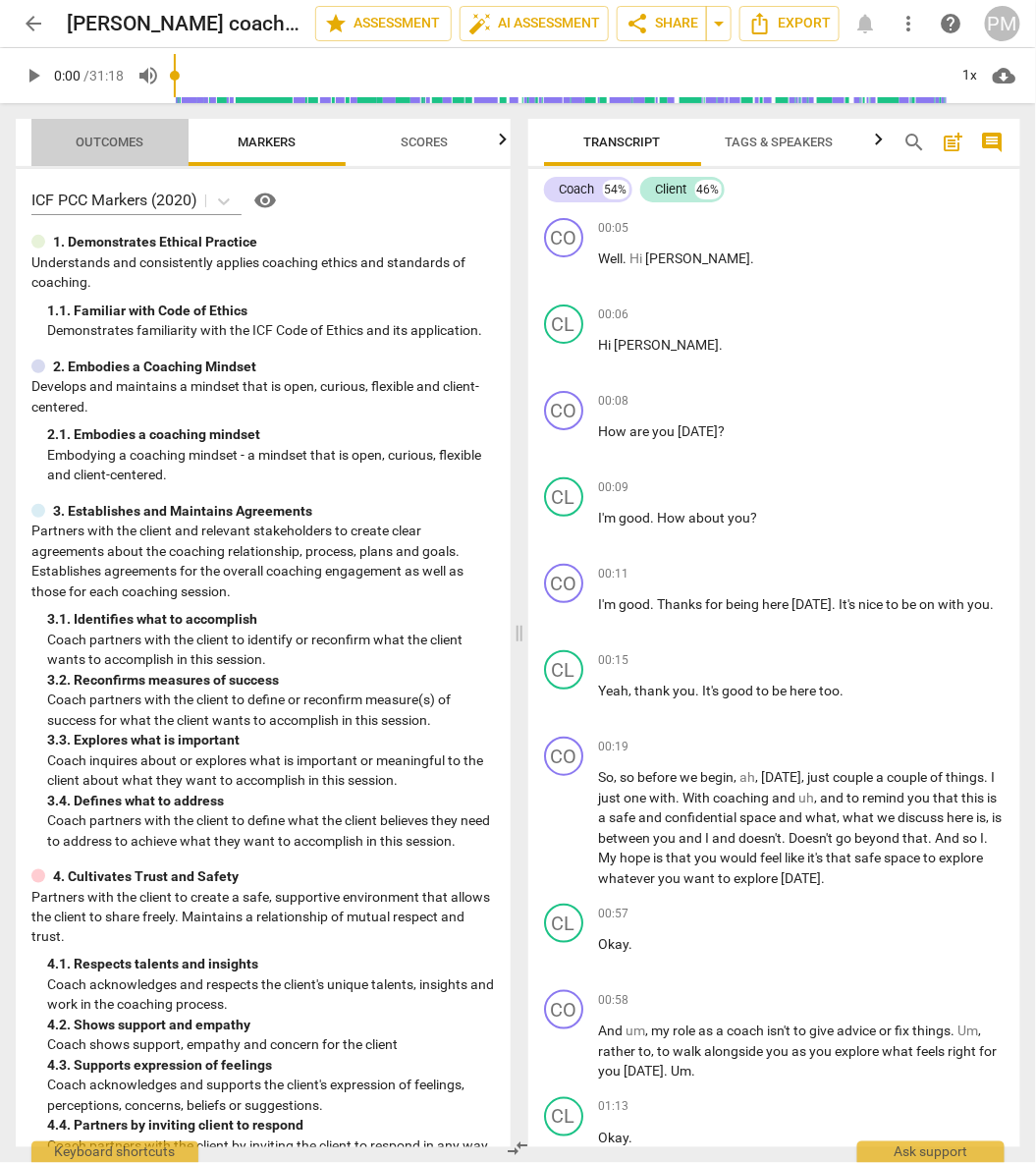
click at [109, 155] on span "Outcomes" at bounding box center [110, 143] width 115 height 27
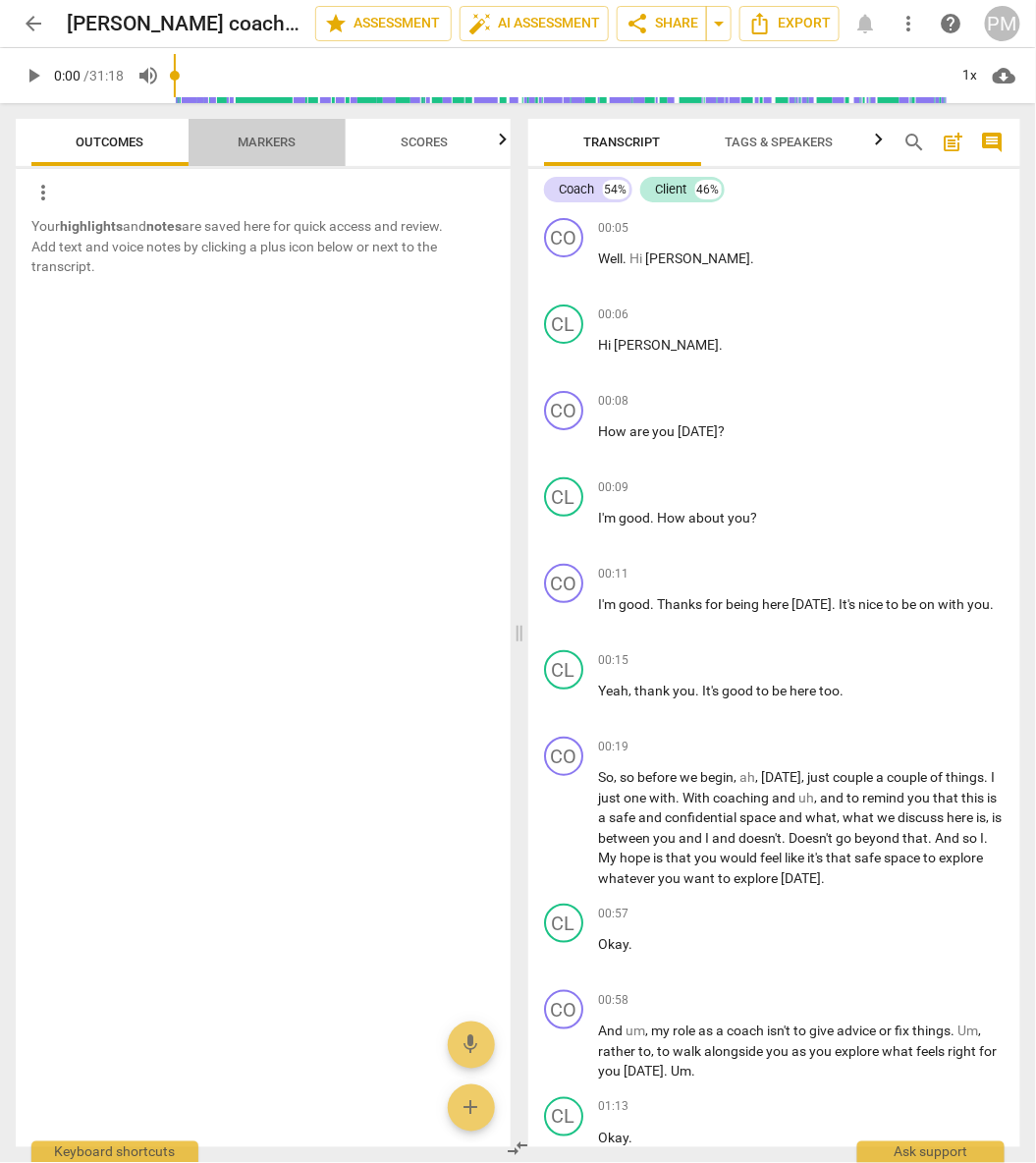
click at [293, 133] on span "Markers" at bounding box center [267, 143] width 105 height 27
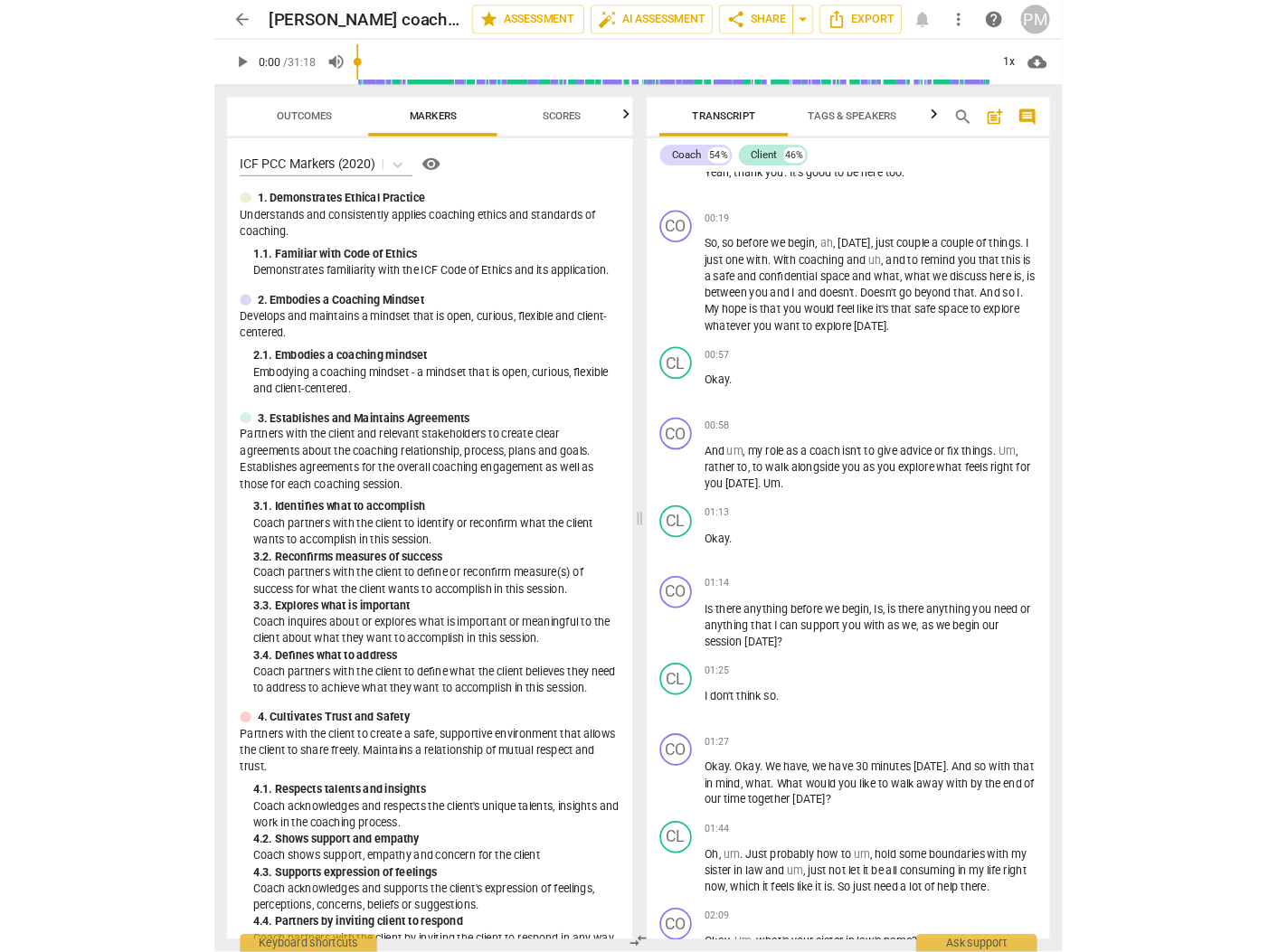
scroll to position [464, 0]
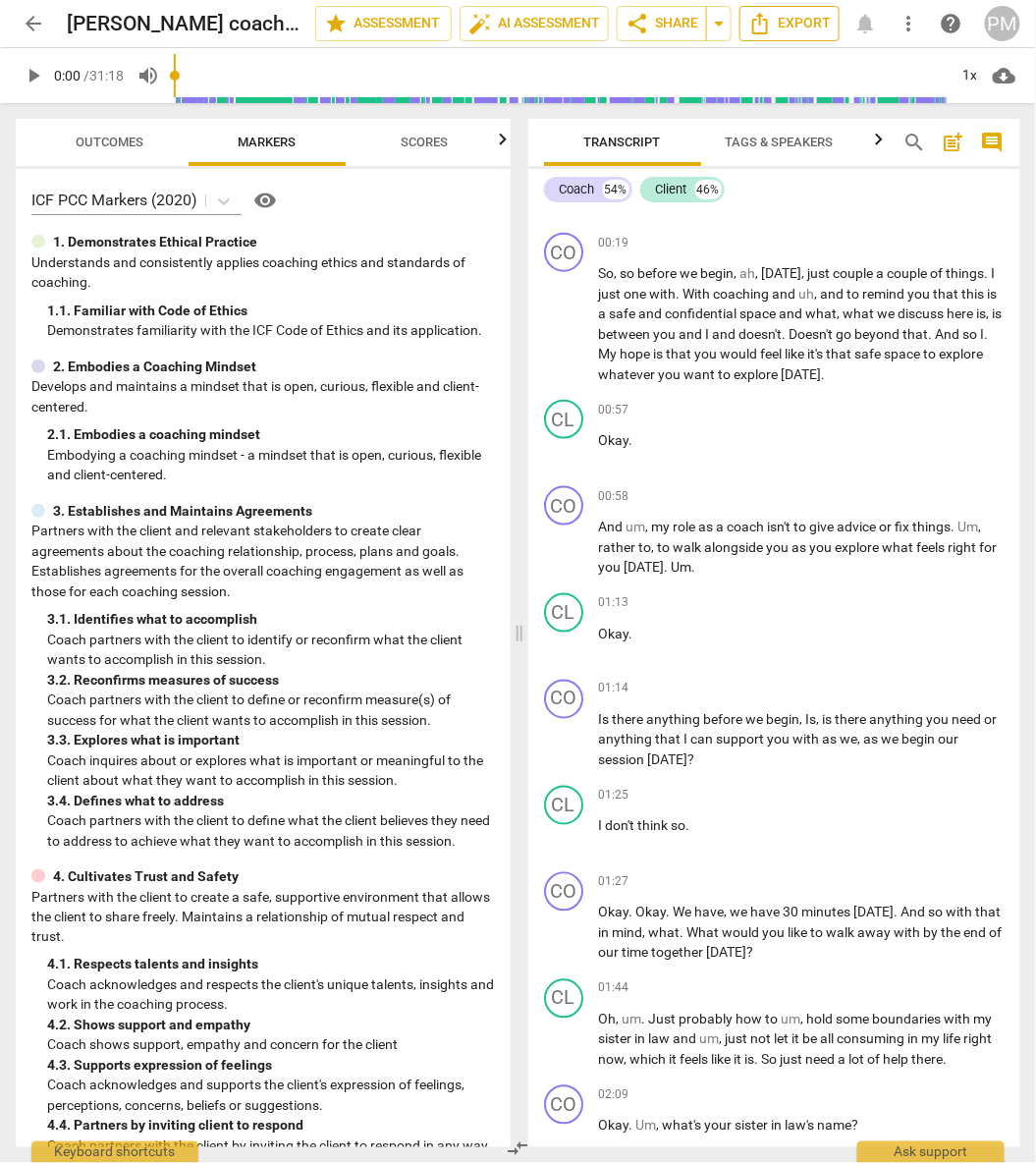
click at [800, 24] on span "Export" at bounding box center [790, 24] width 83 height 24
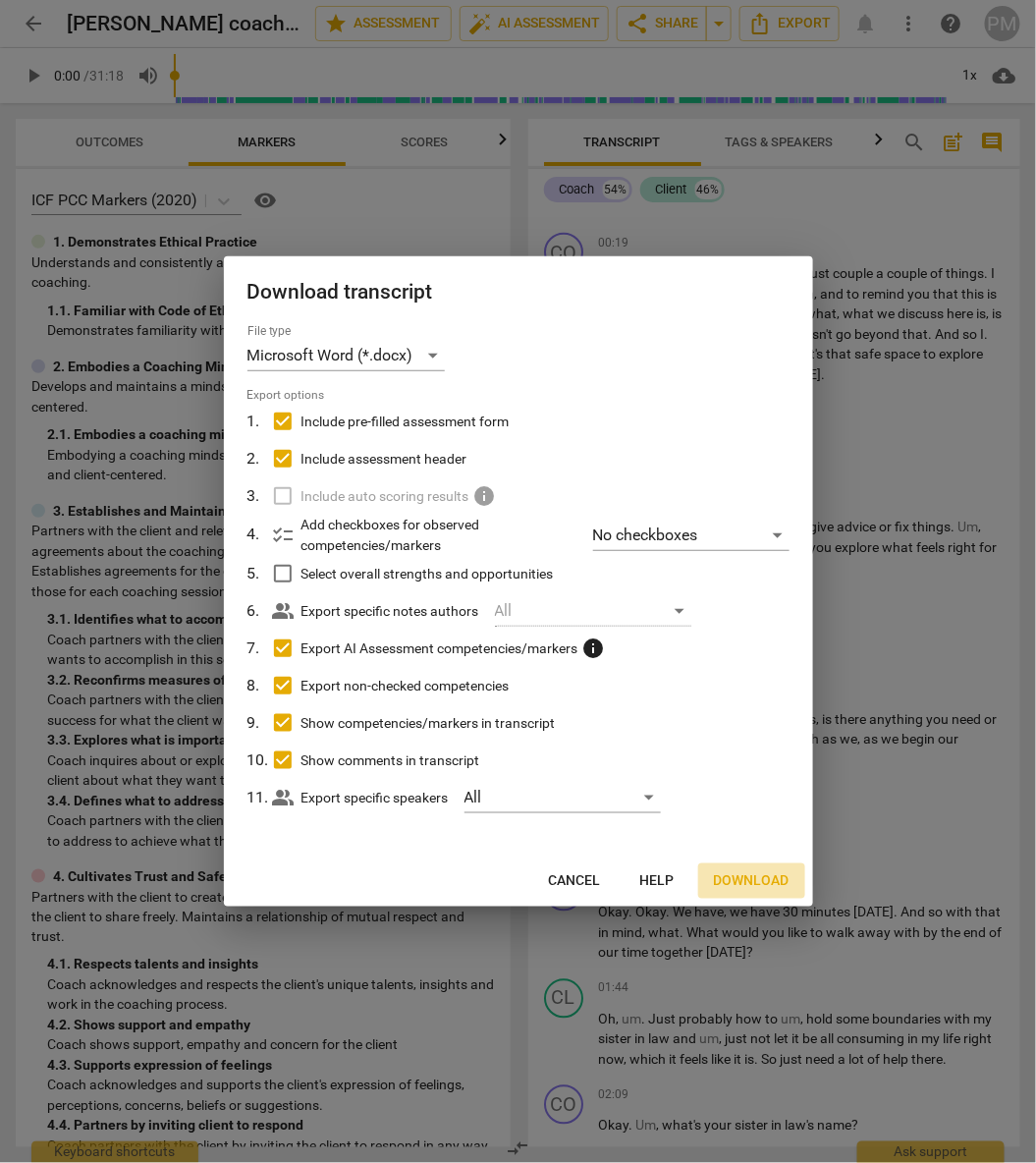
click at [751, 871] on button "Download" at bounding box center [751, 881] width 107 height 35
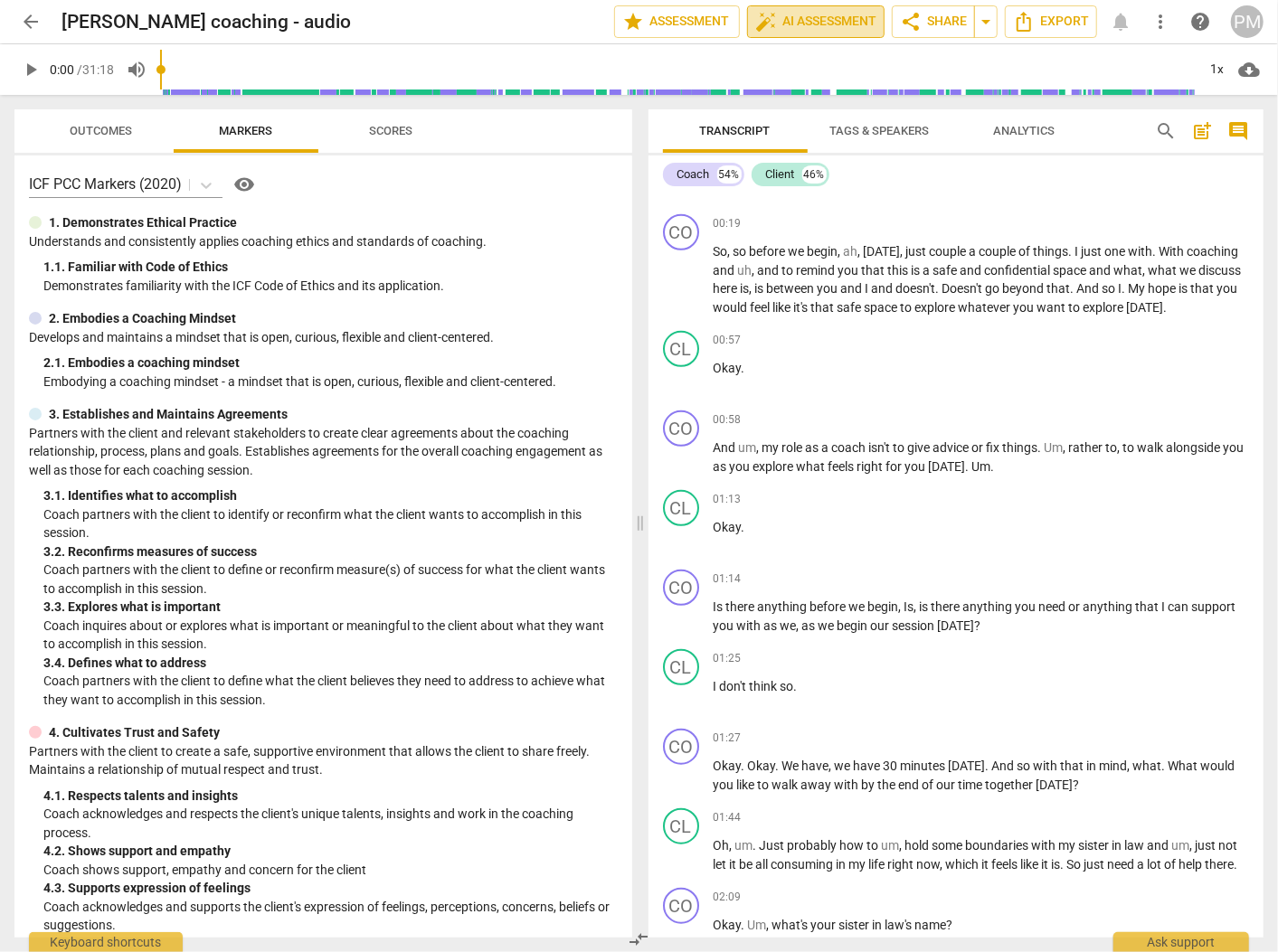
click at [830, 19] on span "auto_fix_high AI Assessment" at bounding box center [816, 22] width 122 height 22
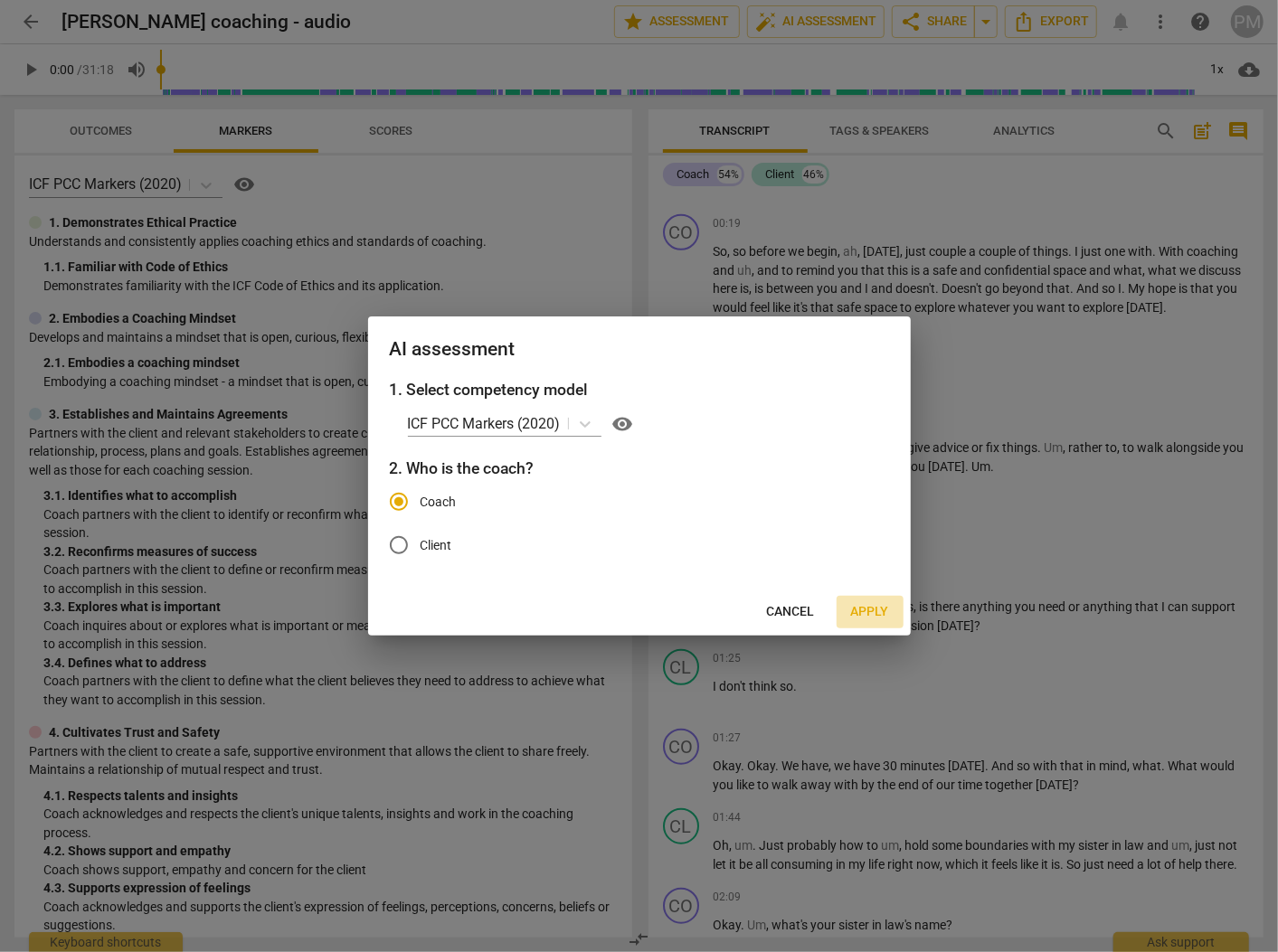
click at [869, 621] on span "Apply" at bounding box center [870, 612] width 38 height 18
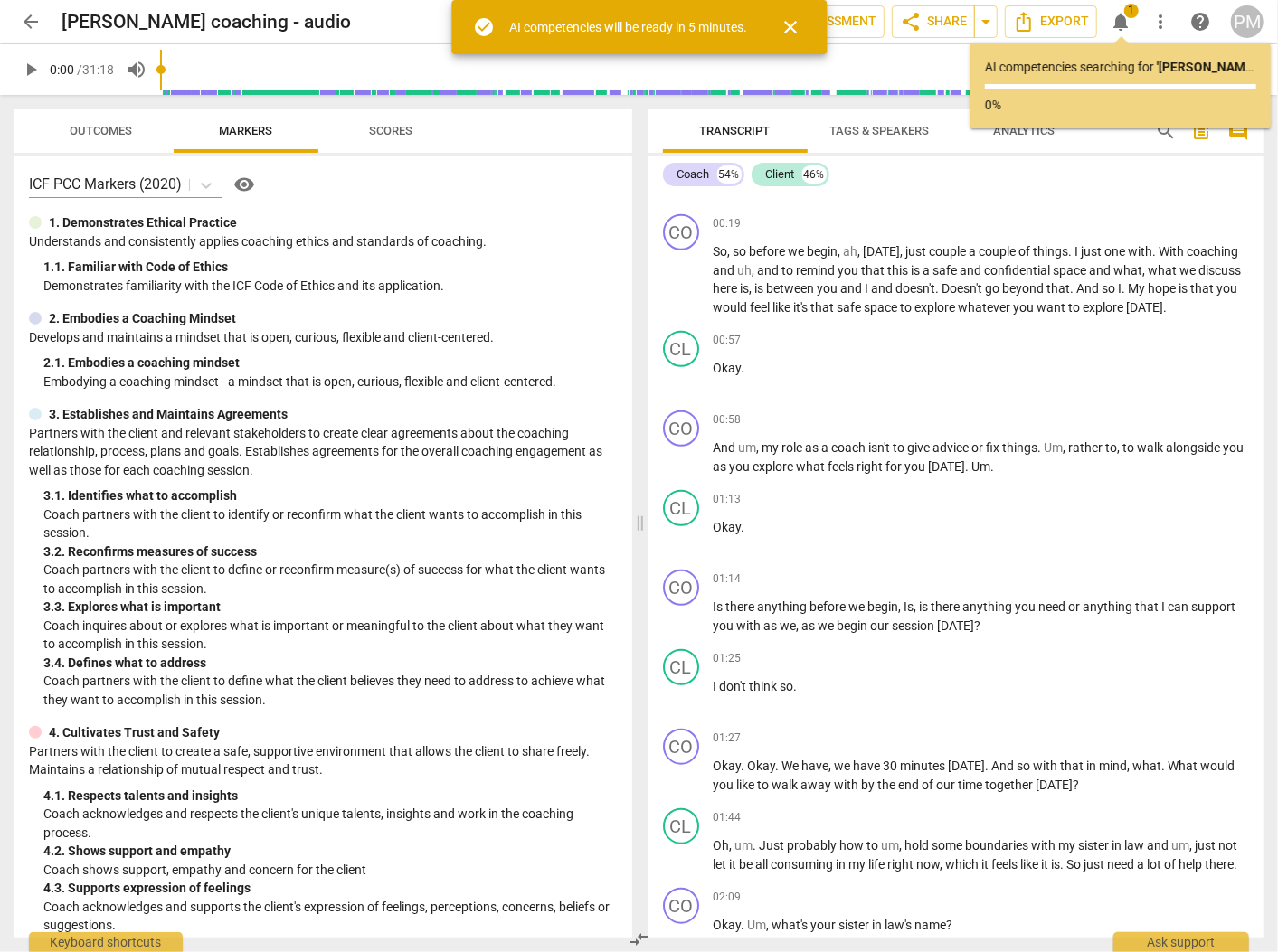
click at [29, 24] on span "arrow_back" at bounding box center [31, 22] width 22 height 22
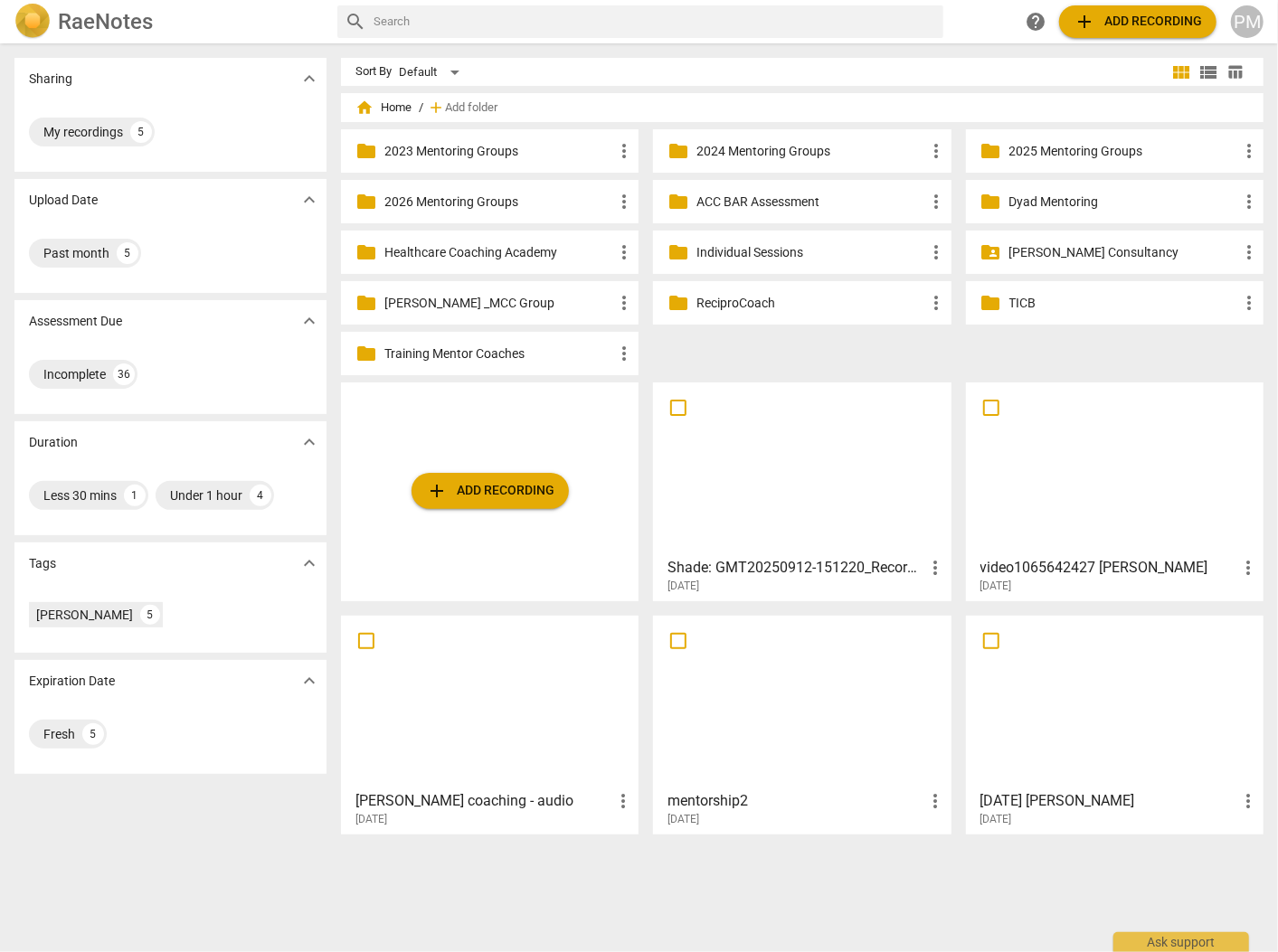
click at [953, 740] on div at bounding box center [1115, 702] width 285 height 160
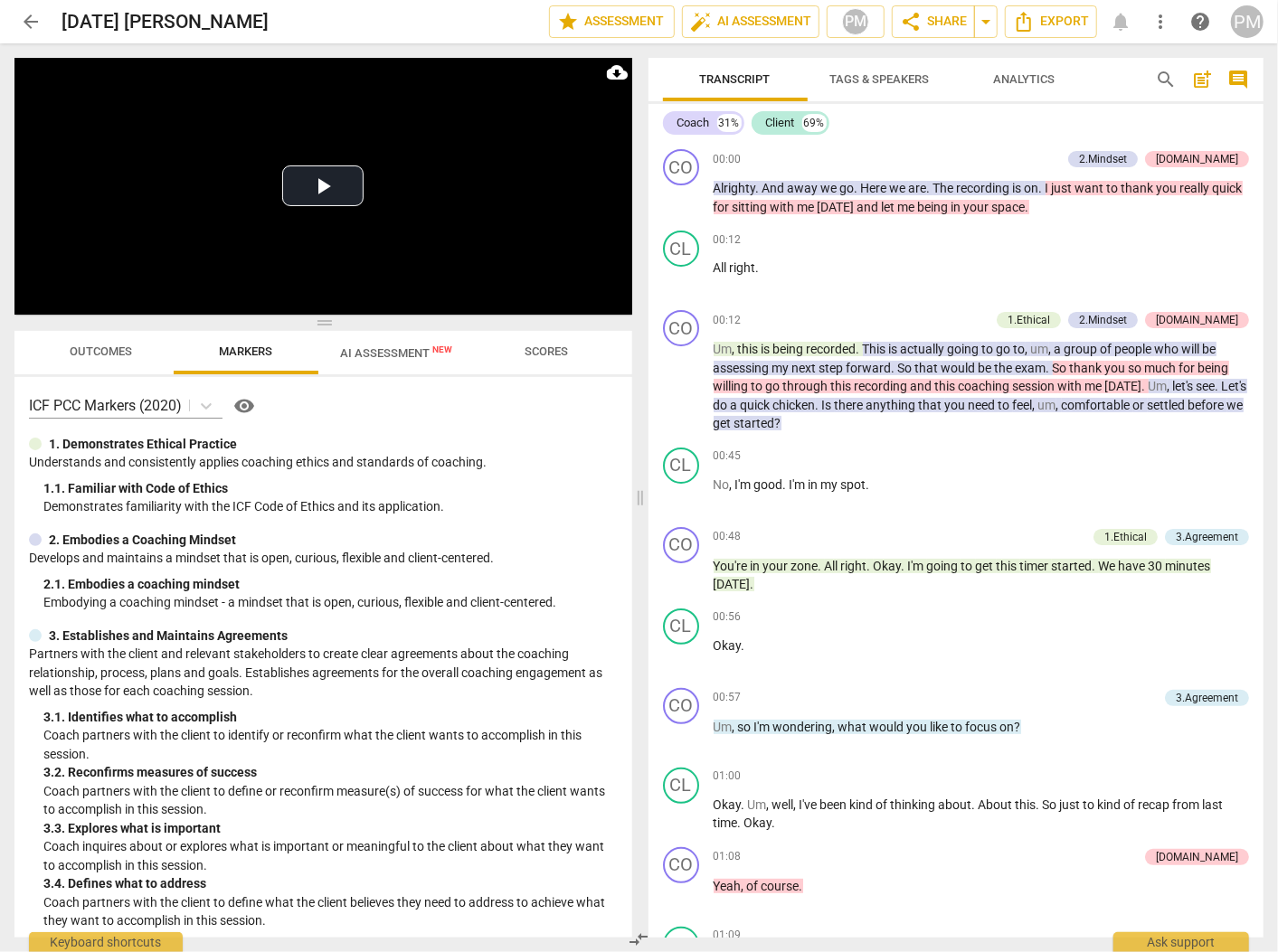
click at [426, 349] on span "AI Assessment New" at bounding box center [396, 353] width 112 height 14
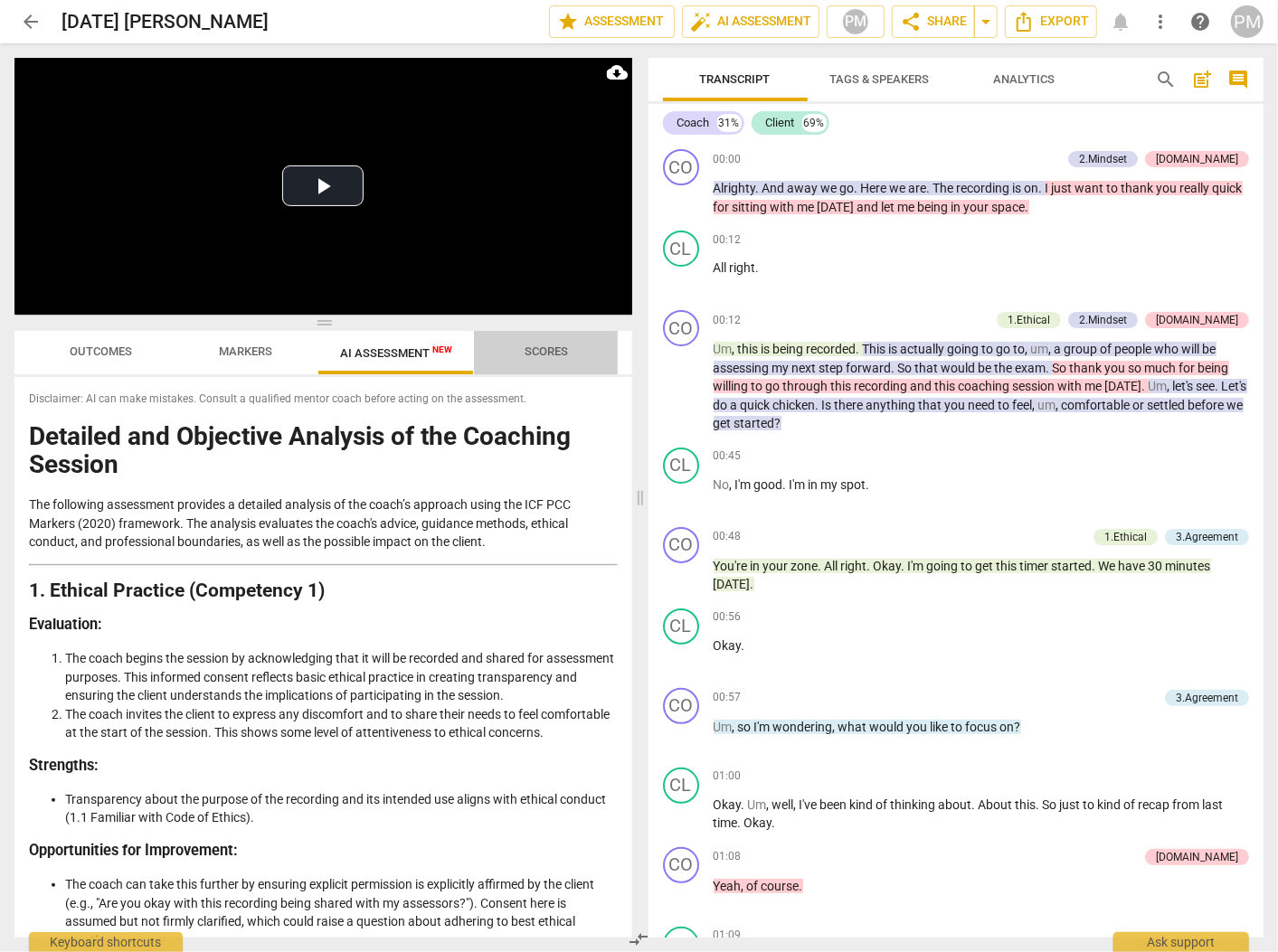
click at [561, 355] on span "Scores" at bounding box center [546, 351] width 44 height 14
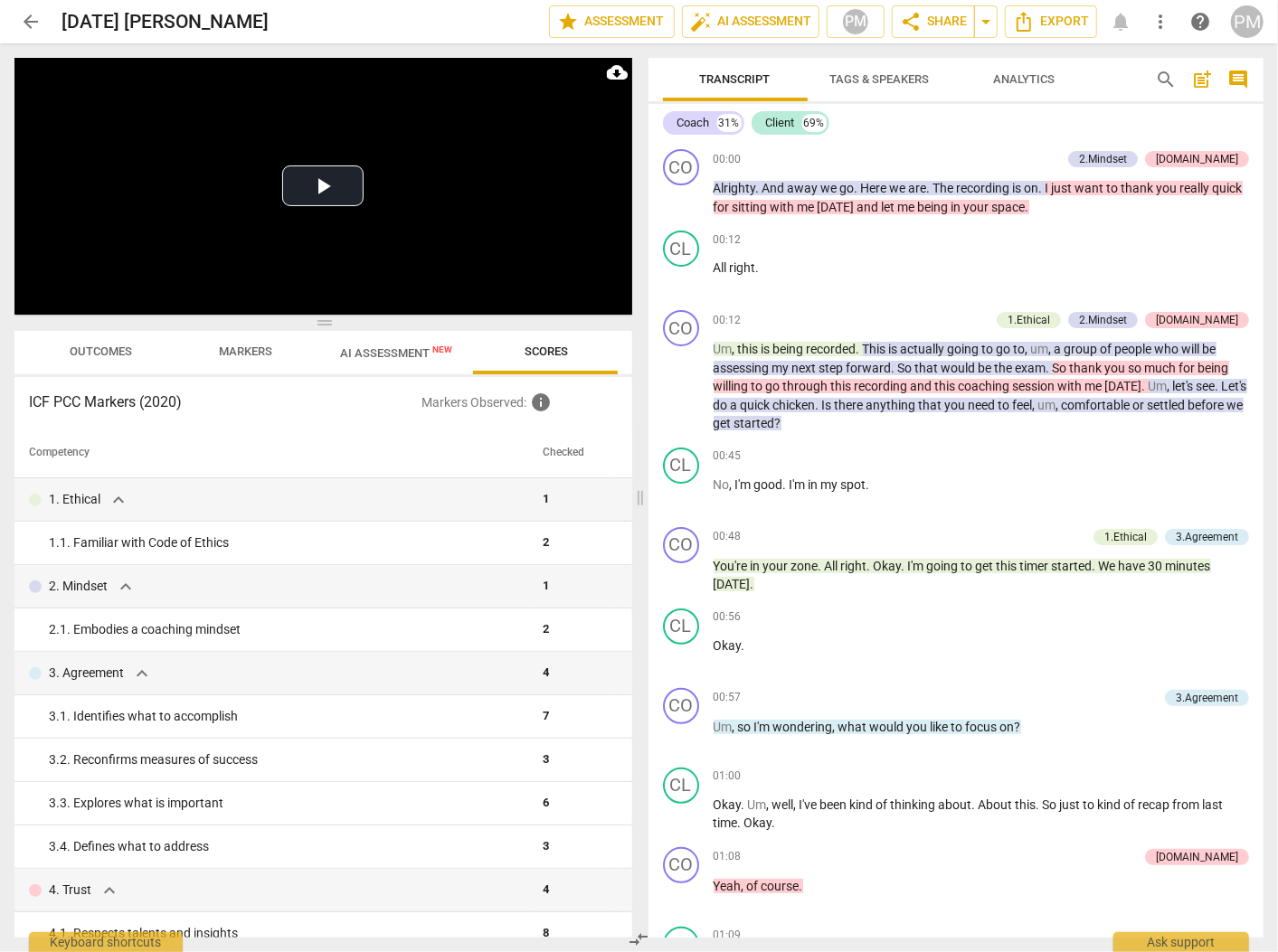
click at [393, 359] on span "AI Assessment New" at bounding box center [396, 353] width 112 height 14
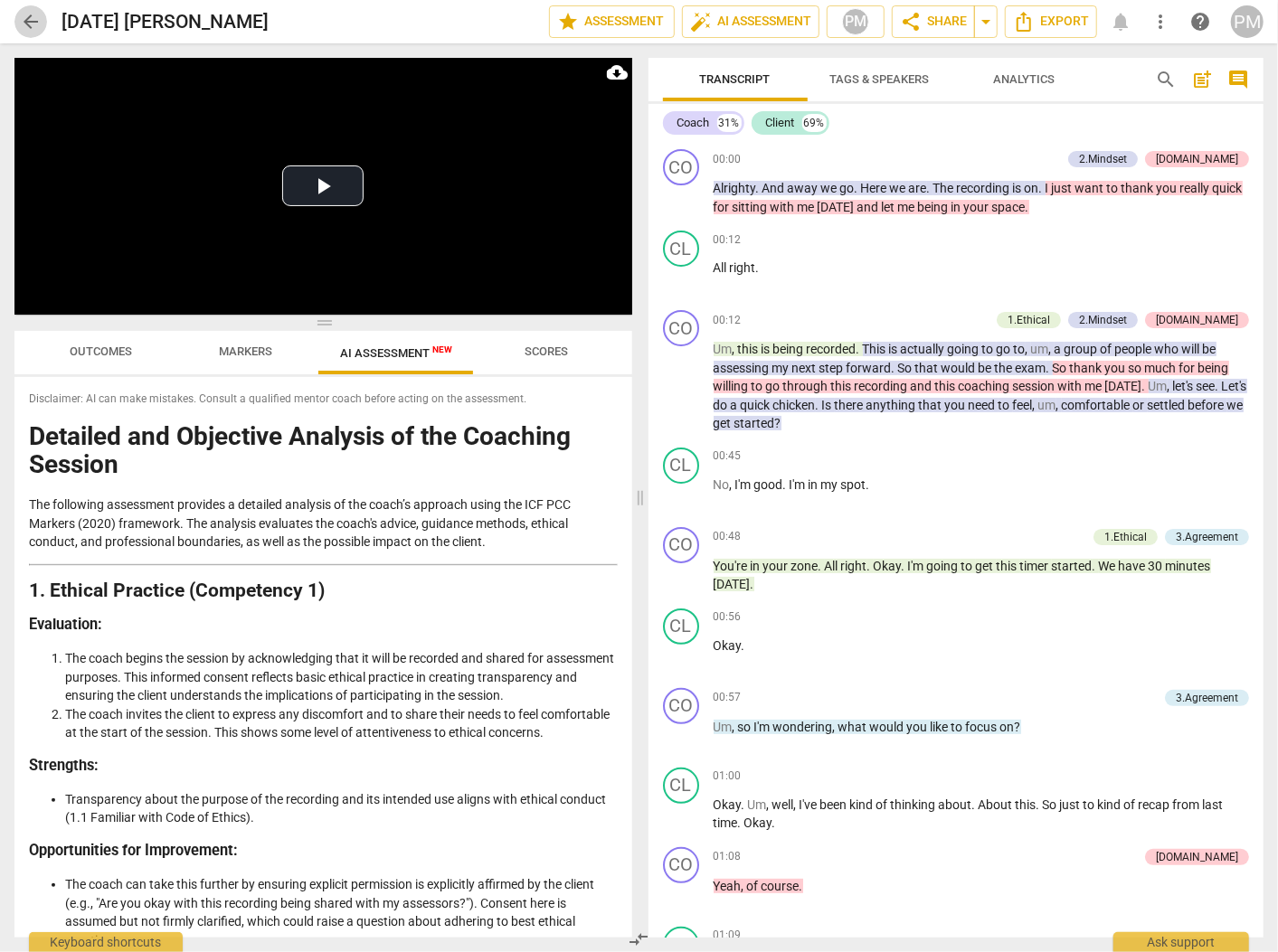
click at [23, 18] on span "arrow_back" at bounding box center [31, 22] width 22 height 22
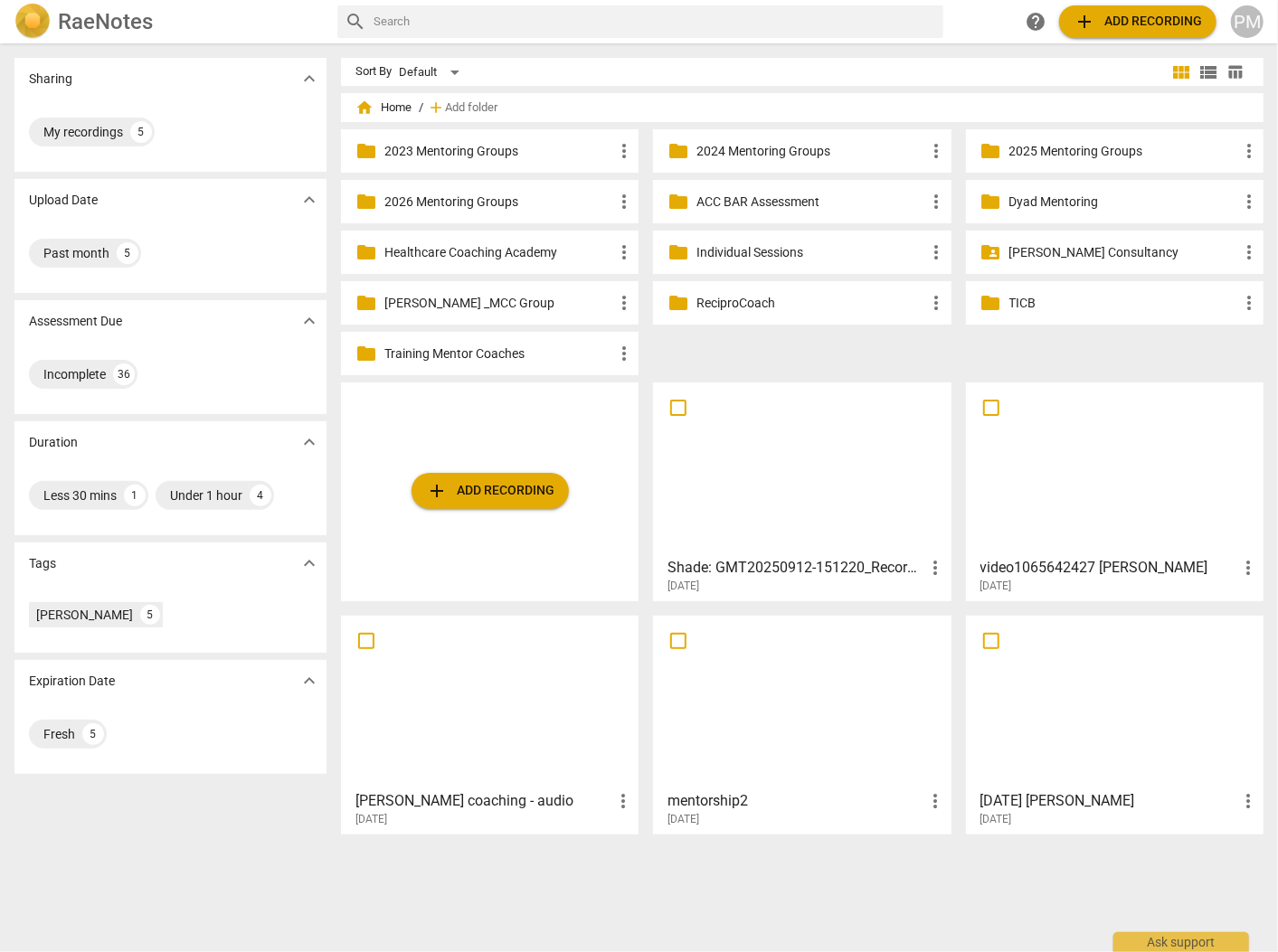
click at [953, 520] on div at bounding box center [1115, 469] width 285 height 160
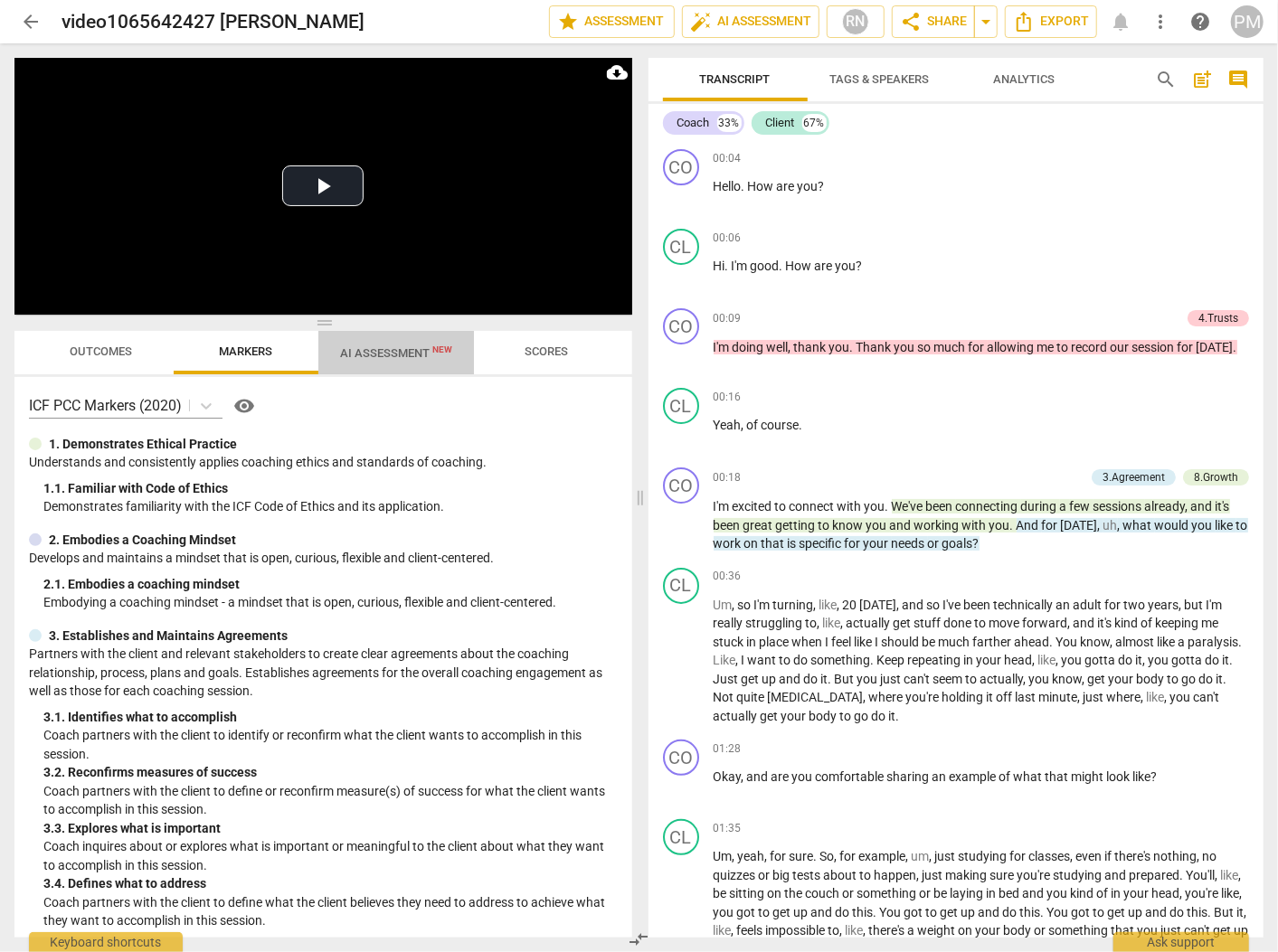
click at [405, 358] on span "AI Assessment New" at bounding box center [396, 353] width 112 height 14
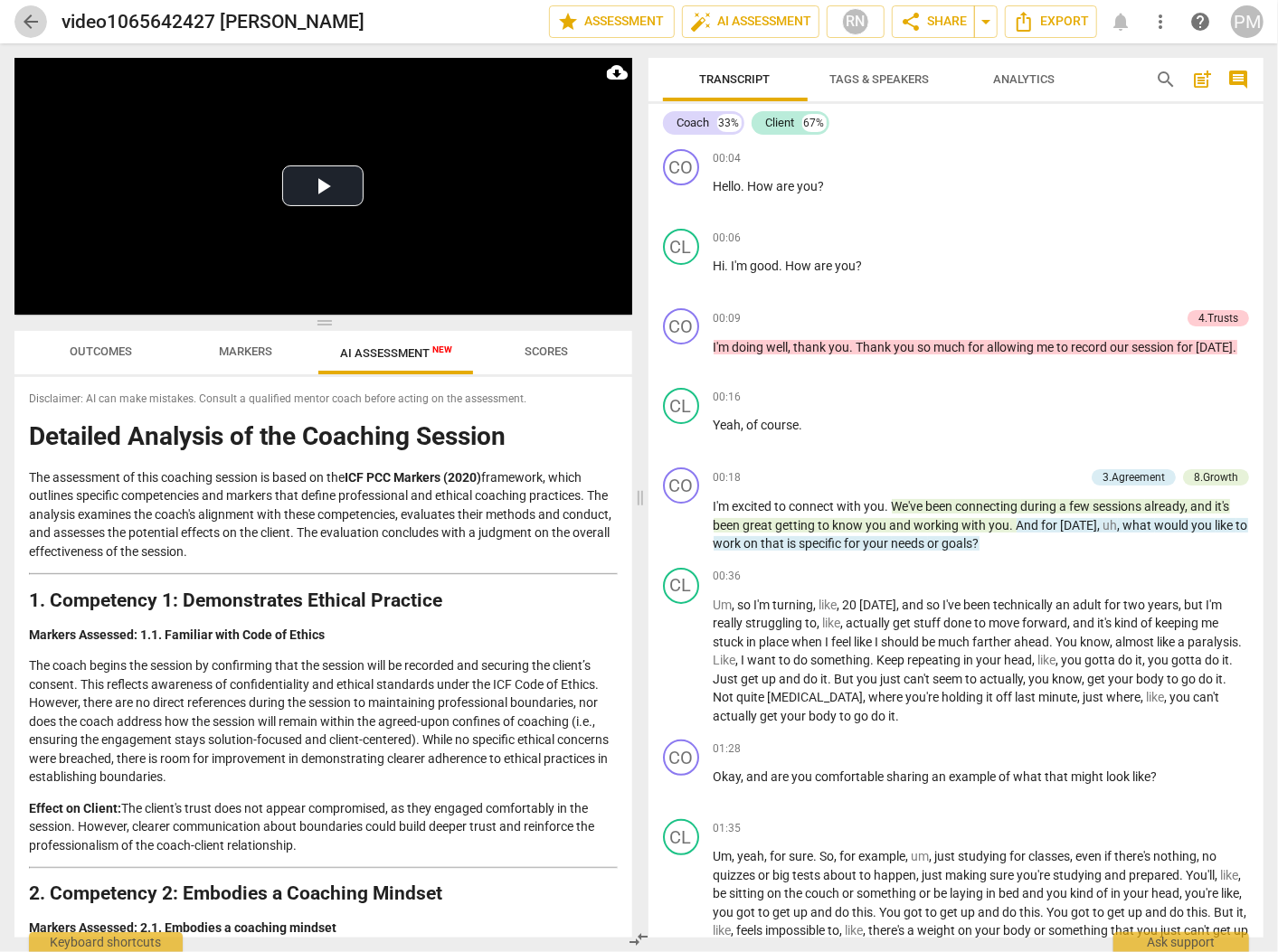
click at [26, 21] on span "arrow_back" at bounding box center [31, 22] width 22 height 22
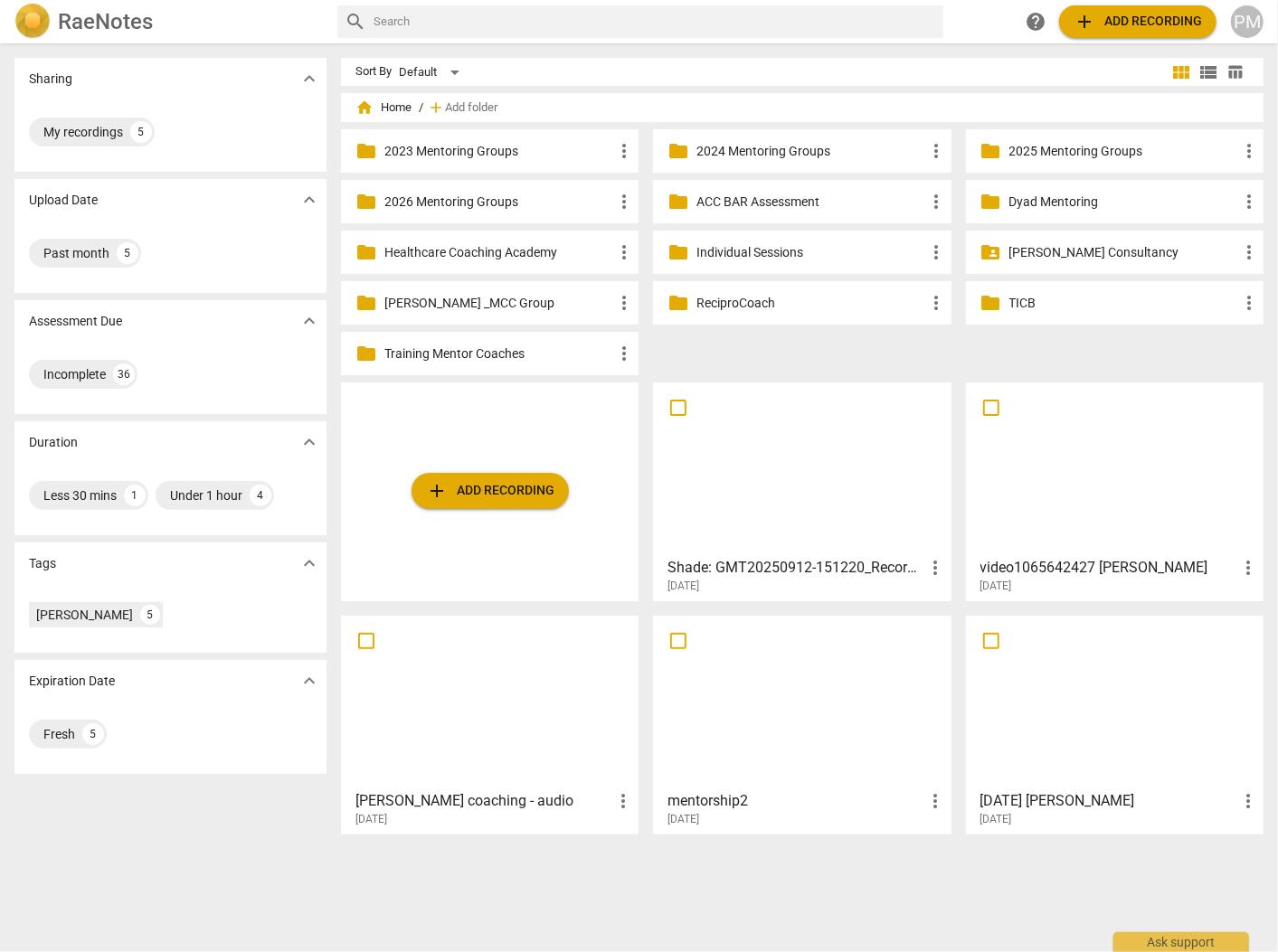
click at [953, 486] on div at bounding box center [1115, 469] width 285 height 160
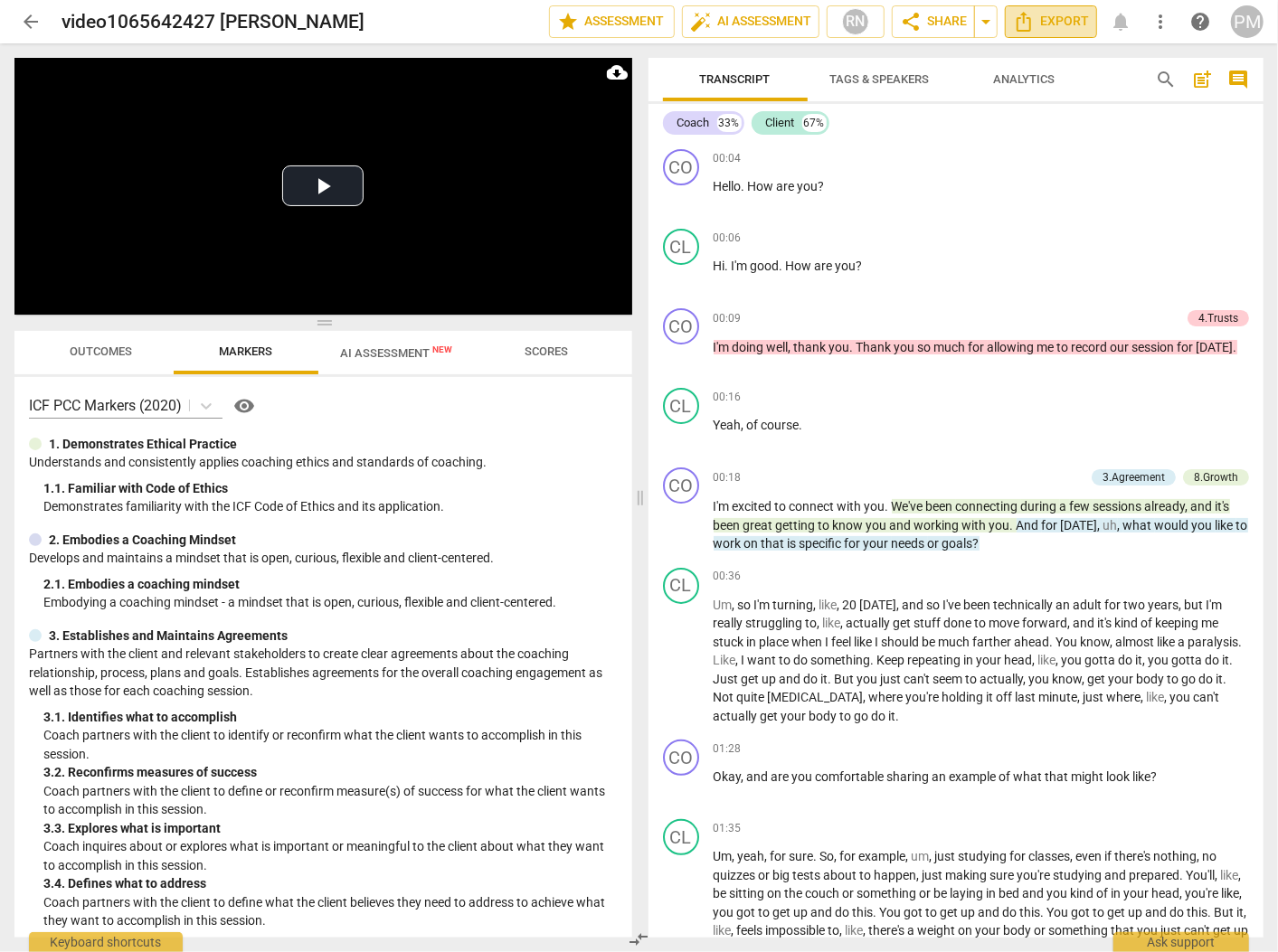
click at [953, 15] on span "Export" at bounding box center [1051, 22] width 76 height 22
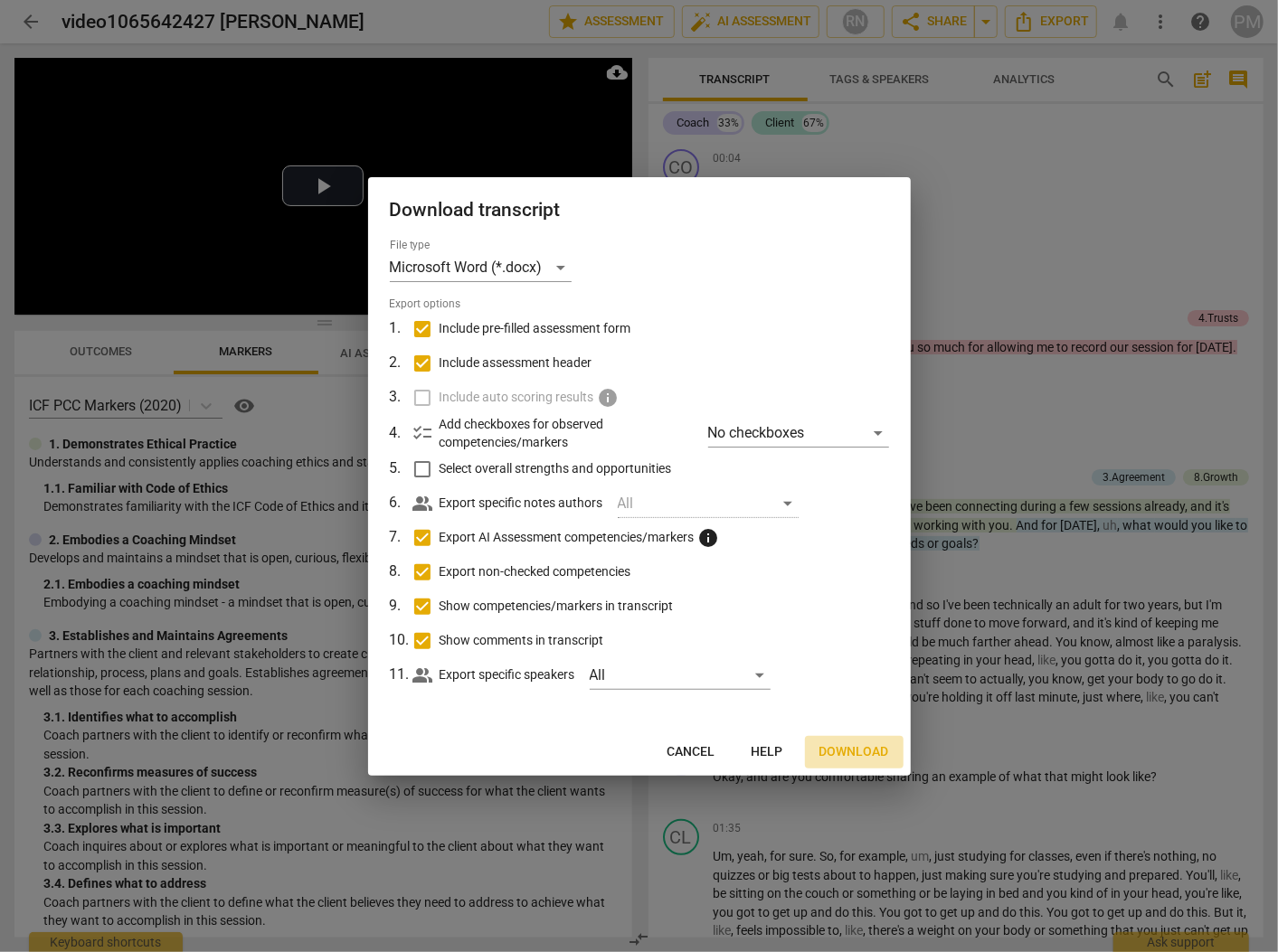
click at [861, 747] on span "Download" at bounding box center [854, 753] width 70 height 18
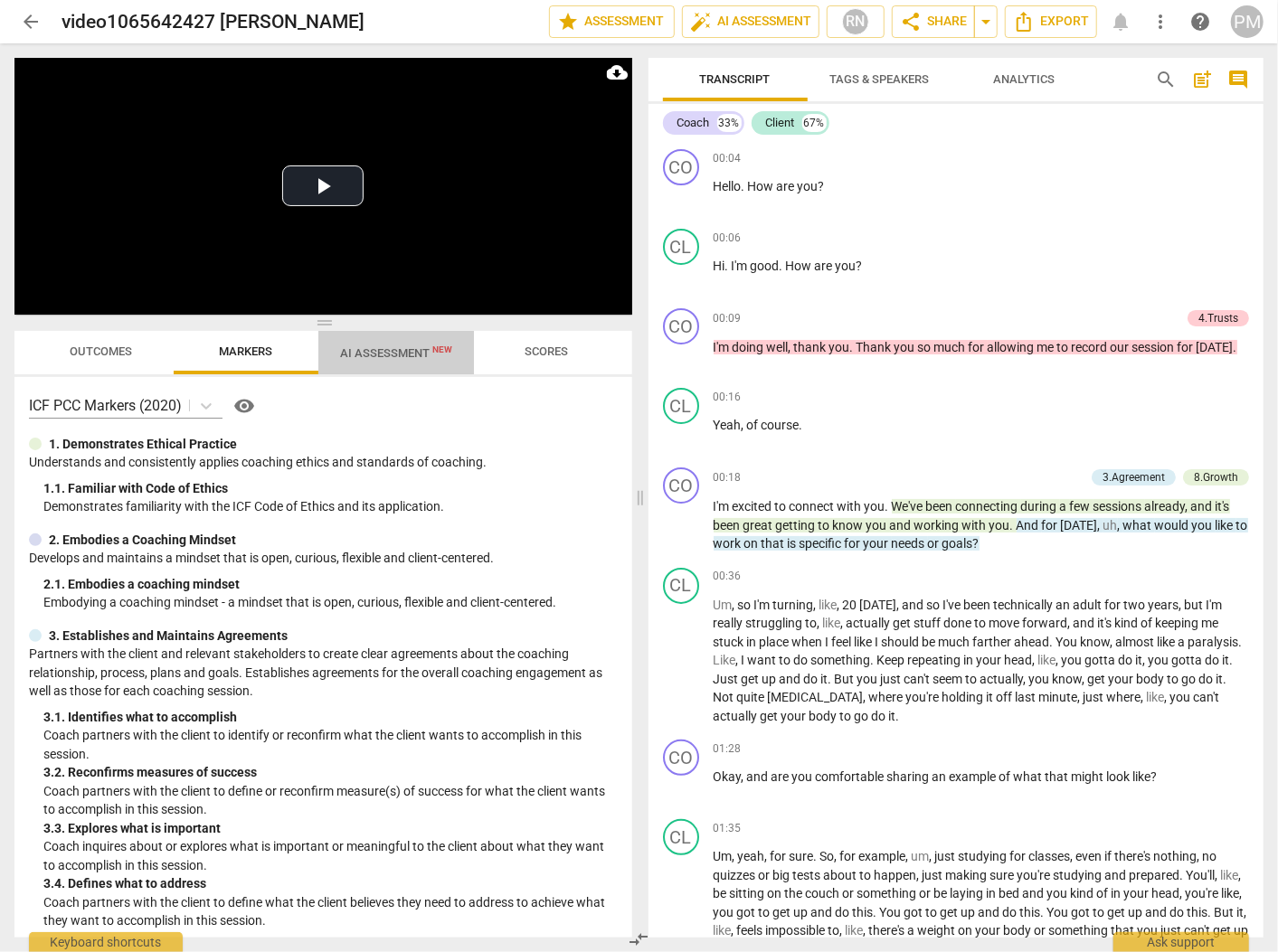
click at [380, 352] on span "AI Assessment New" at bounding box center [396, 353] width 112 height 14
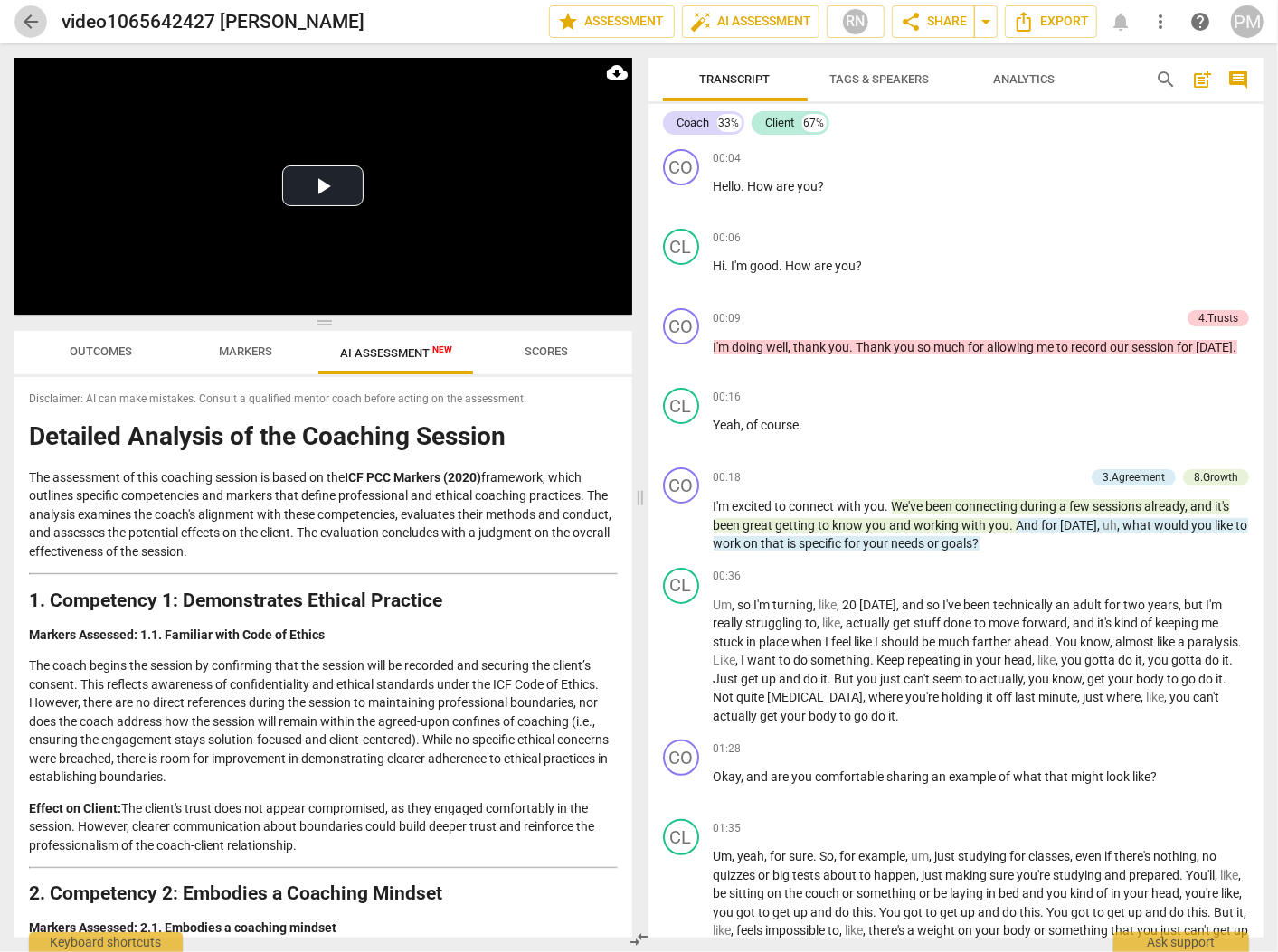
click at [22, 21] on span "arrow_back" at bounding box center [31, 22] width 22 height 22
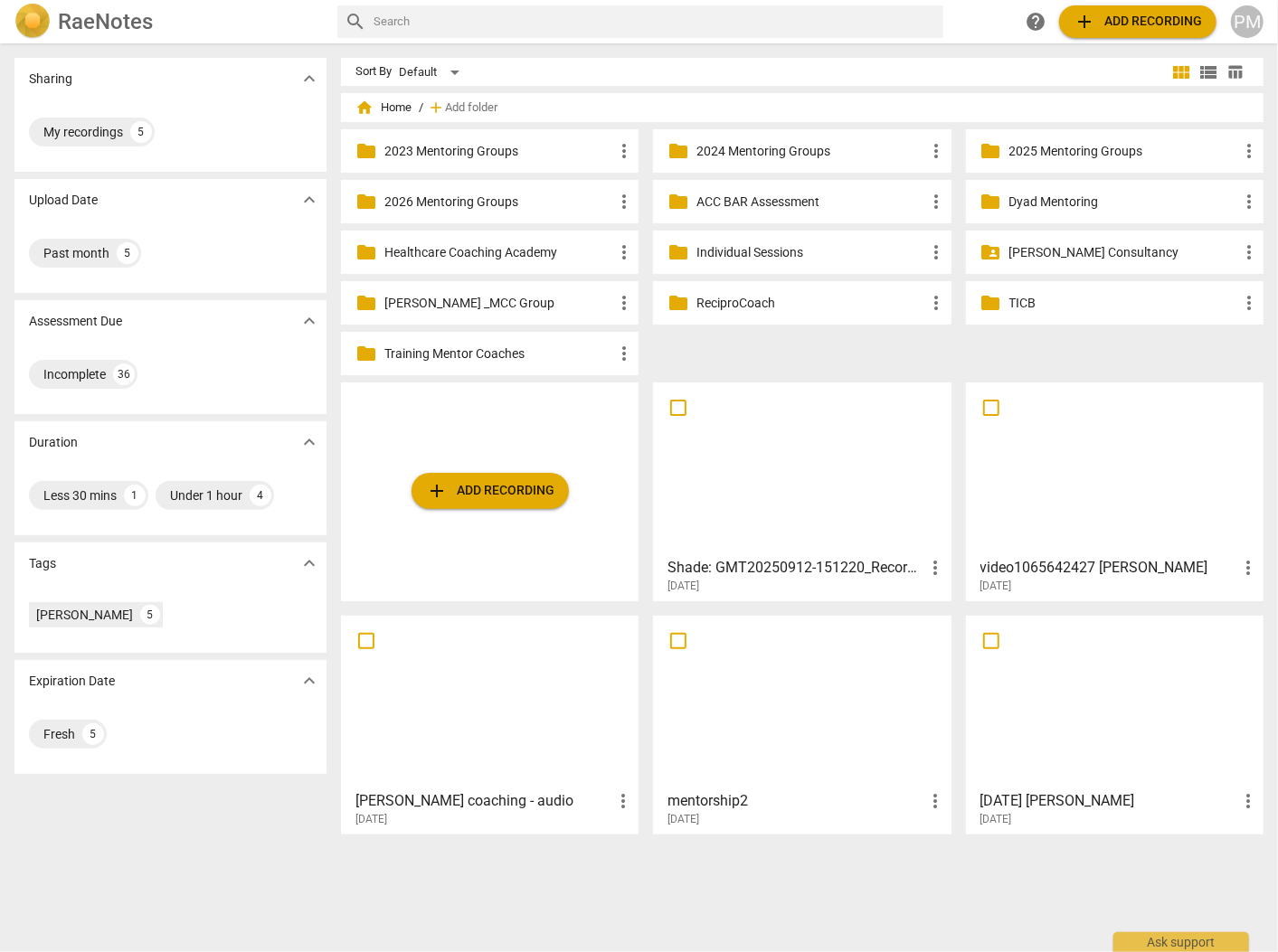
click at [781, 510] on div at bounding box center [802, 469] width 285 height 160
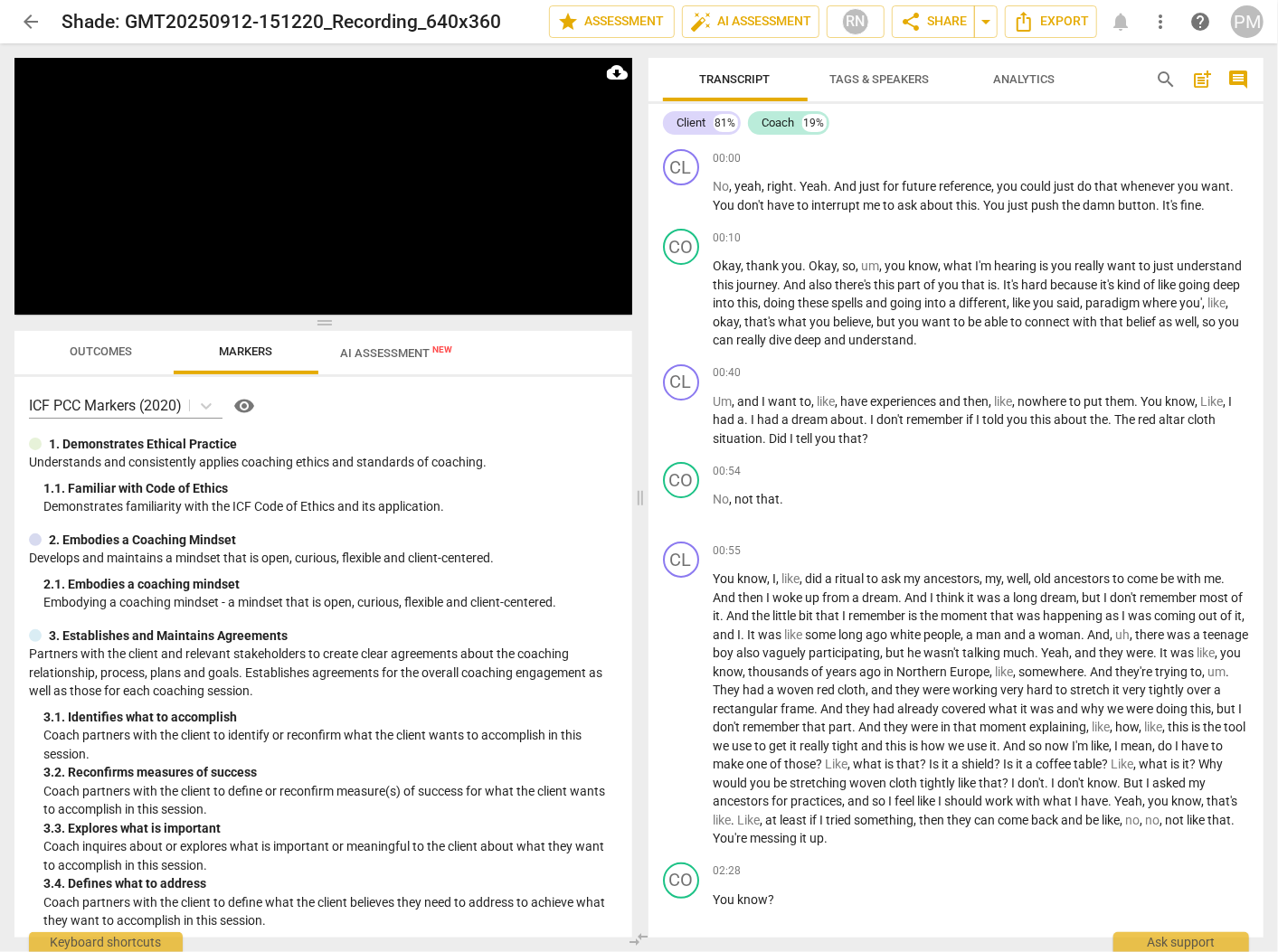
click at [377, 355] on span "AI Assessment New" at bounding box center [396, 353] width 112 height 14
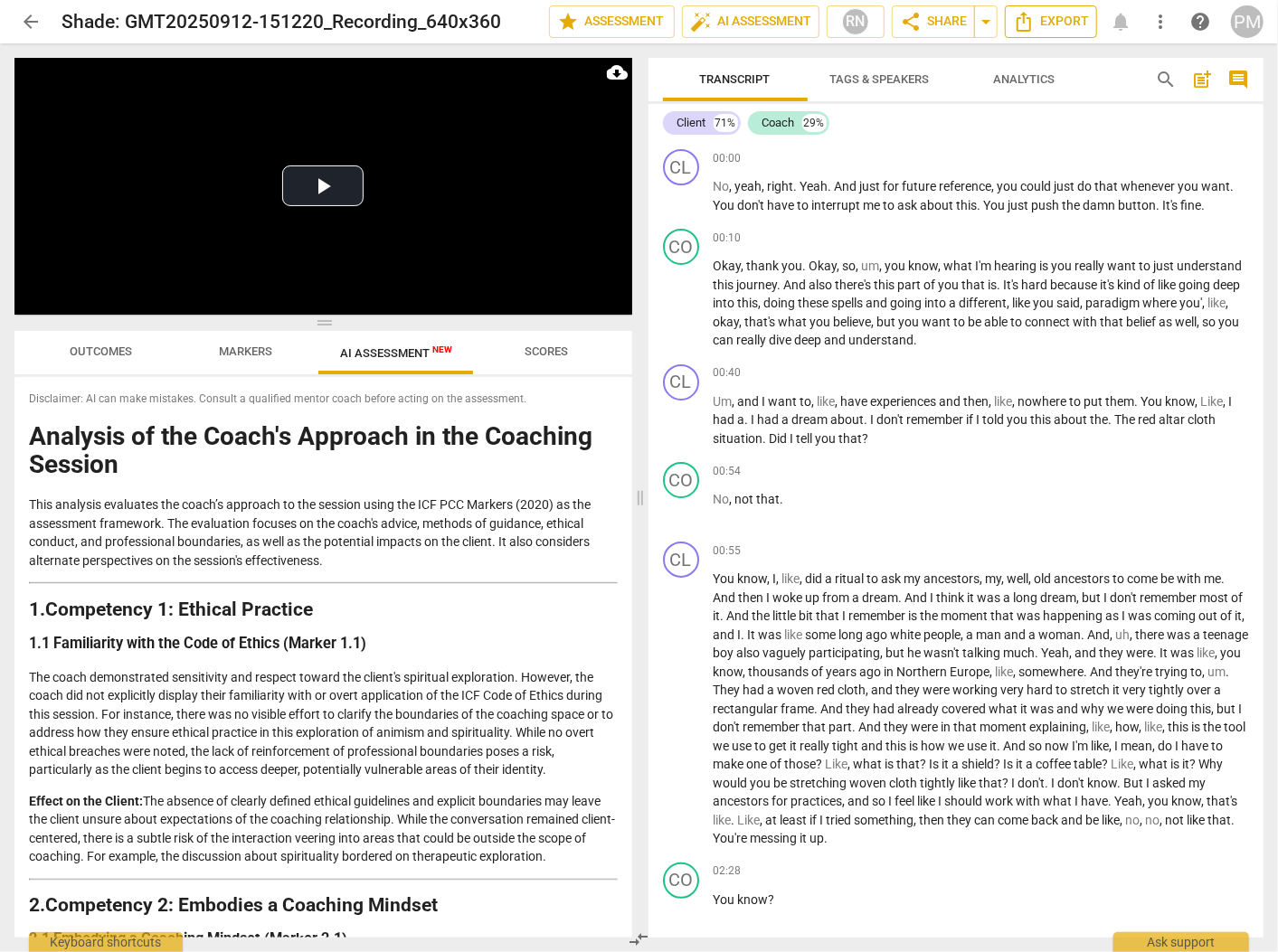
click at [953, 25] on span "Export" at bounding box center [1051, 22] width 76 height 22
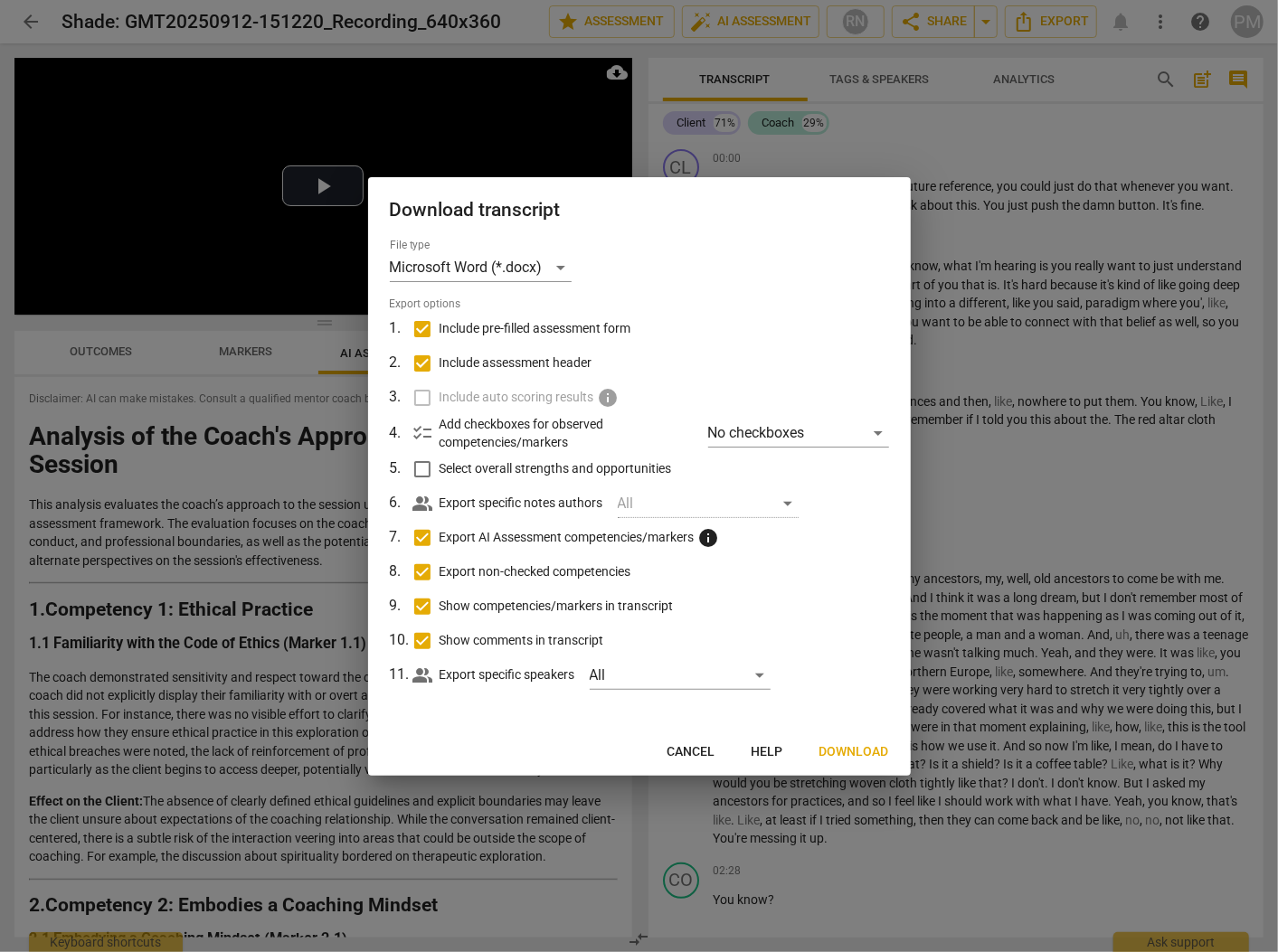
click at [857, 758] on span "Download" at bounding box center [854, 753] width 70 height 18
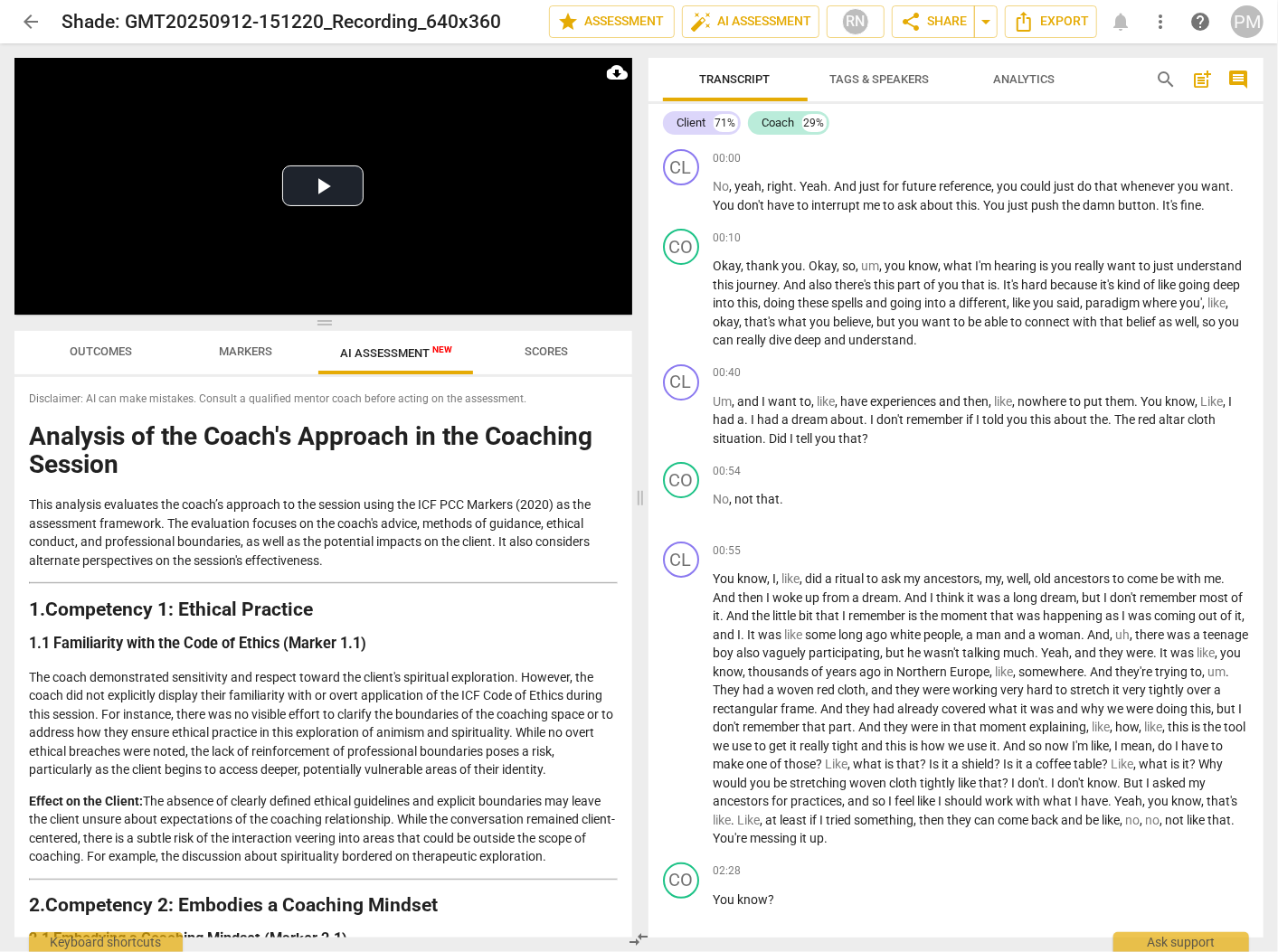
click at [953, 79] on span "post_add" at bounding box center [1202, 80] width 22 height 22
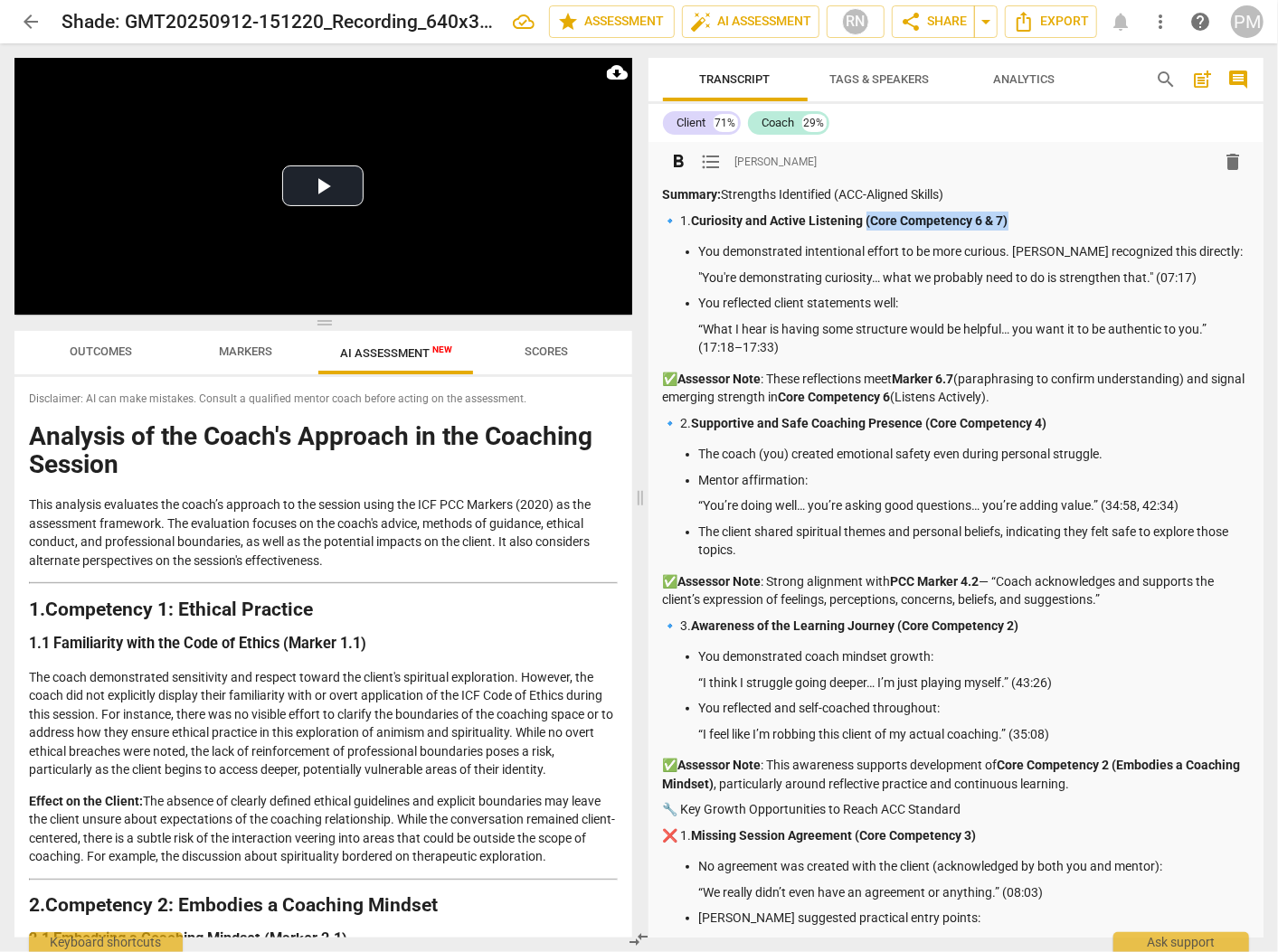
drag, startPoint x: 875, startPoint y: 219, endPoint x: 1012, endPoint y: 217, distance: 137.0
click at [953, 217] on strong "Curiosity and Active Listening (Core Competency 6 & 7)" at bounding box center [850, 220] width 317 height 15
drag, startPoint x: 667, startPoint y: 376, endPoint x: 774, endPoint y: 382, distance: 107.2
click at [774, 382] on p "✅ Assessor Note : These reflections meet Marker 6.7 (paraphrasing to confirm un…" at bounding box center [956, 388] width 587 height 37
drag, startPoint x: 928, startPoint y: 425, endPoint x: 1065, endPoint y: 427, distance: 137.0
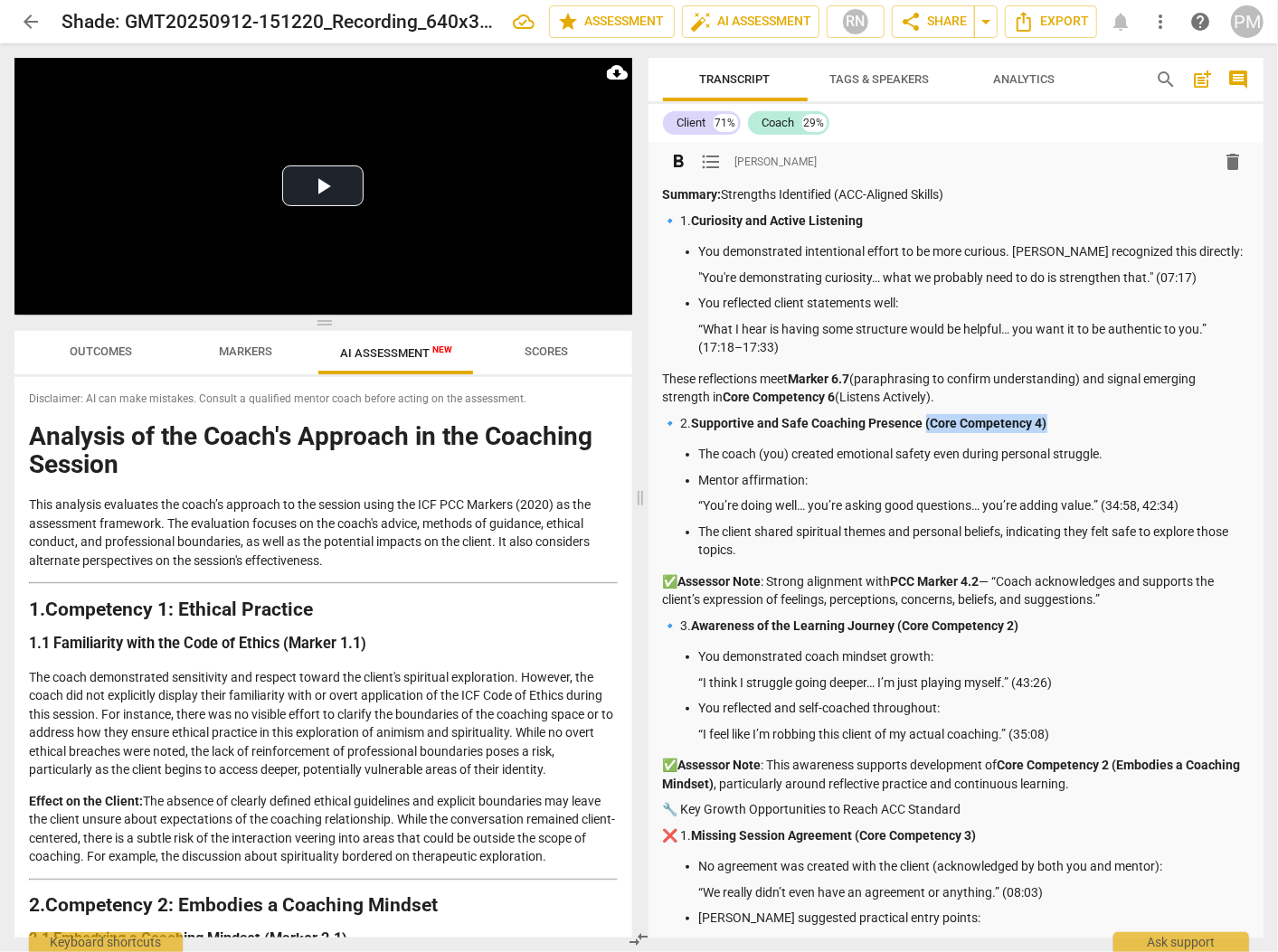
click at [953, 427] on p "🔹 2. Supportive and Safe Coaching Presence (Core Competency 4)" at bounding box center [956, 423] width 587 height 19
drag, startPoint x: 842, startPoint y: 195, endPoint x: 957, endPoint y: 178, distance: 116.2
click at [953, 178] on div "format_bold format_list_bulleted [PERSON_NAME] delete Summary: Strengths Identi…" at bounding box center [956, 895] width 587 height 1498
drag, startPoint x: 659, startPoint y: 578, endPoint x: 728, endPoint y: 578, distance: 69.0
click at [728, 578] on div "format_bold format_list_bulleted [PERSON_NAME] delete Summary: Strengths Identi…" at bounding box center [956, 899] width 616 height 1512
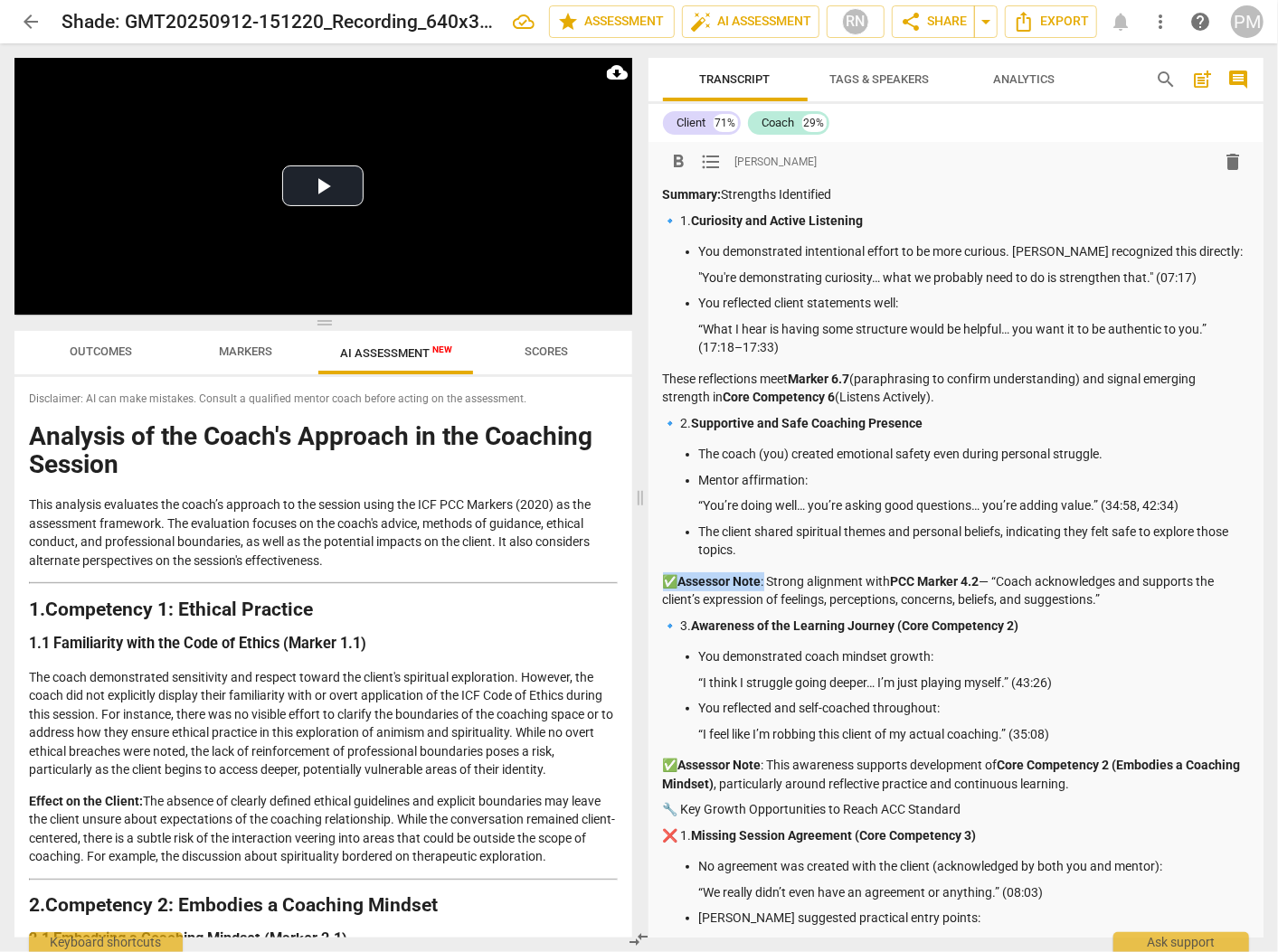
drag, startPoint x: 665, startPoint y: 575, endPoint x: 769, endPoint y: 576, distance: 104.0
click at [769, 576] on p "✅ Assessor Note : Strong alignment with PCC Marker 4.2 — “Coach acknowledges an…" at bounding box center [956, 590] width 587 height 37
